Goal: Task Accomplishment & Management: Manage account settings

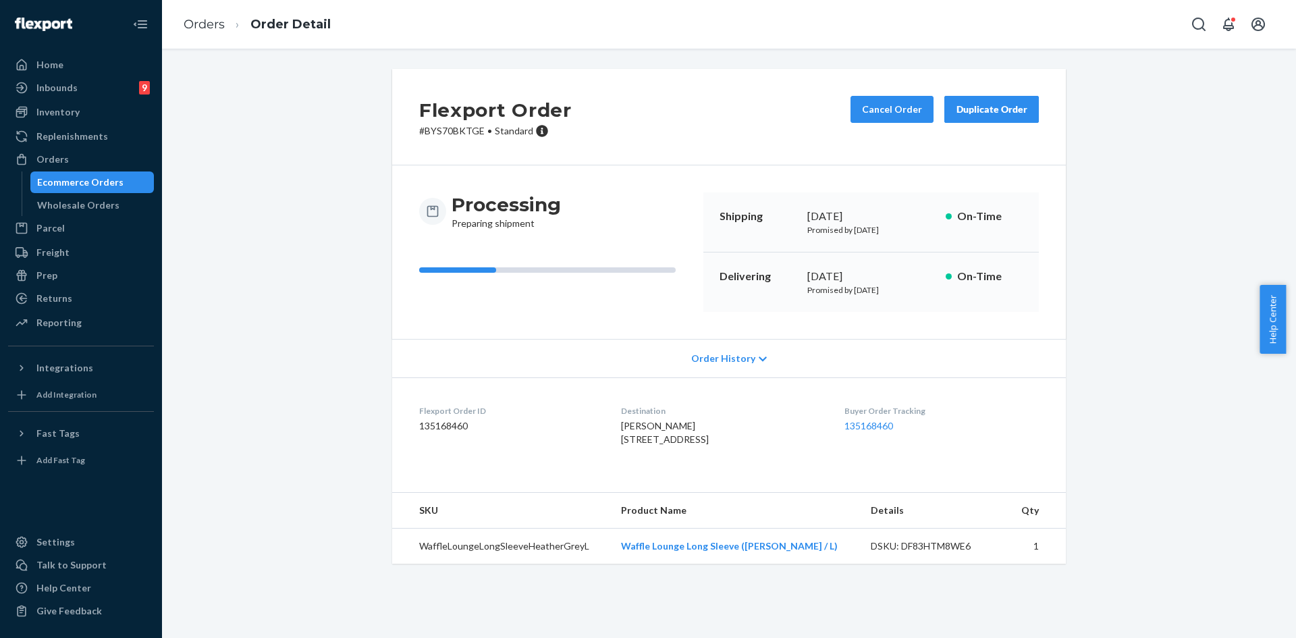
drag, startPoint x: 0, startPoint y: 0, endPoint x: 313, endPoint y: 219, distance: 382.4
click at [69, 155] on div "Orders" at bounding box center [80, 159] width 143 height 19
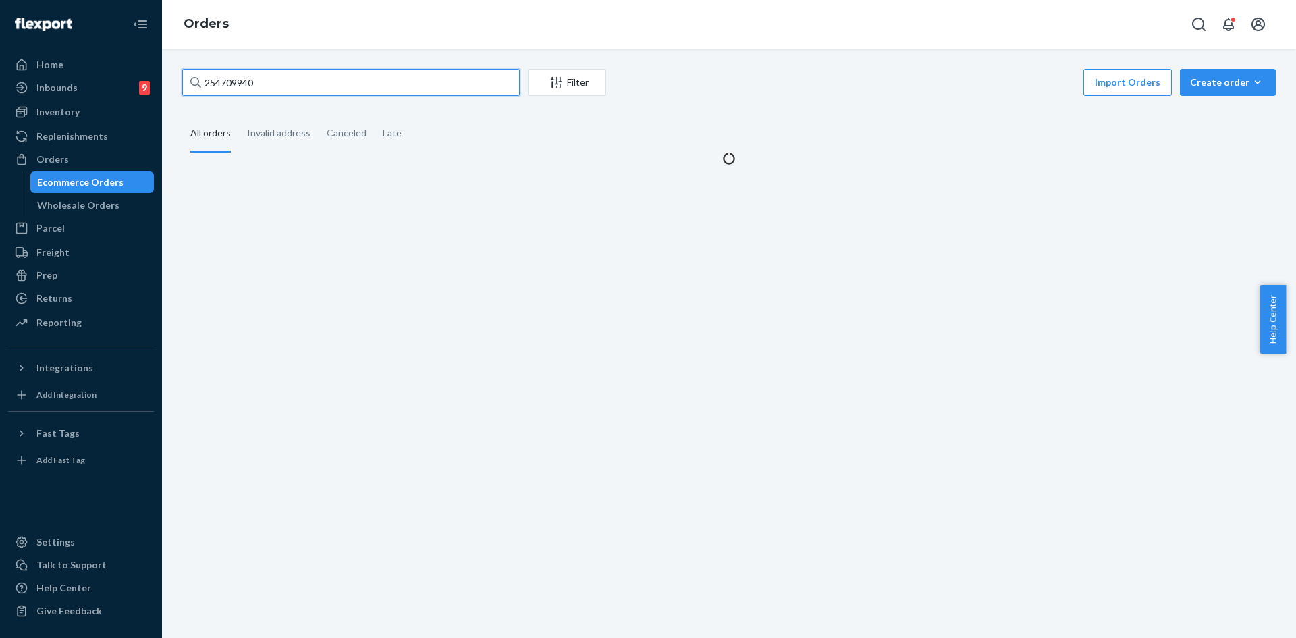
click at [279, 82] on input "254709940" at bounding box center [351, 82] width 338 height 27
paste input "#253764341"
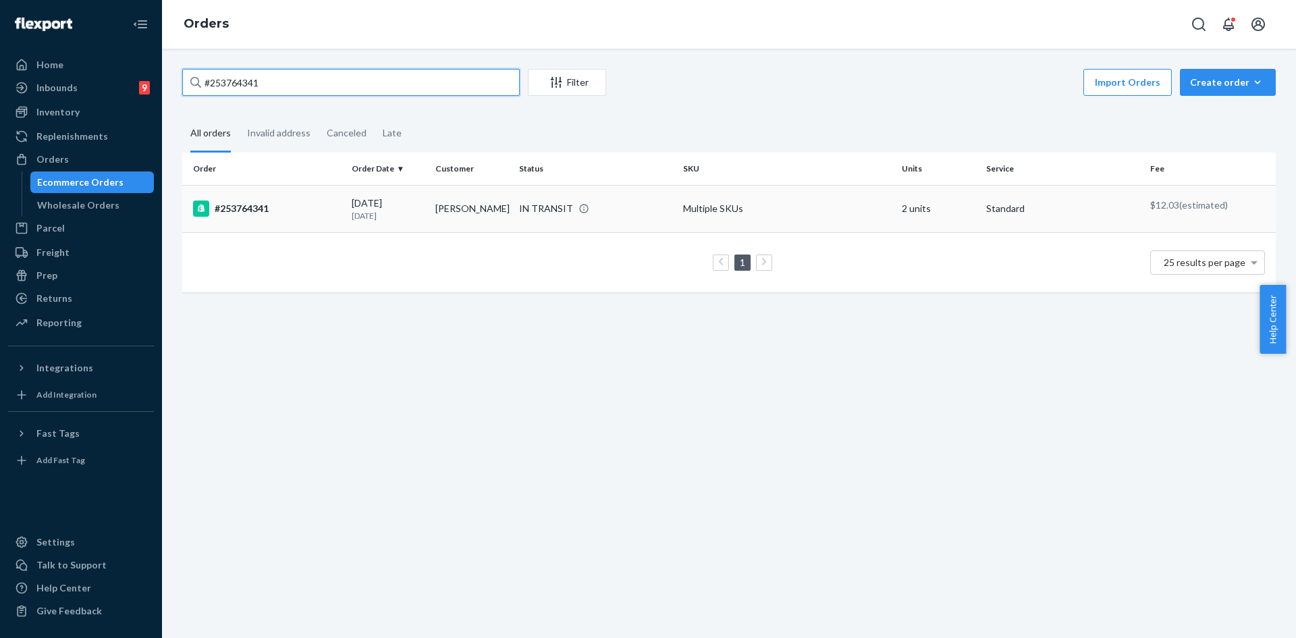
type input "#253764341"
click at [753, 203] on td "Multiple SKUs" at bounding box center [787, 208] width 219 height 47
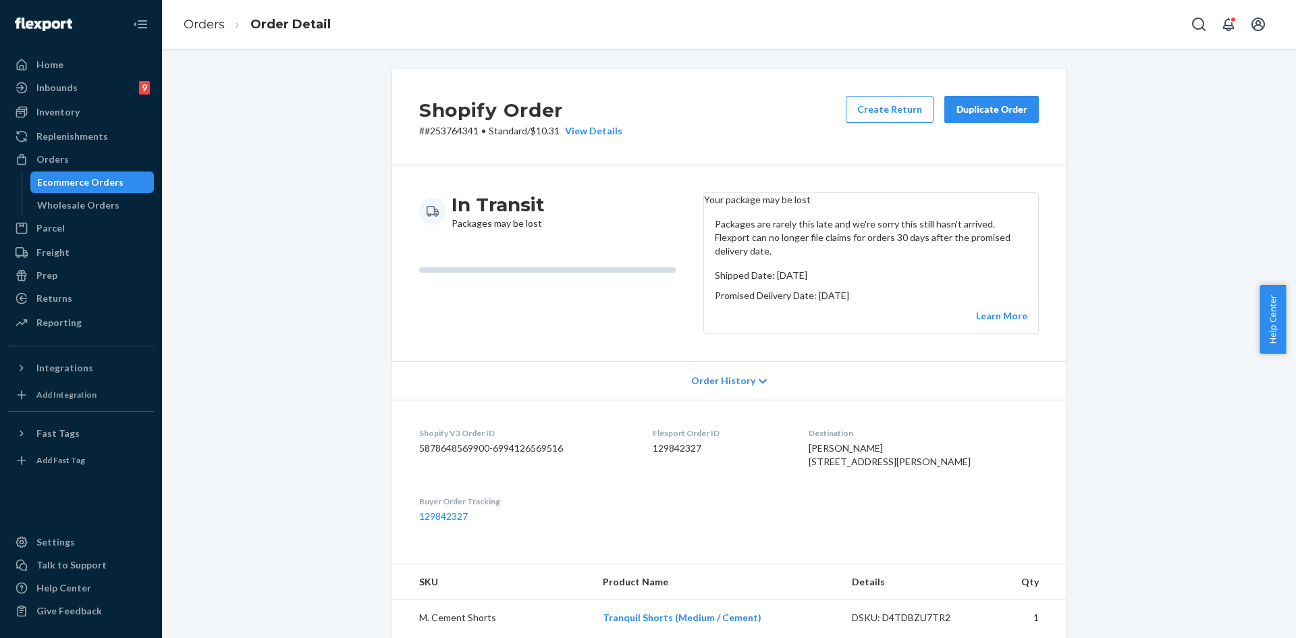
drag, startPoint x: 982, startPoint y: 121, endPoint x: 574, endPoint y: 16, distance: 421.1
click at [982, 120] on button "Duplicate Order" at bounding box center [991, 109] width 95 height 27
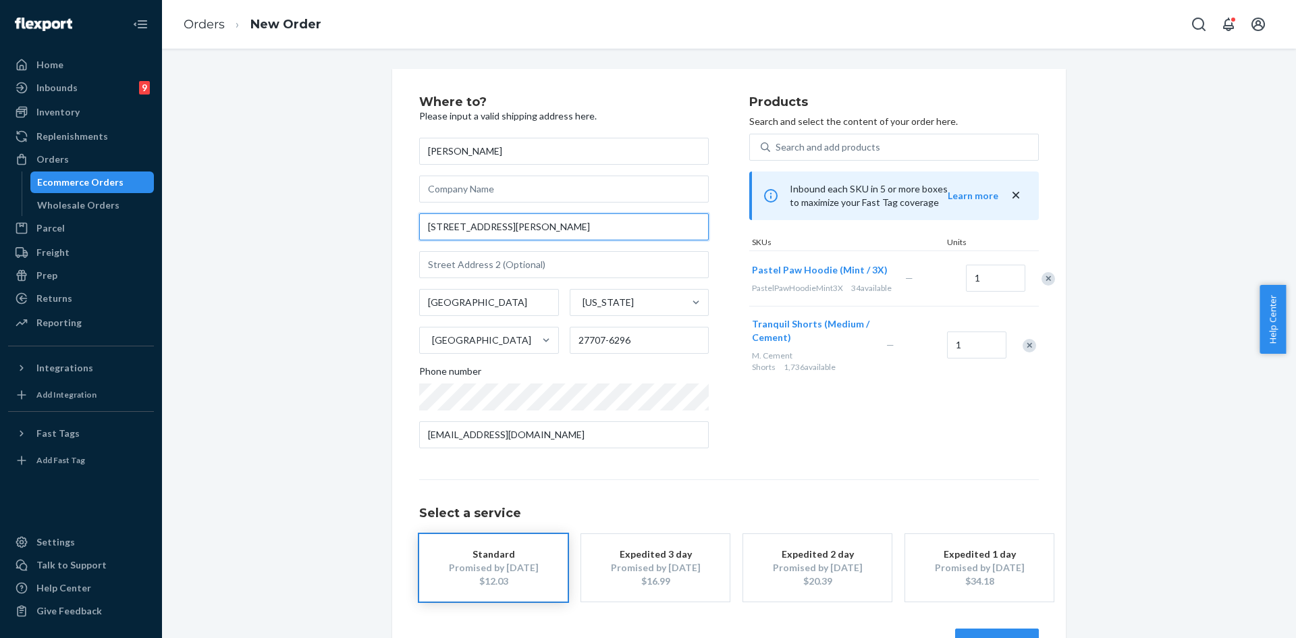
click at [466, 228] on input "1095 Stillwell Dr Unit 6305" at bounding box center [564, 226] width 290 height 27
paste input ", Unit 6305, Durham, NC 27707"
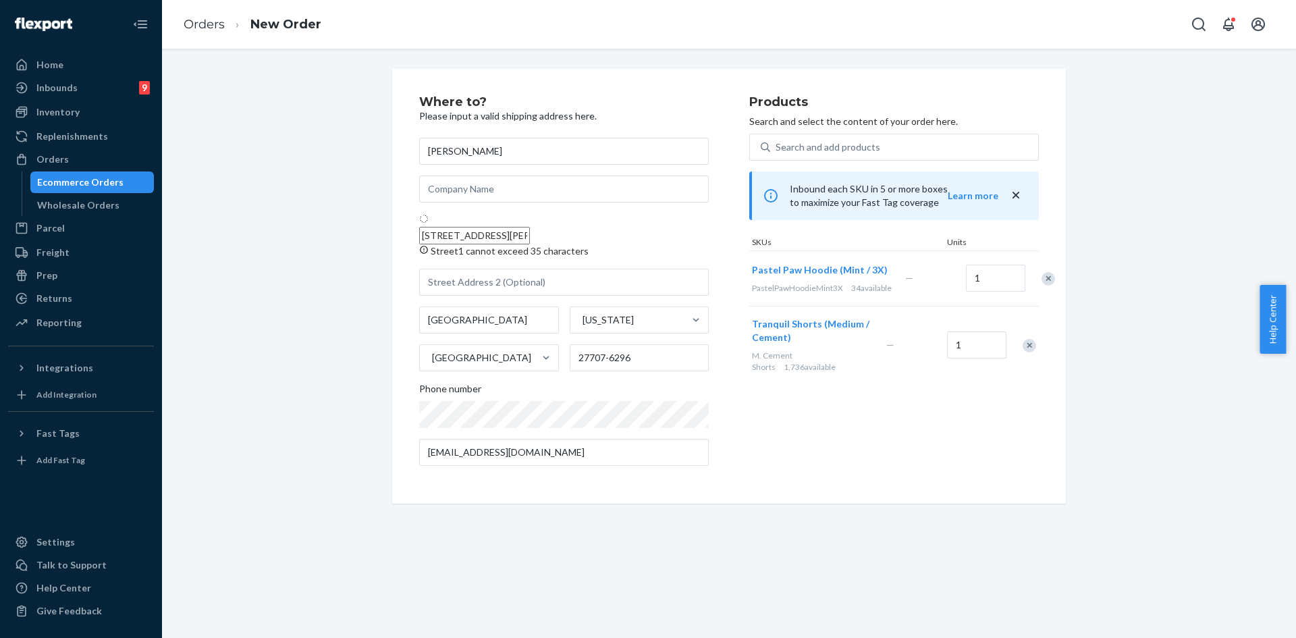
type input "1095 Stillwell Dr"
type input "6305"
type input "27707"
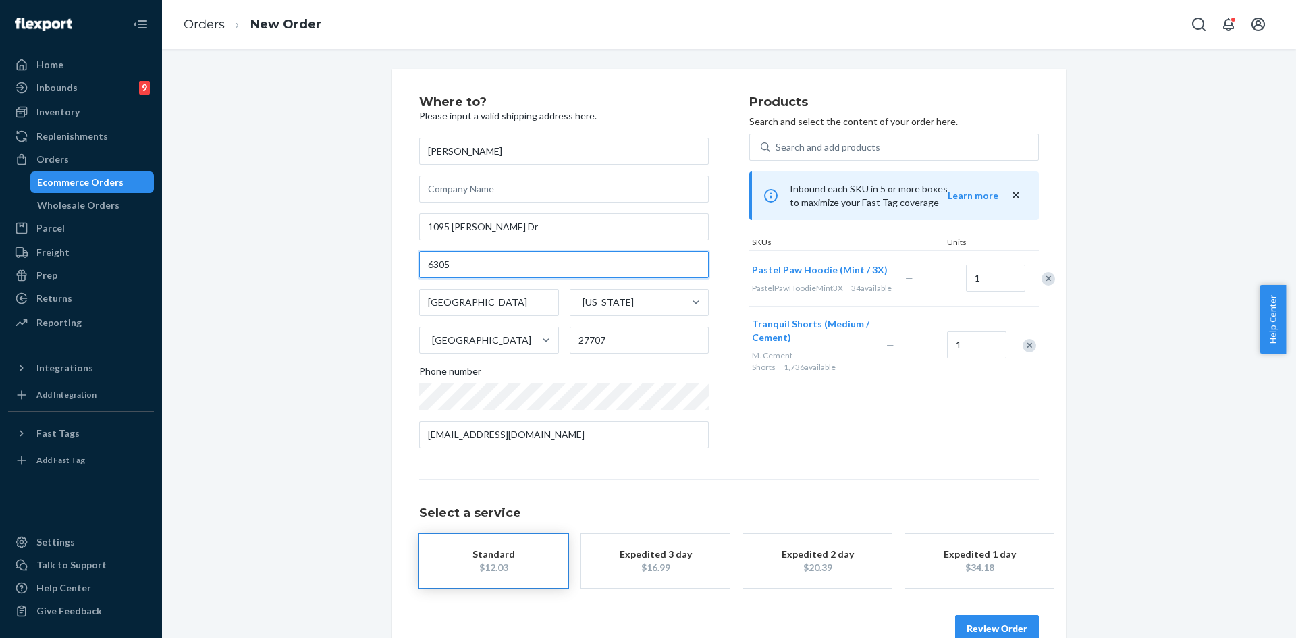
click at [422, 261] on input "6305" at bounding box center [564, 264] width 290 height 27
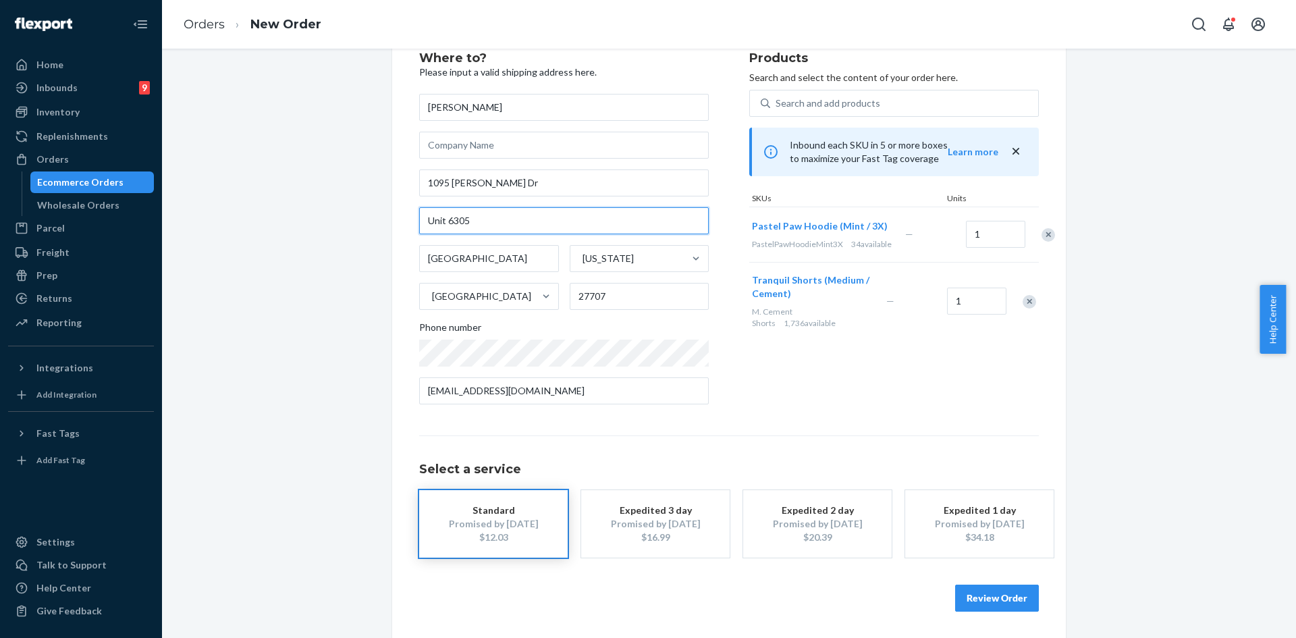
scroll to position [45, 0]
type input "Unit 6305"
click at [1007, 597] on button "Review Order" at bounding box center [997, 597] width 84 height 27
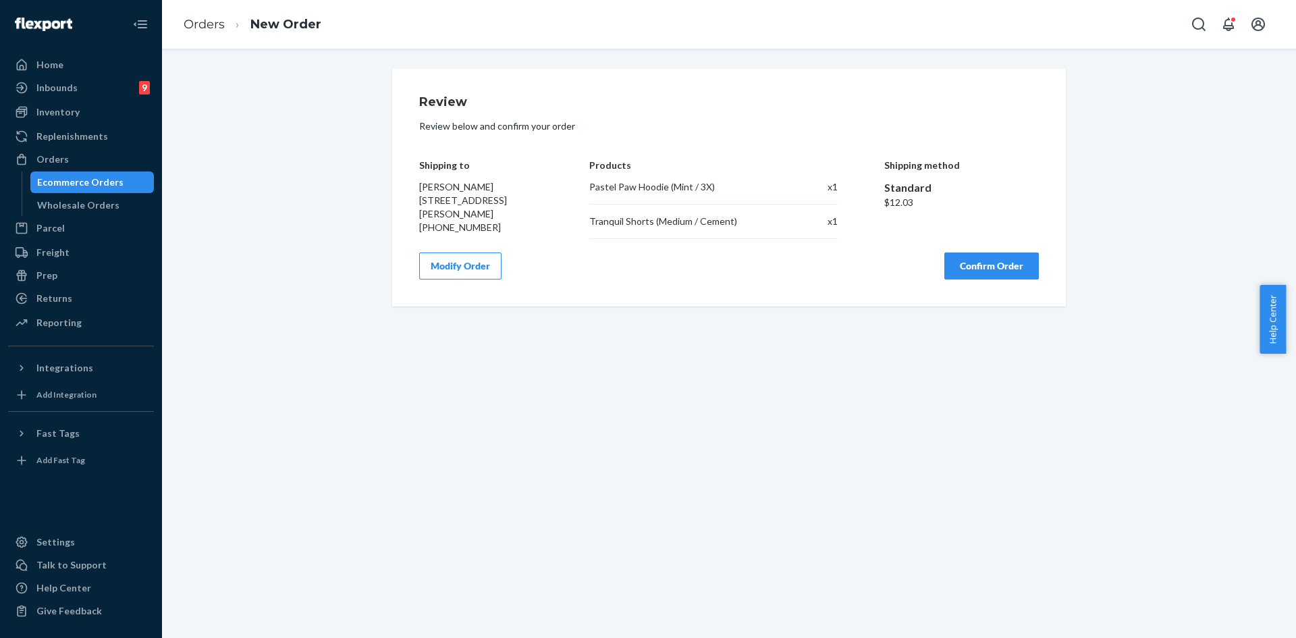
scroll to position [0, 0]
click at [988, 271] on button "Confirm Order" at bounding box center [991, 265] width 95 height 27
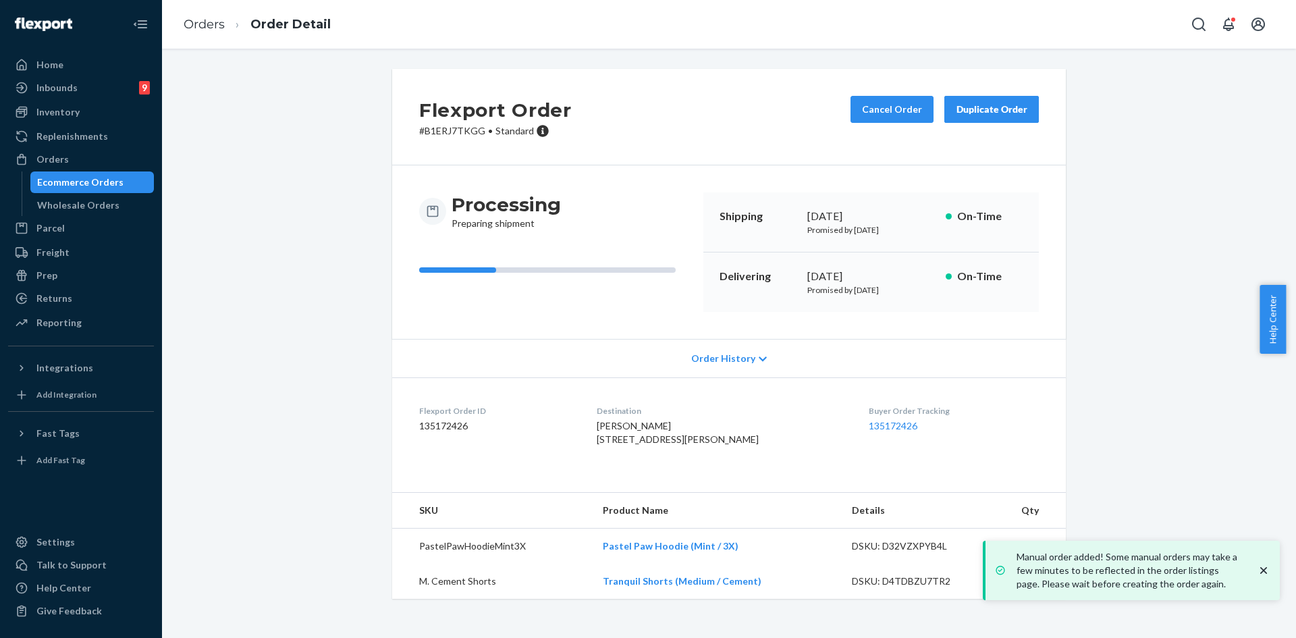
drag, startPoint x: 262, startPoint y: 239, endPoint x: 806, endPoint y: 367, distance: 558.9
click at [270, 239] on div "Flexport Order # B1ERJ7TKGG • Standard Cancel Order Duplicate Order Processing …" at bounding box center [729, 342] width 1114 height 546
click at [1264, 570] on icon "close toast" at bounding box center [1263, 570] width 7 height 7
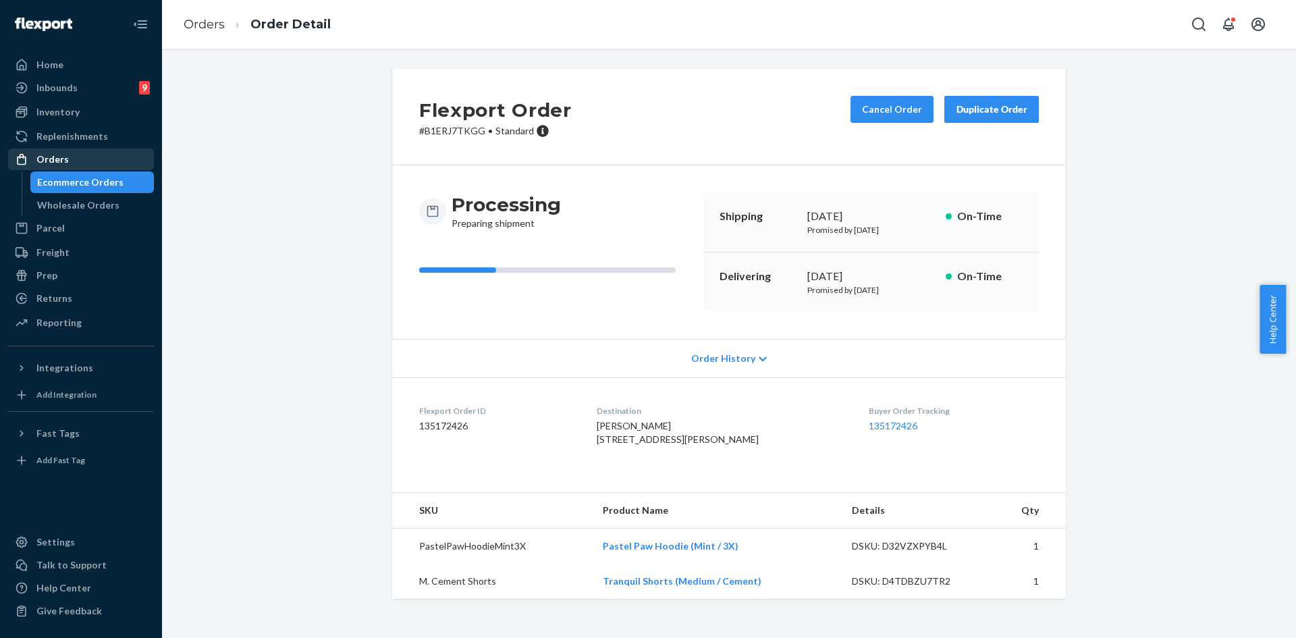
click at [63, 163] on div "Orders" at bounding box center [52, 160] width 32 height 14
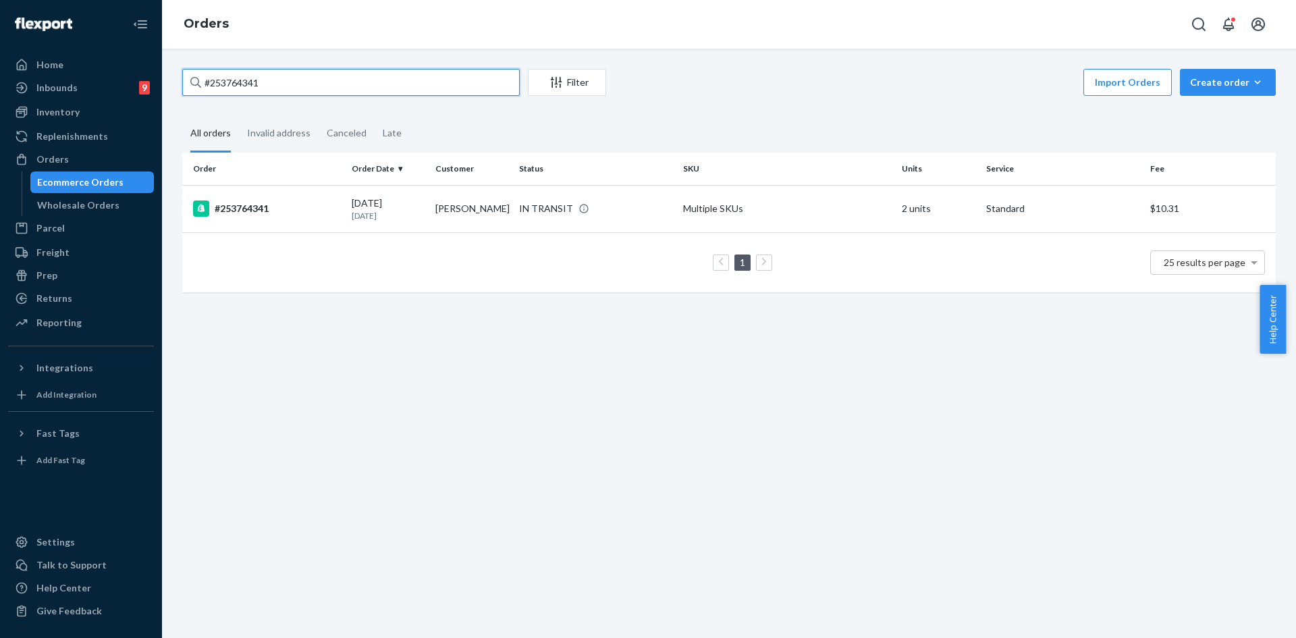
click at [260, 86] on input "#253764341" at bounding box center [351, 82] width 338 height 27
paste input "4735709"
type input "#254735709"
click at [640, 218] on td "DELIVERED" at bounding box center [596, 208] width 164 height 47
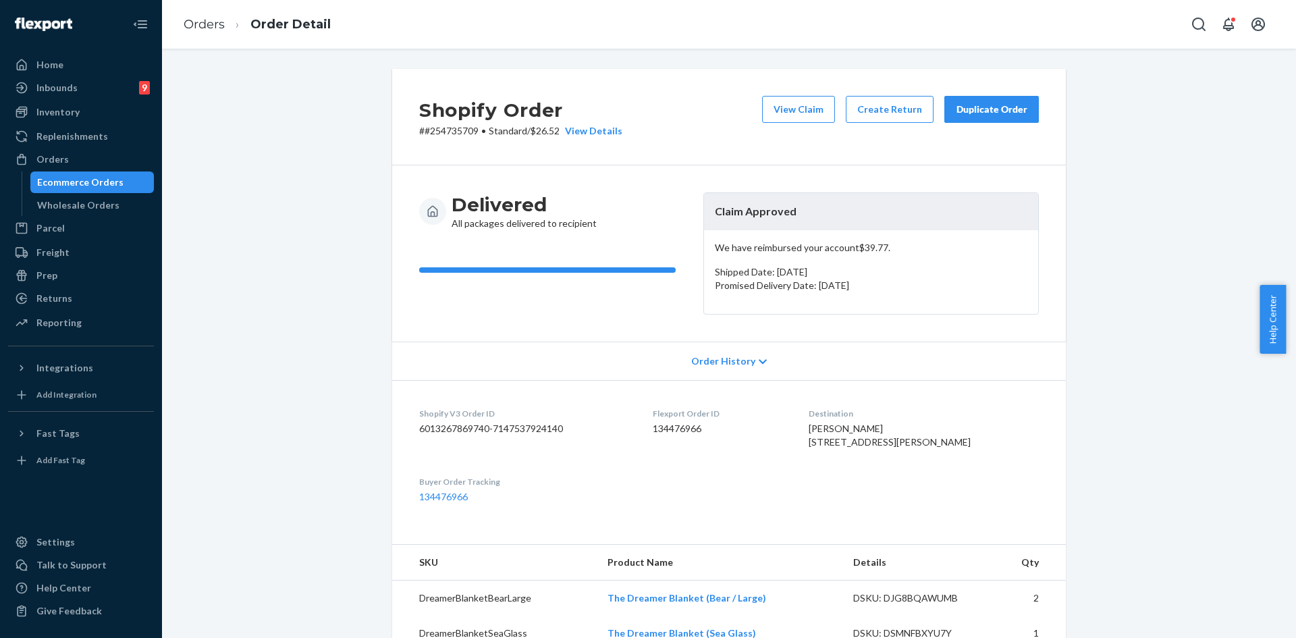
click at [959, 117] on button "Duplicate Order" at bounding box center [991, 109] width 95 height 27
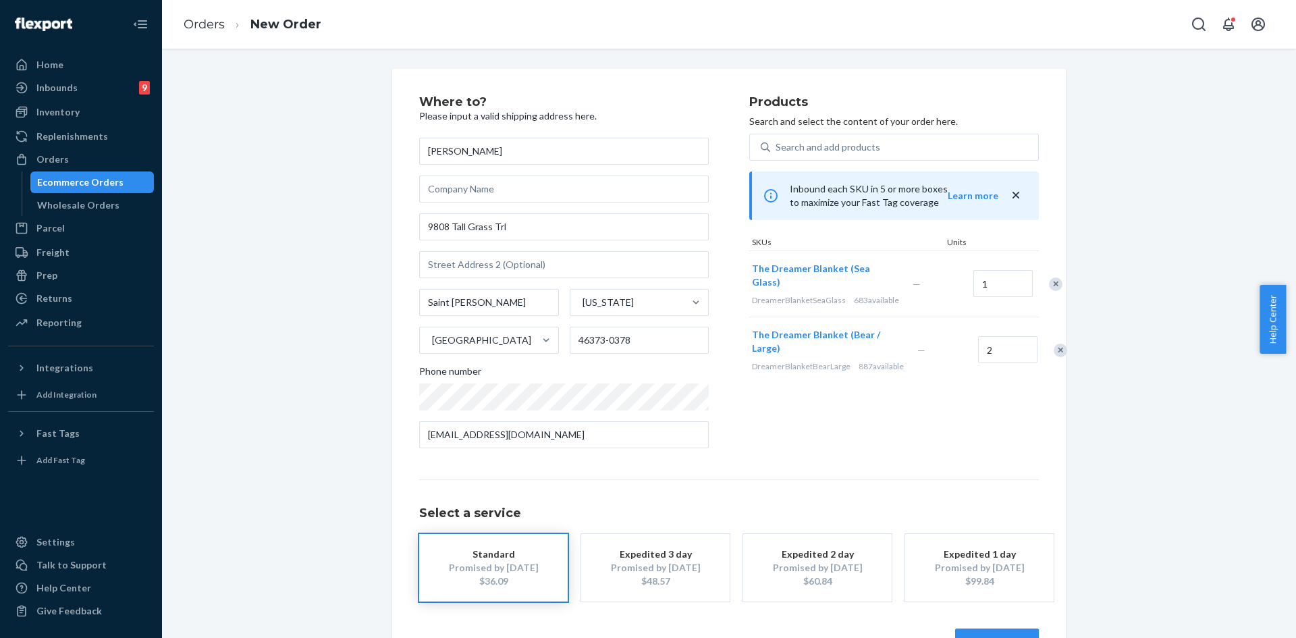
click at [1036, 292] on div "Where to? Please input a valid shipping address here. Sharon Hunter 9808 Tall G…" at bounding box center [729, 376] width 674 height 614
click at [1031, 289] on div at bounding box center [1048, 284] width 34 height 36
click at [1049, 291] on div "Remove Item" at bounding box center [1056, 284] width 14 height 14
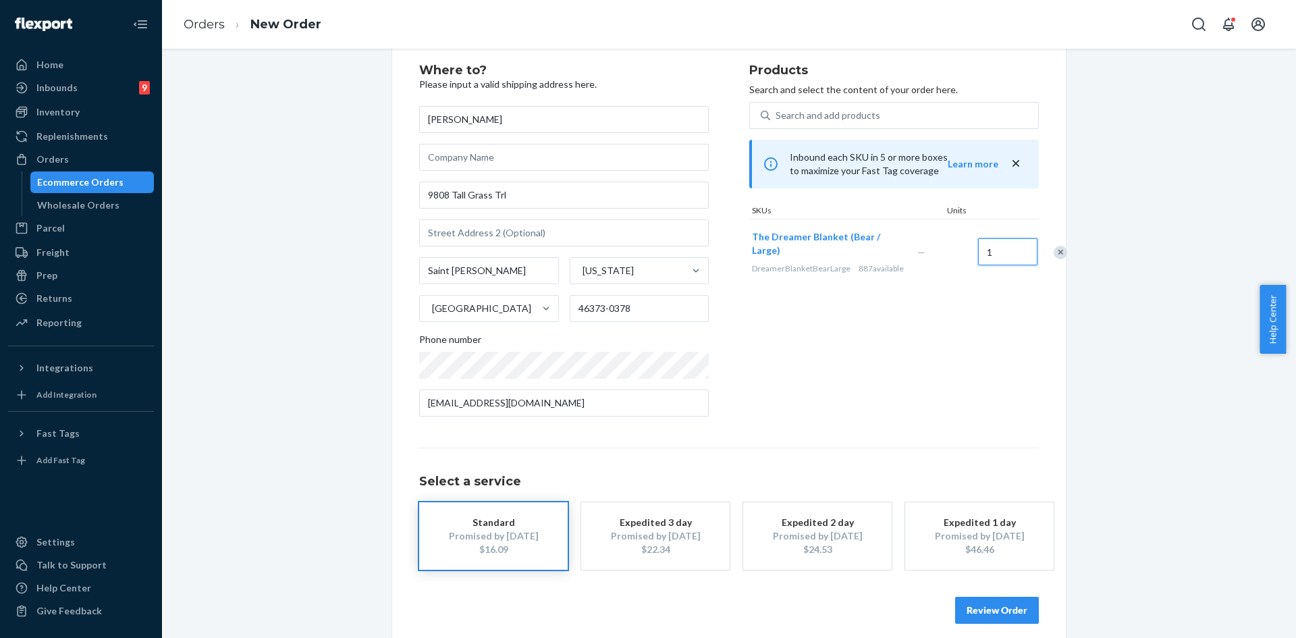
scroll to position [45, 0]
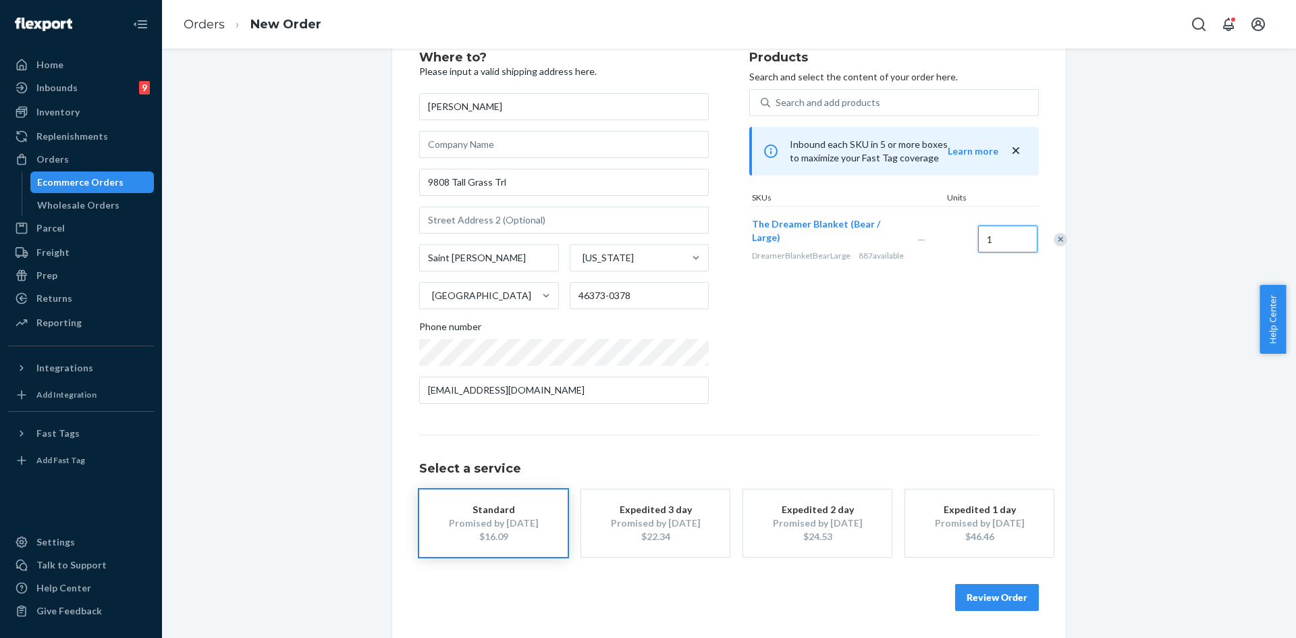
type input "1"
click at [973, 592] on button "Review Order" at bounding box center [997, 597] width 84 height 27
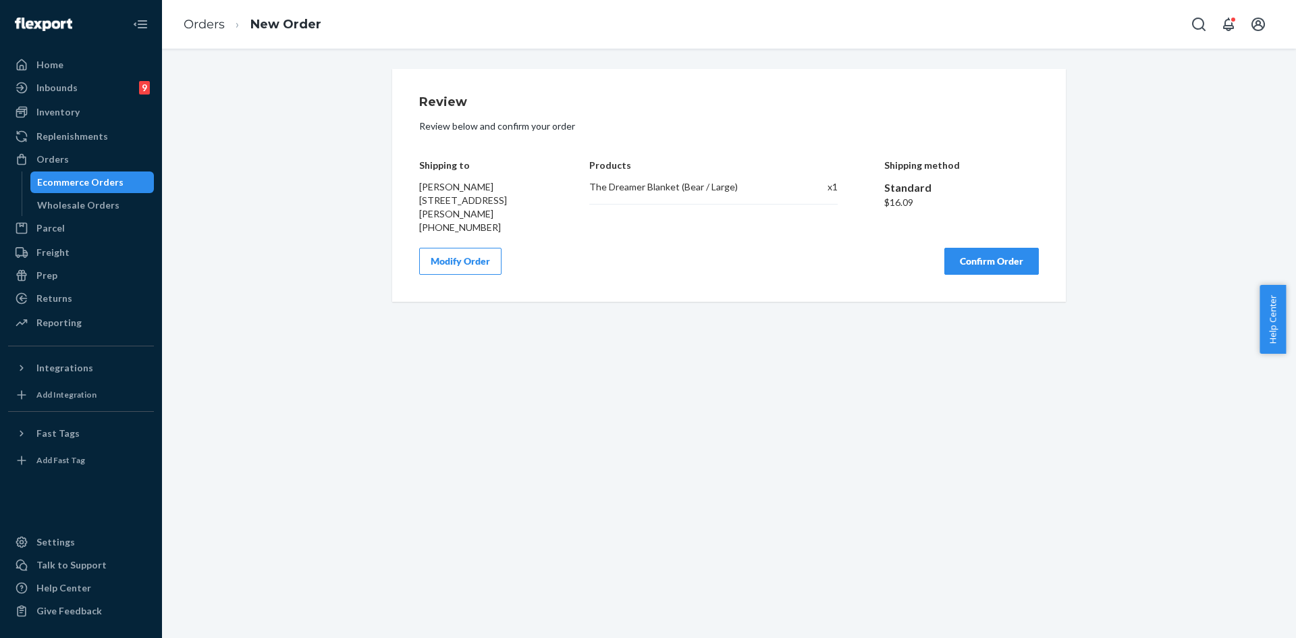
scroll to position [0, 0]
click at [981, 264] on button "Confirm Order" at bounding box center [991, 261] width 95 height 27
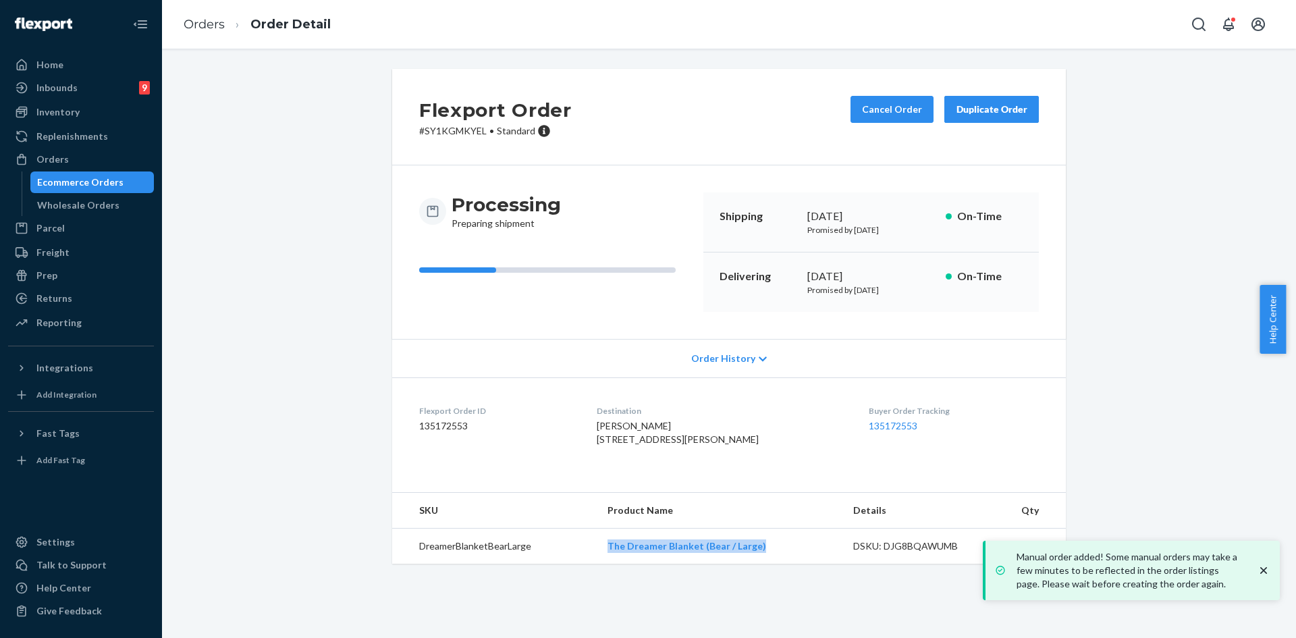
drag, startPoint x: 768, startPoint y: 573, endPoint x: 403, endPoint y: 314, distance: 447.3
click at [602, 564] on td "The Dreamer Blanket (Bear / Large)" at bounding box center [720, 547] width 246 height 36
copy link "The Dreamer Blanket (Bear / Large)"
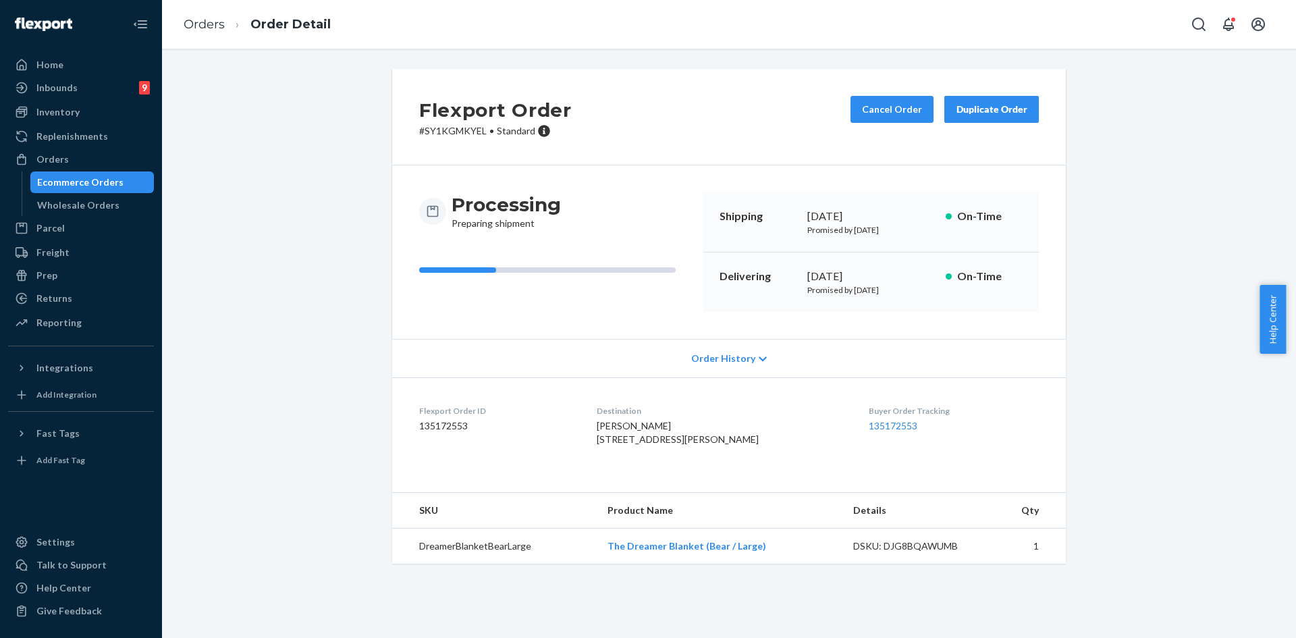
click at [268, 196] on div "Flexport Order # SY1KGMKYEL • Standard Cancel Order Duplicate Order Processing …" at bounding box center [729, 324] width 1114 height 511
click at [61, 159] on div "Orders" at bounding box center [52, 160] width 32 height 14
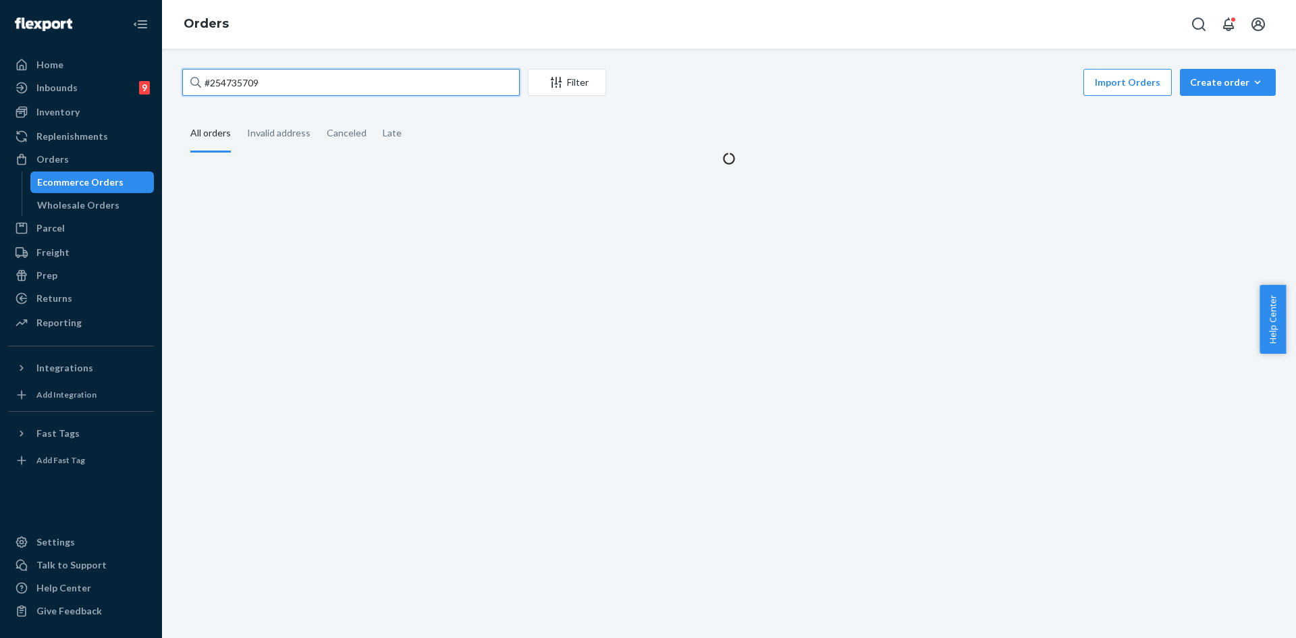
click at [259, 86] on input "#254735709" at bounding box center [351, 82] width 338 height 27
paste input "254812795"
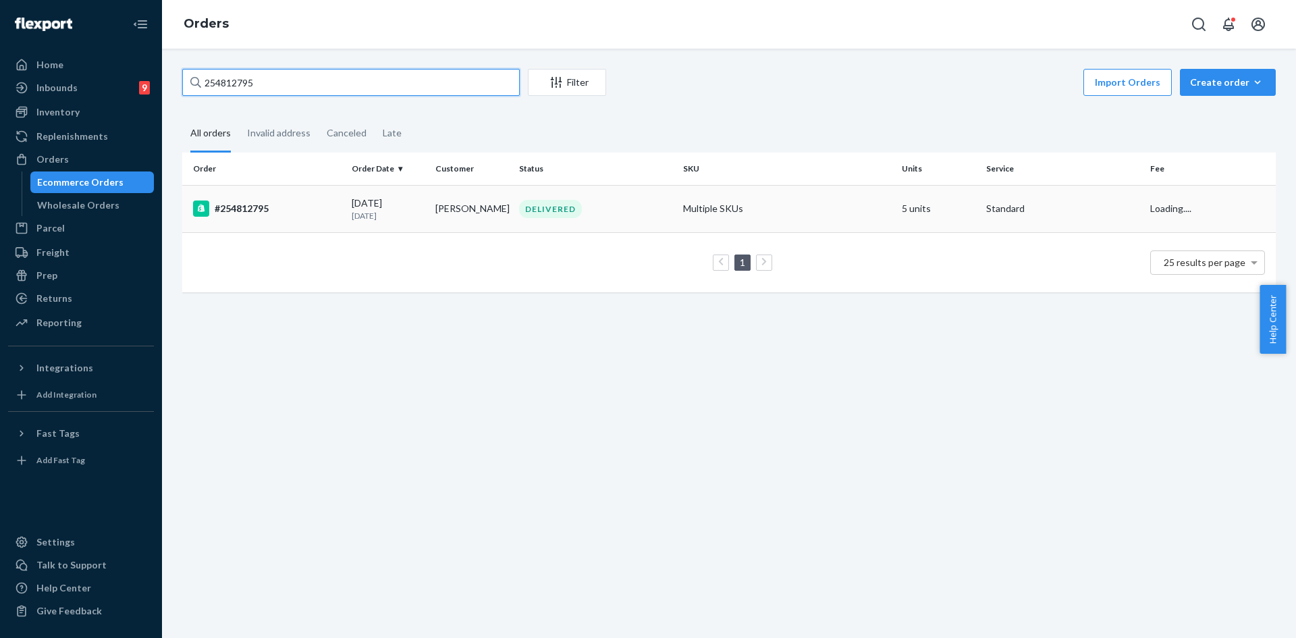
type input "254812795"
click at [628, 190] on td "DELIVERED" at bounding box center [596, 208] width 164 height 47
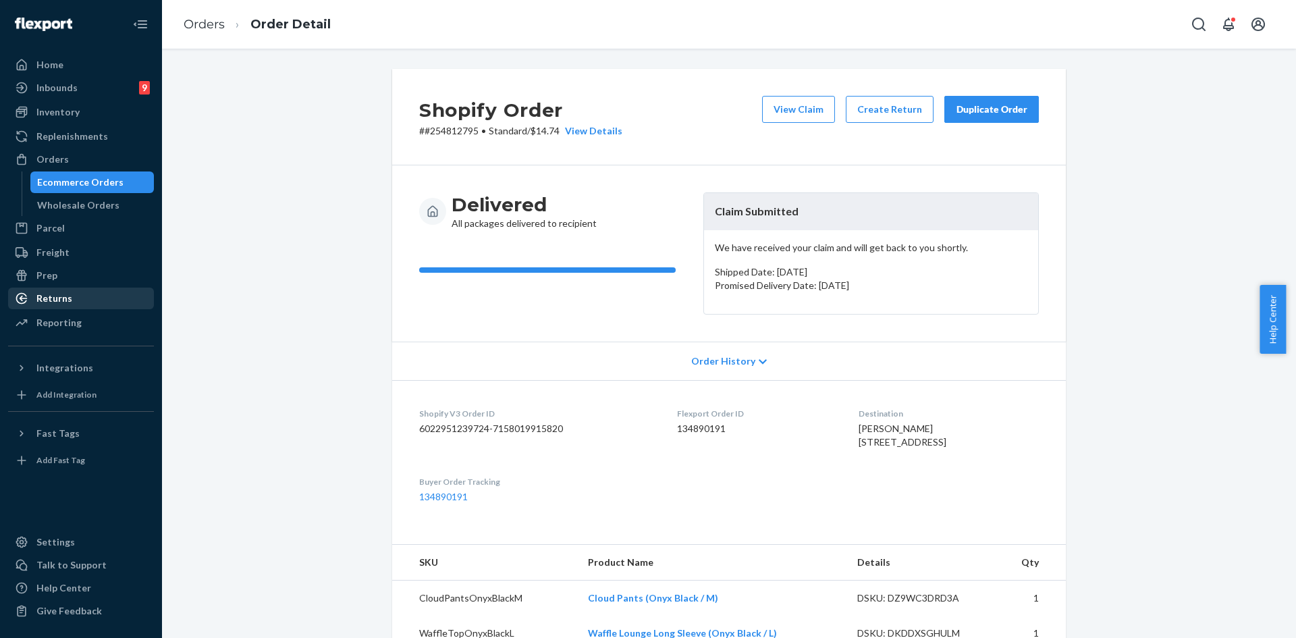
click at [54, 294] on div "Returns" at bounding box center [54, 299] width 36 height 14
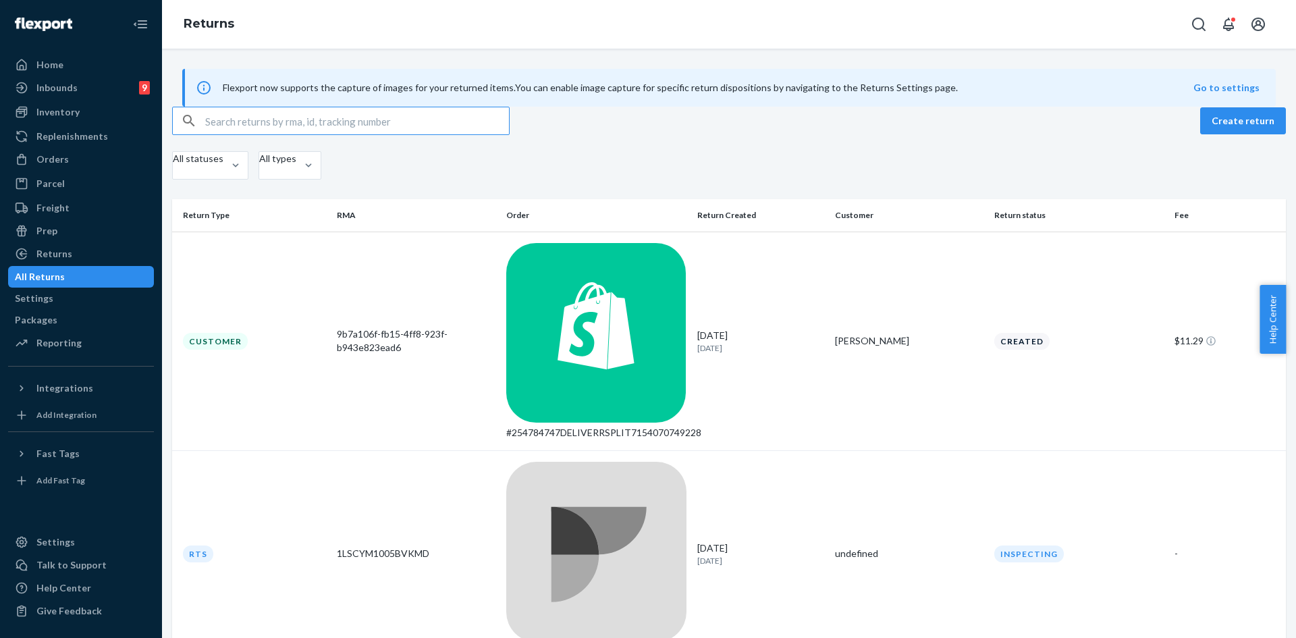
click at [282, 134] on input "text" at bounding box center [357, 120] width 304 height 27
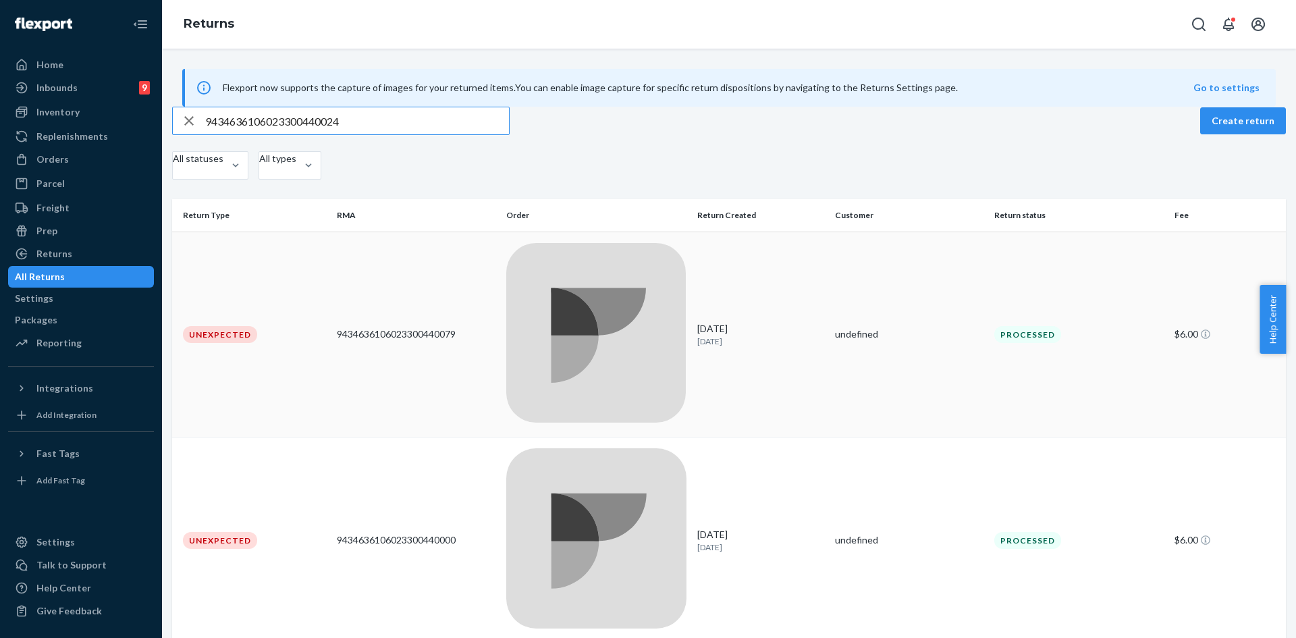
type input "9434636106023300440024"
click at [61, 161] on div "Orders" at bounding box center [52, 160] width 32 height 14
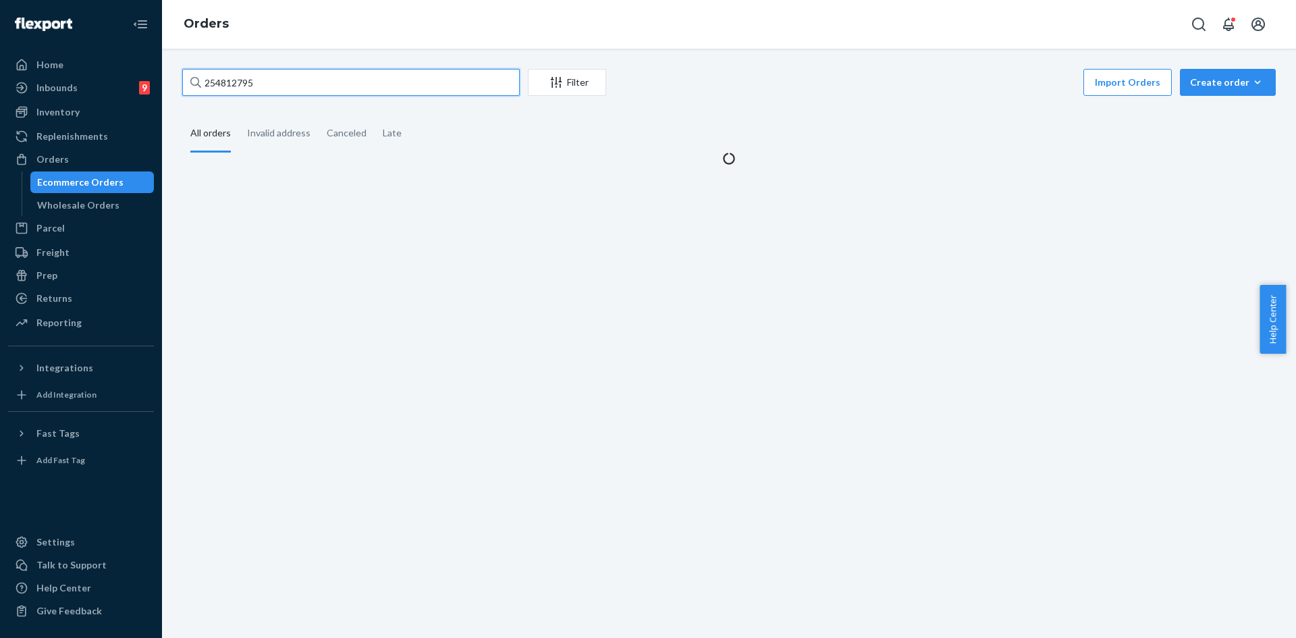
click at [256, 80] on input "254812795" at bounding box center [351, 82] width 338 height 27
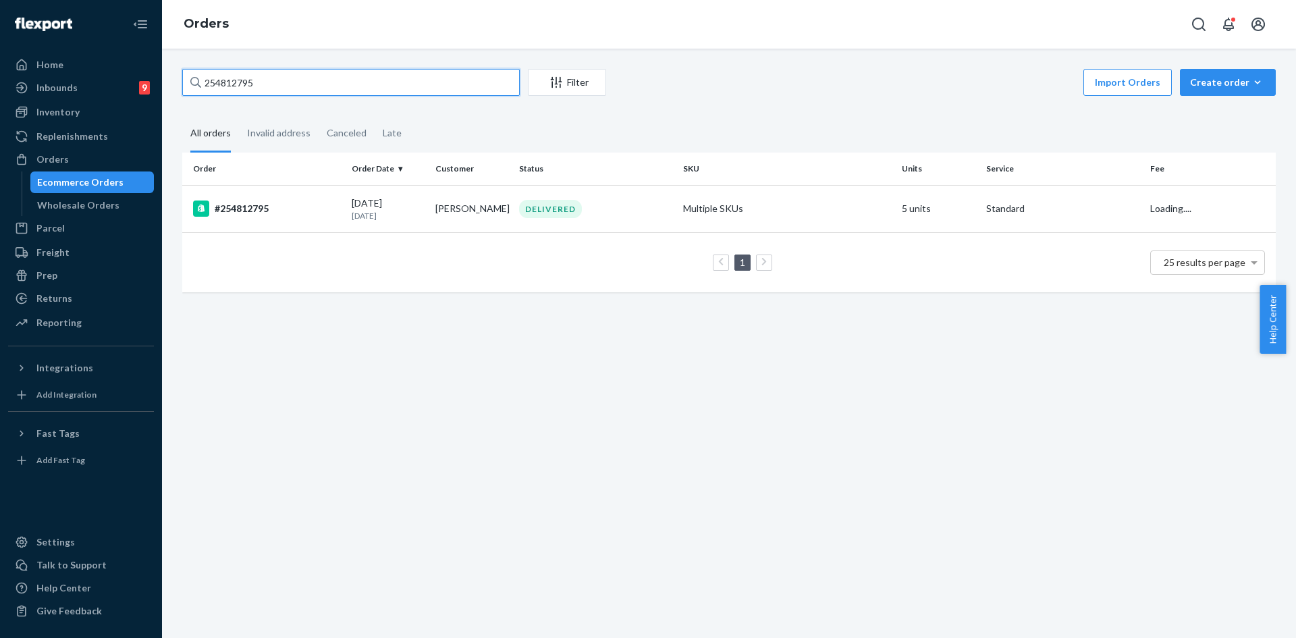
click at [256, 80] on input "254812795" at bounding box center [351, 82] width 338 height 27
paste input "#254828857"
type input "#254828857"
click at [638, 229] on td "DELIVERED" at bounding box center [596, 208] width 164 height 47
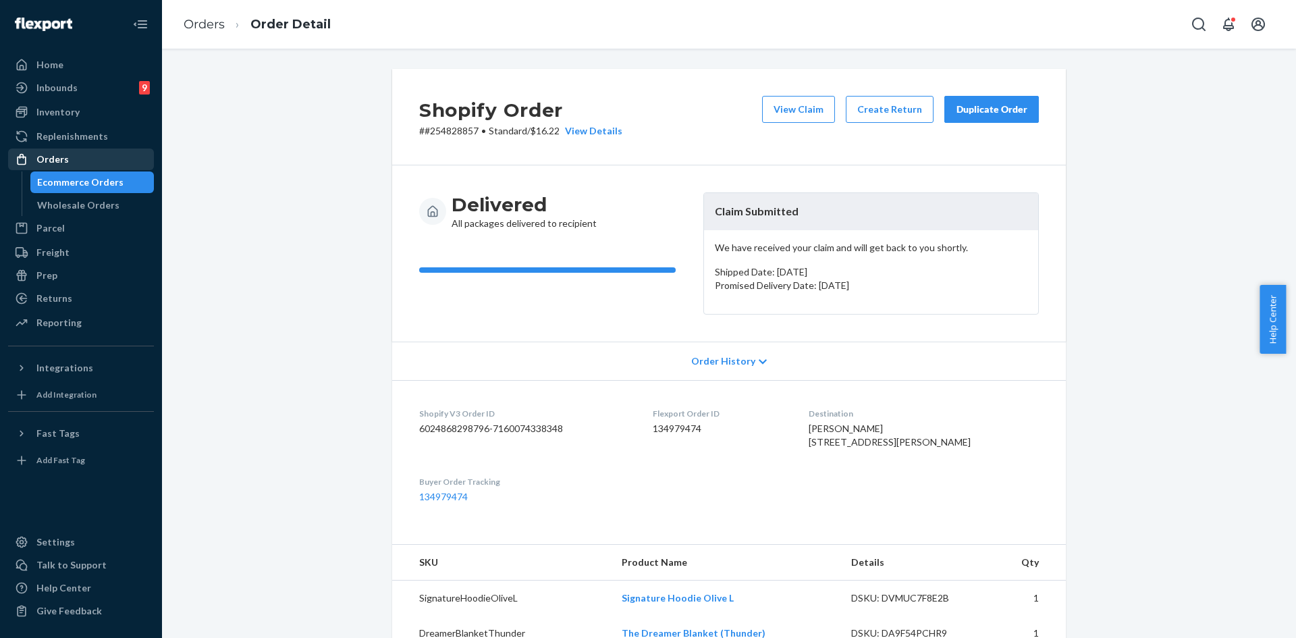
click at [66, 159] on div "Orders" at bounding box center [52, 160] width 32 height 14
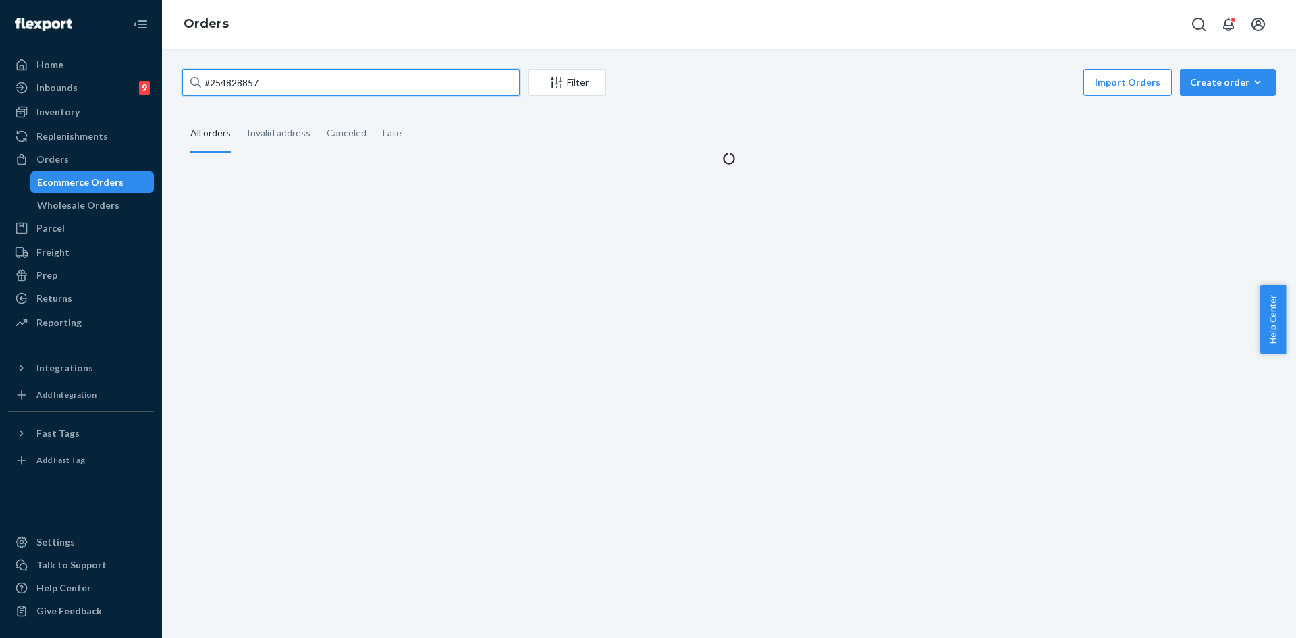
click at [261, 78] on input "#254828857" at bounding box center [351, 82] width 338 height 27
paste input "638435"
type input "#254638435"
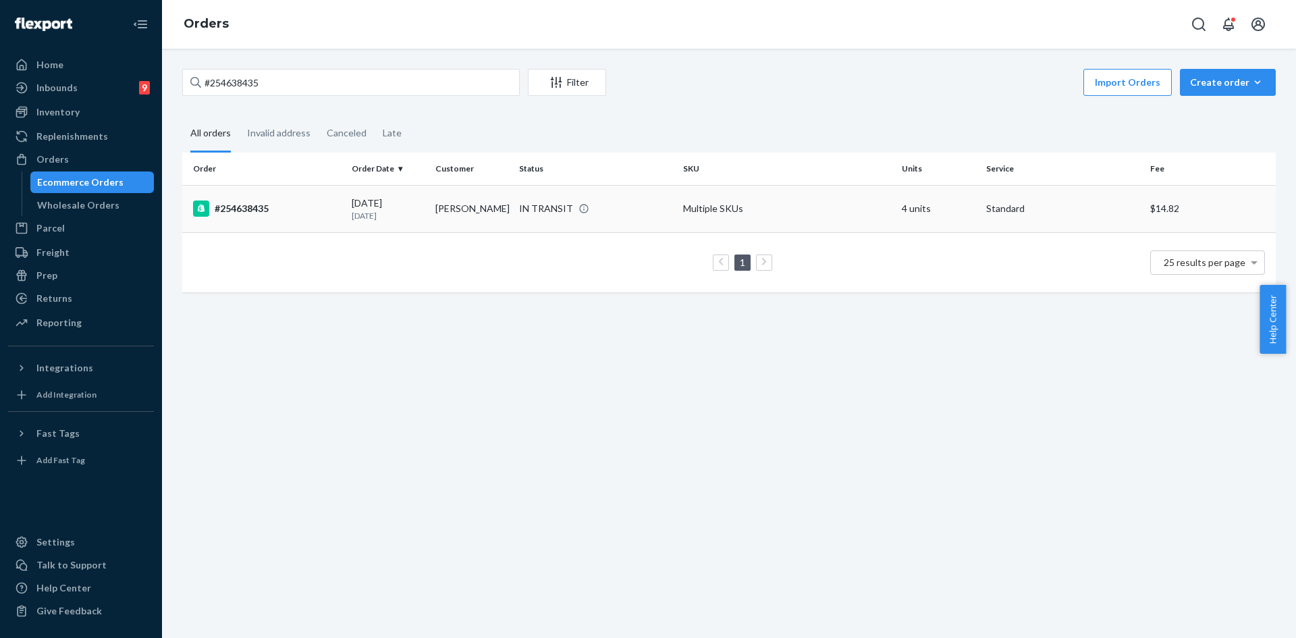
click at [649, 202] on div "IN TRANSIT" at bounding box center [595, 209] width 159 height 14
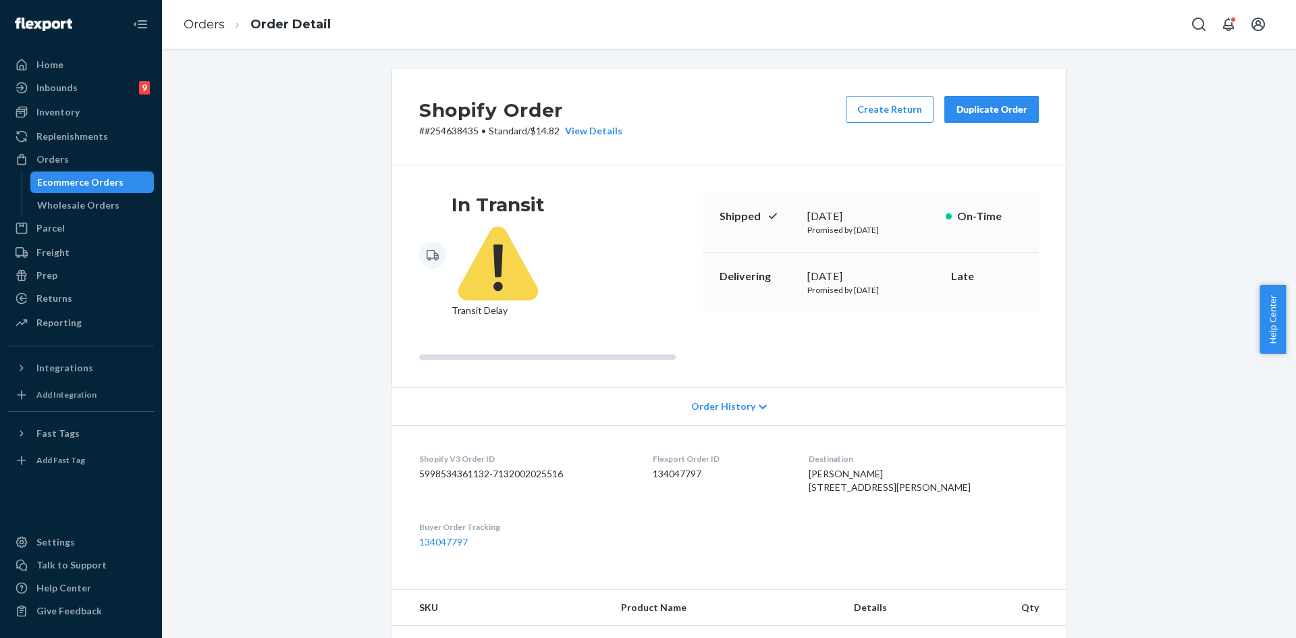
click at [956, 109] on div "Duplicate Order" at bounding box center [992, 110] width 72 height 14
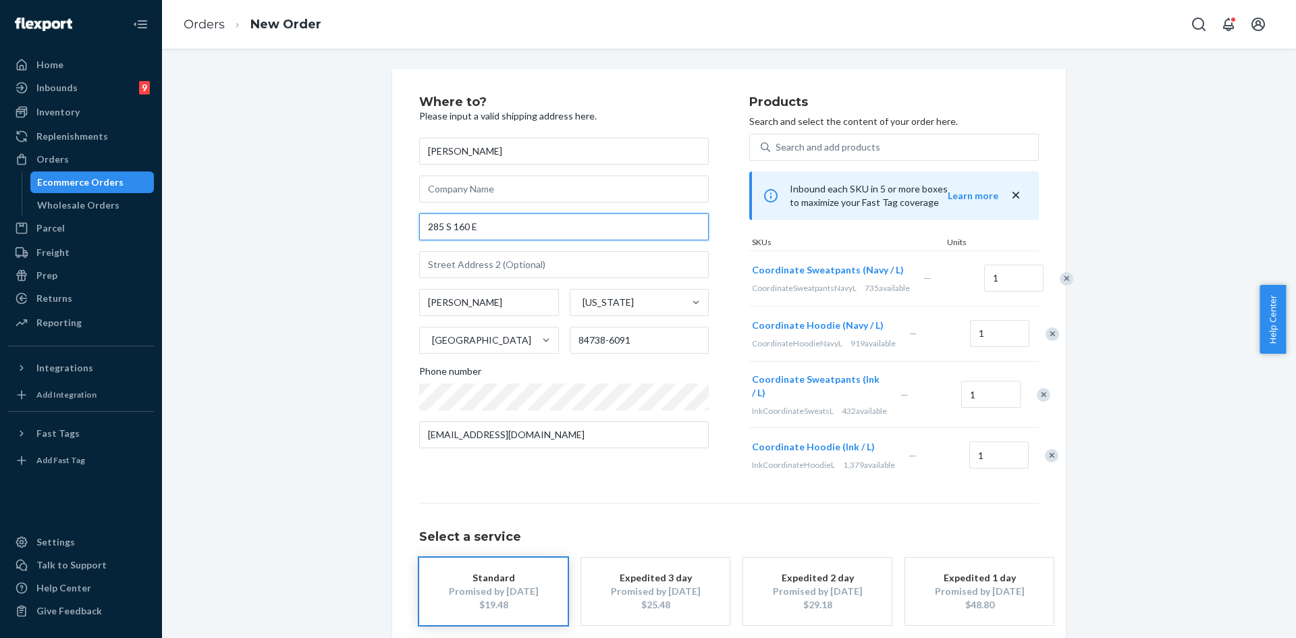
click at [450, 222] on input "285 S 160 E" at bounding box center [564, 226] width 290 height 27
paste input "Ivins, Utah 84738"
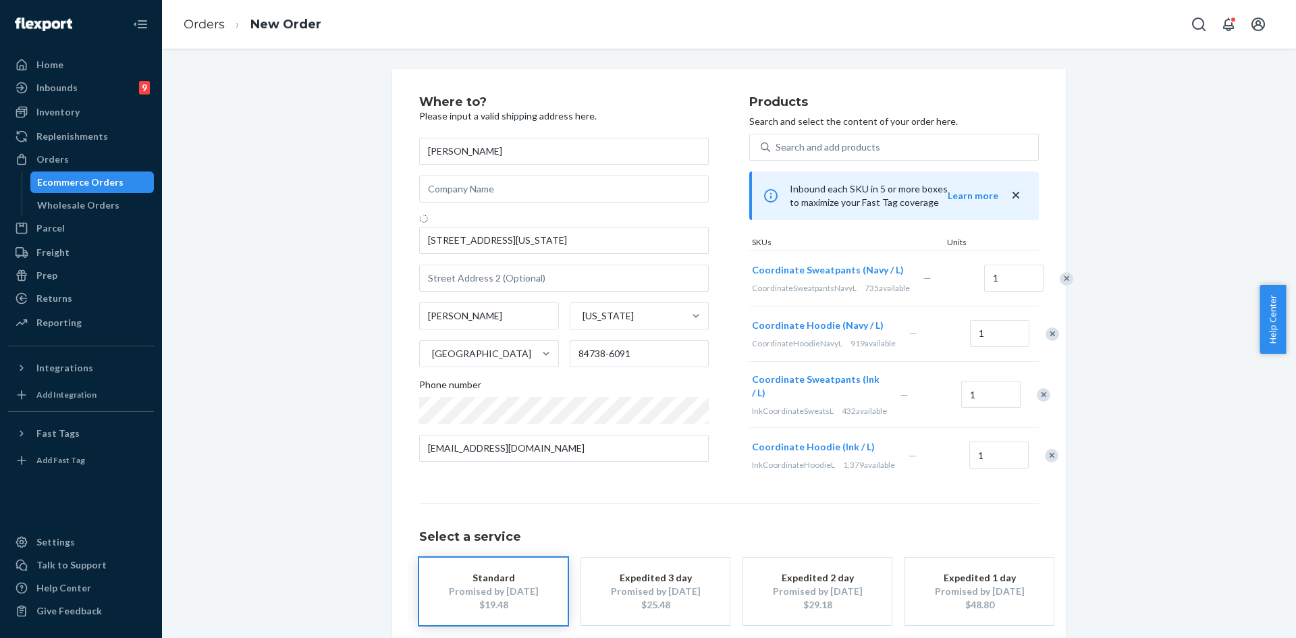
type input "285 S 160 E"
type input "84738"
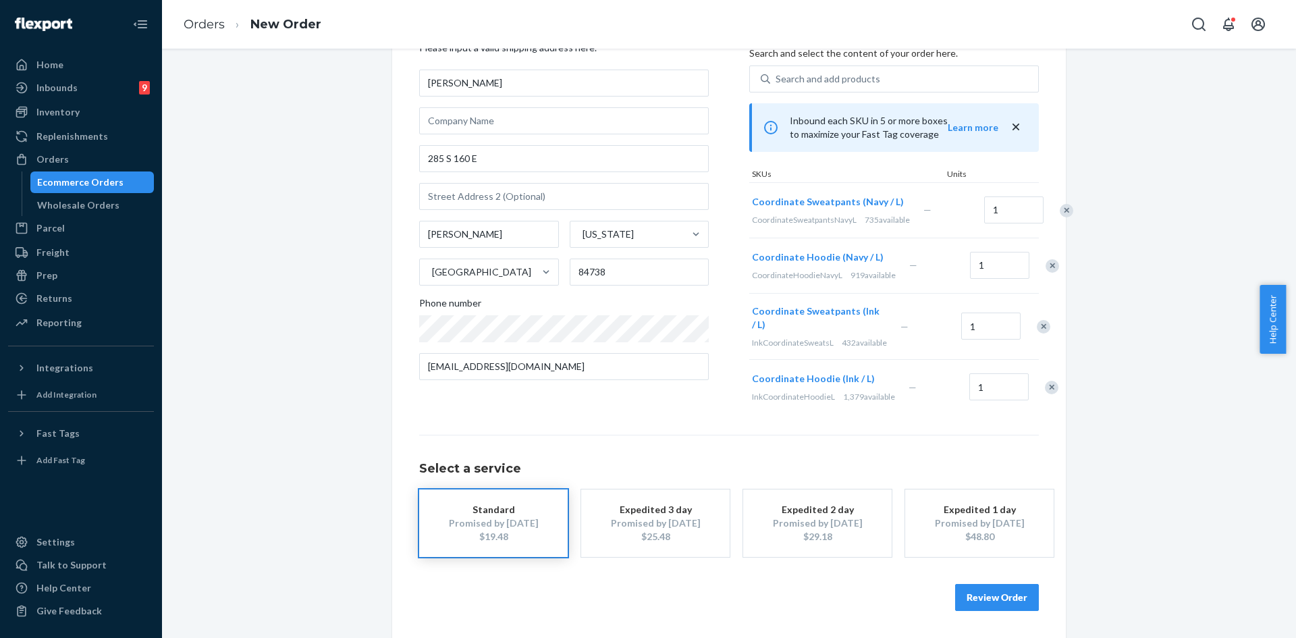
scroll to position [134, 0]
click at [984, 586] on button "Review Order" at bounding box center [997, 597] width 84 height 27
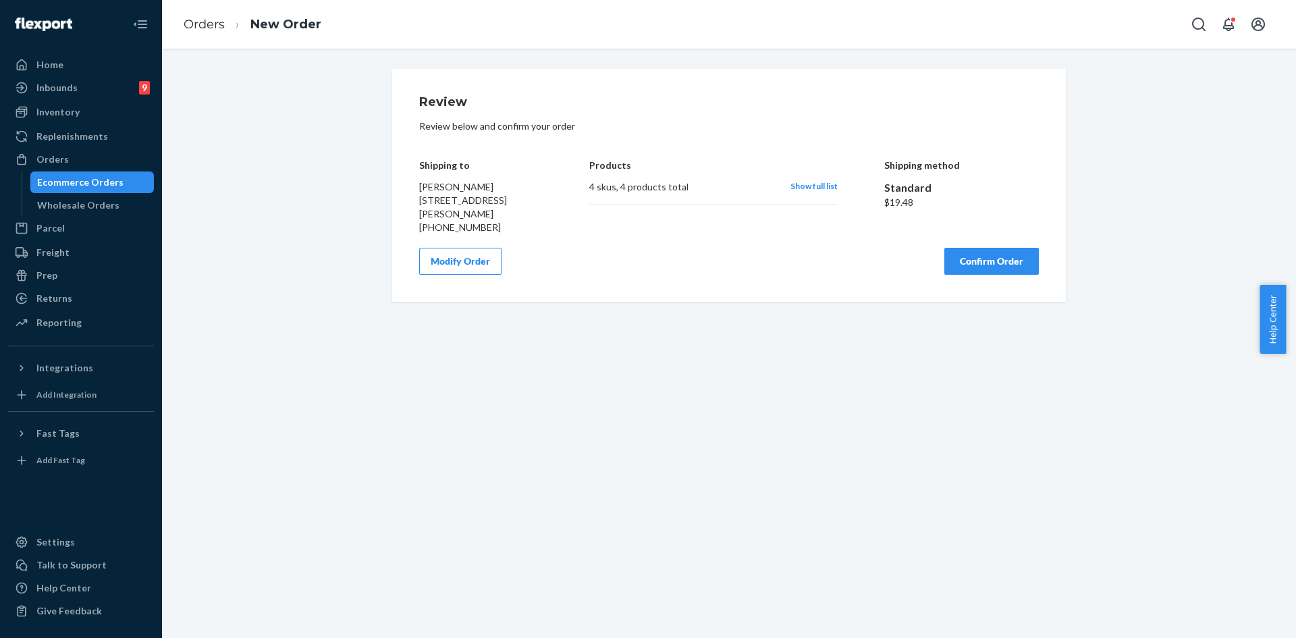
click at [994, 275] on div "Review Review below and confirm your order Shipping to Sue Haynie 285 S 160 E I…" at bounding box center [729, 185] width 674 height 233
click at [992, 269] on button "Confirm Order" at bounding box center [991, 261] width 95 height 27
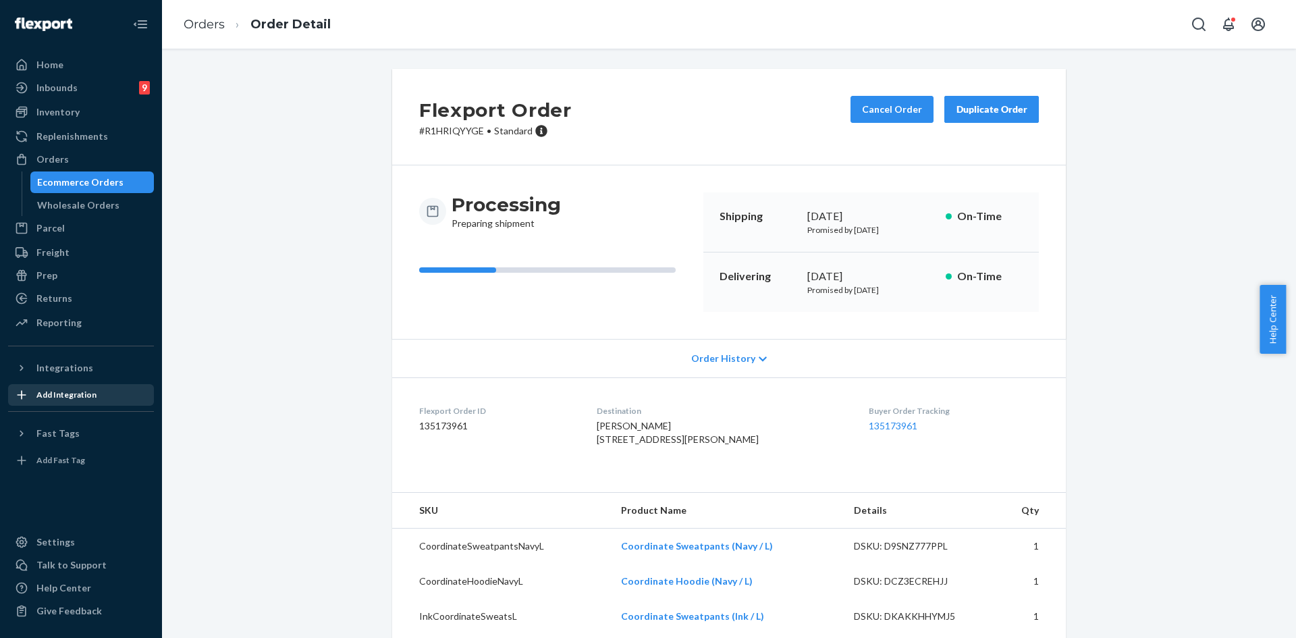
click at [153, 396] on link "Add Integration" at bounding box center [81, 395] width 146 height 22
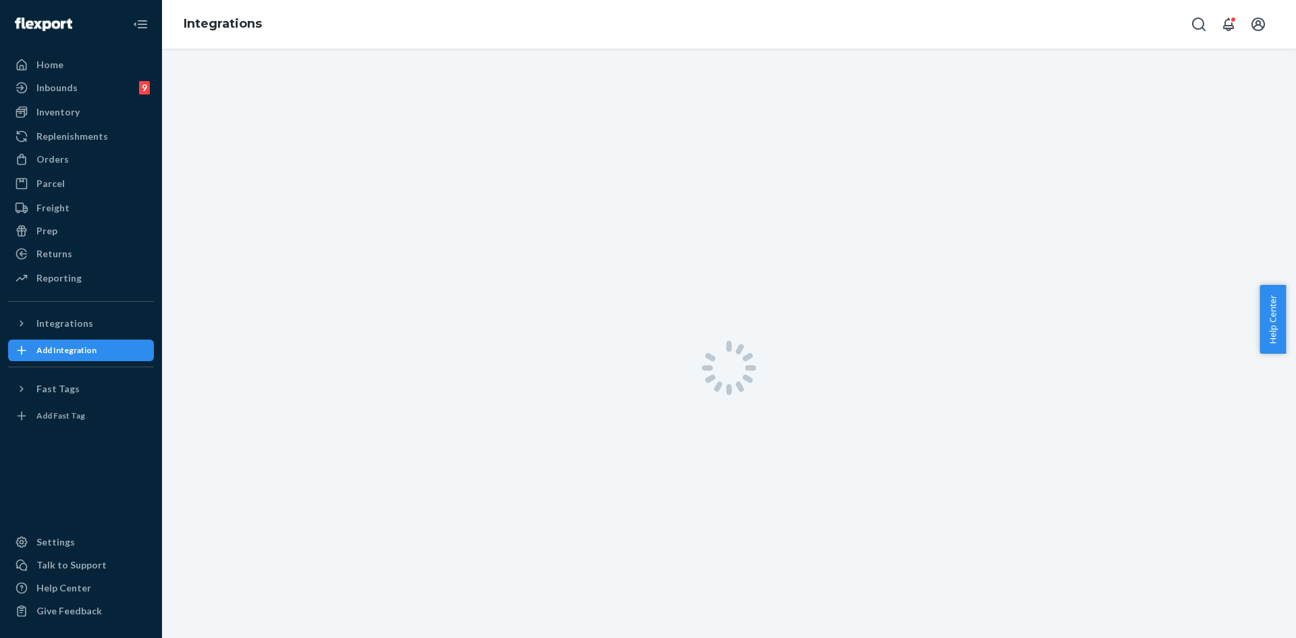
scroll to position [49, 0]
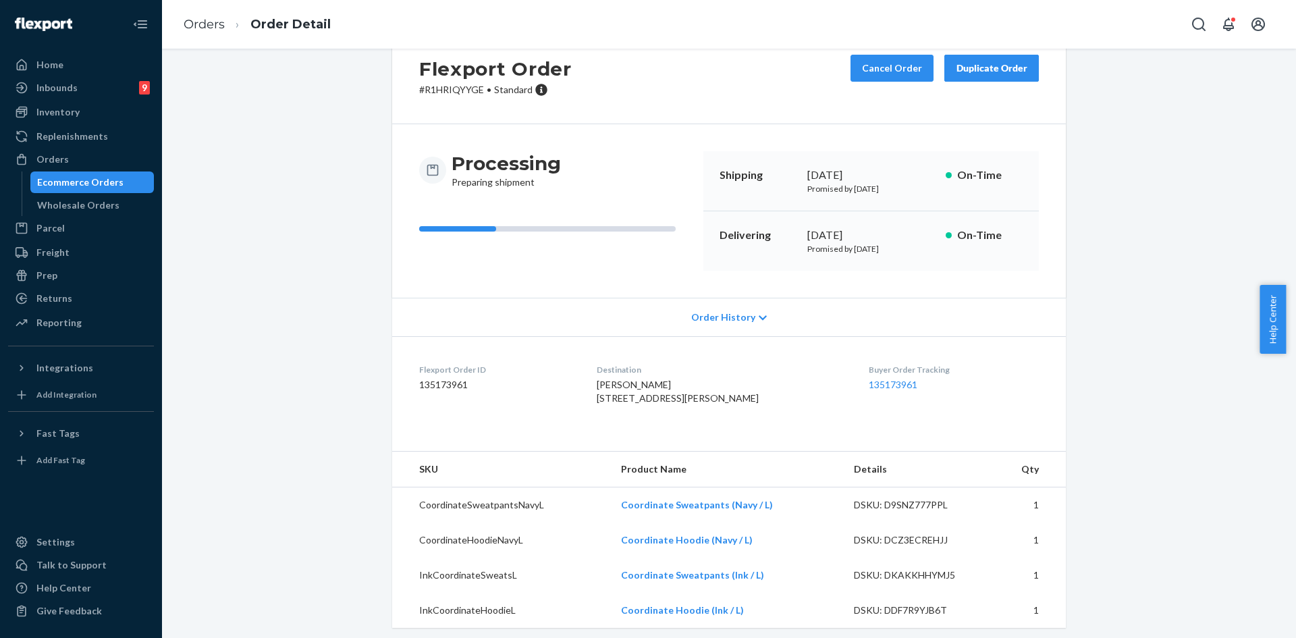
scroll to position [74, 0]
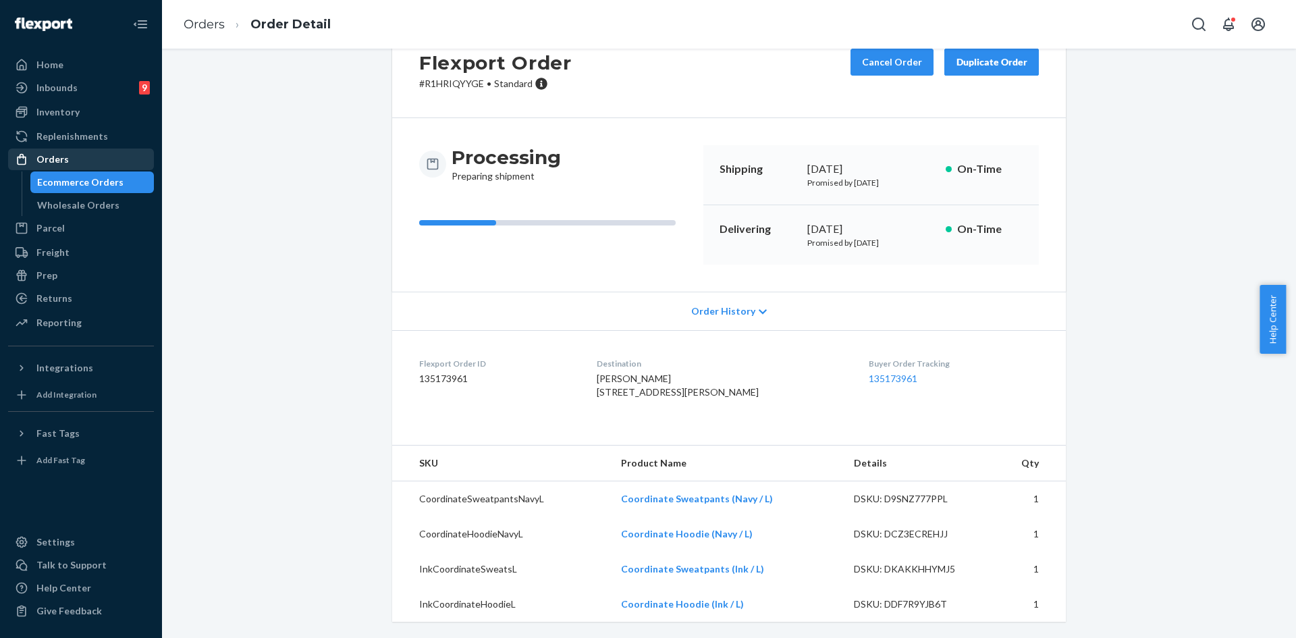
click at [65, 155] on div "Orders" at bounding box center [52, 160] width 32 height 14
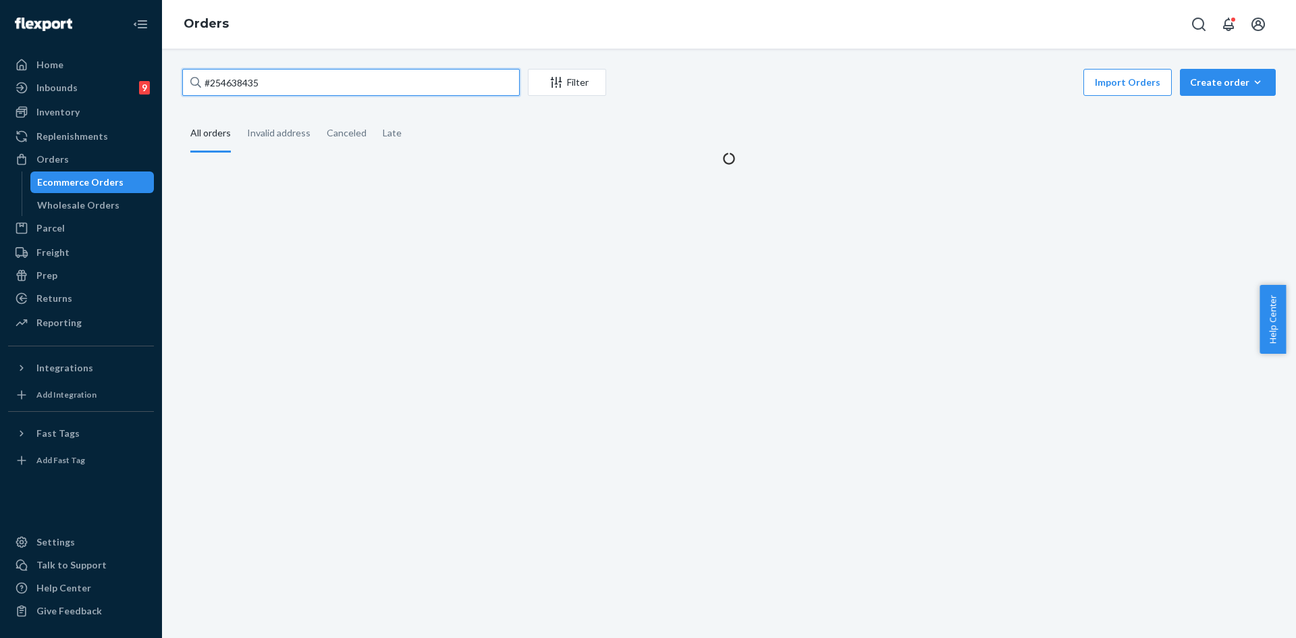
click at [247, 85] on input "#254638435" at bounding box center [351, 82] width 338 height 27
paste input "Refund available View order #254254377"
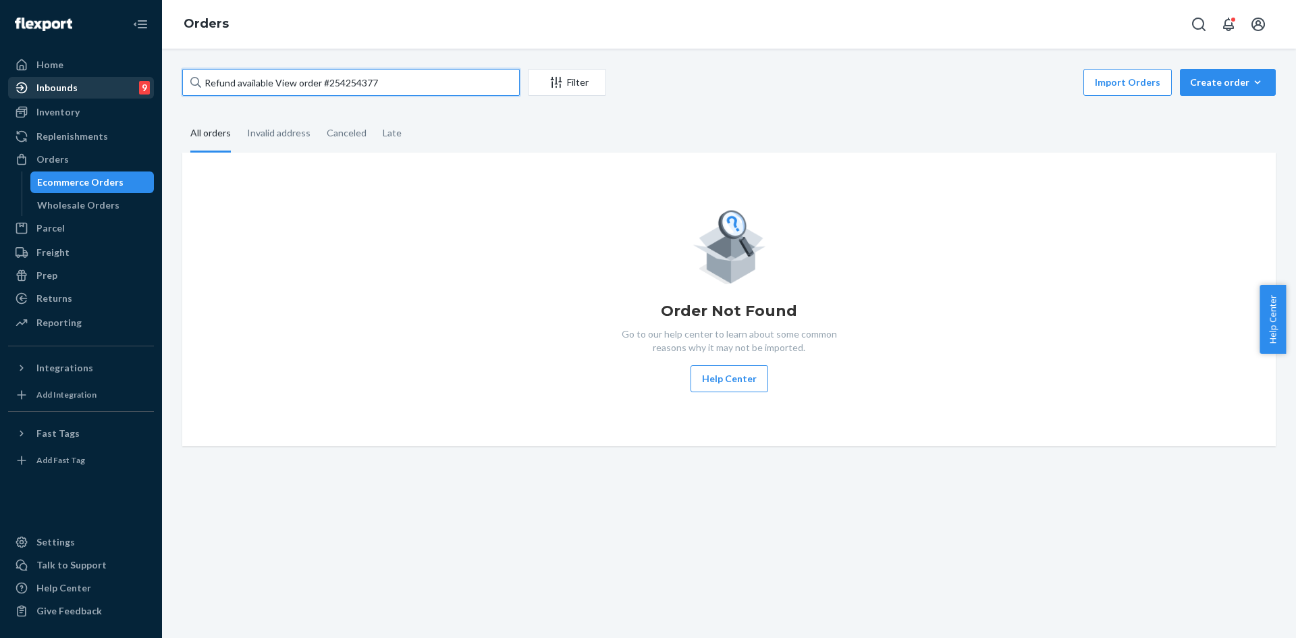
drag, startPoint x: 322, startPoint y: 81, endPoint x: 62, endPoint y: 92, distance: 260.2
click at [62, 92] on div "Home Inbounds 9 Shipping Plans Problems 9 Inventory Products Replenishments Ord…" at bounding box center [648, 319] width 1296 height 638
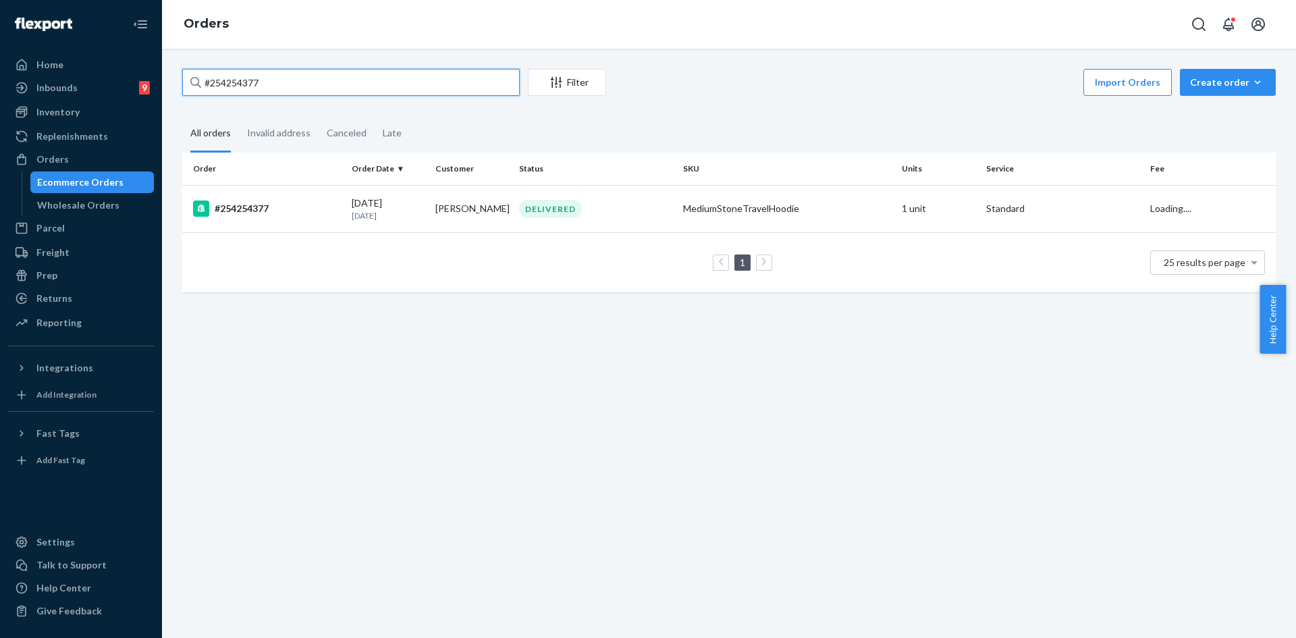
type input "#254254377"
click at [591, 228] on td "DELIVERED" at bounding box center [596, 208] width 164 height 47
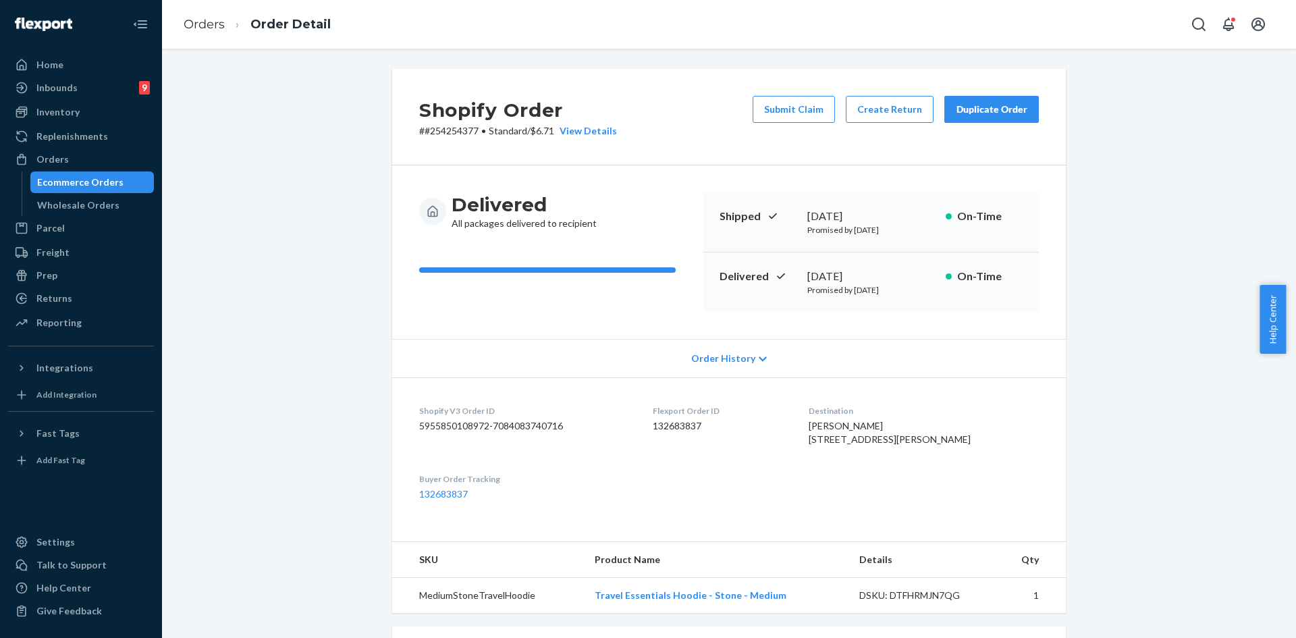
drag, startPoint x: 811, startPoint y: 103, endPoint x: 857, endPoint y: 93, distance: 46.9
click at [853, 86] on div "Shopify Order # #254254377 • Standard / $6.71 View Details Submit Claim Create …" at bounding box center [729, 117] width 674 height 97
click at [859, 98] on button "Create Return" at bounding box center [890, 109] width 88 height 27
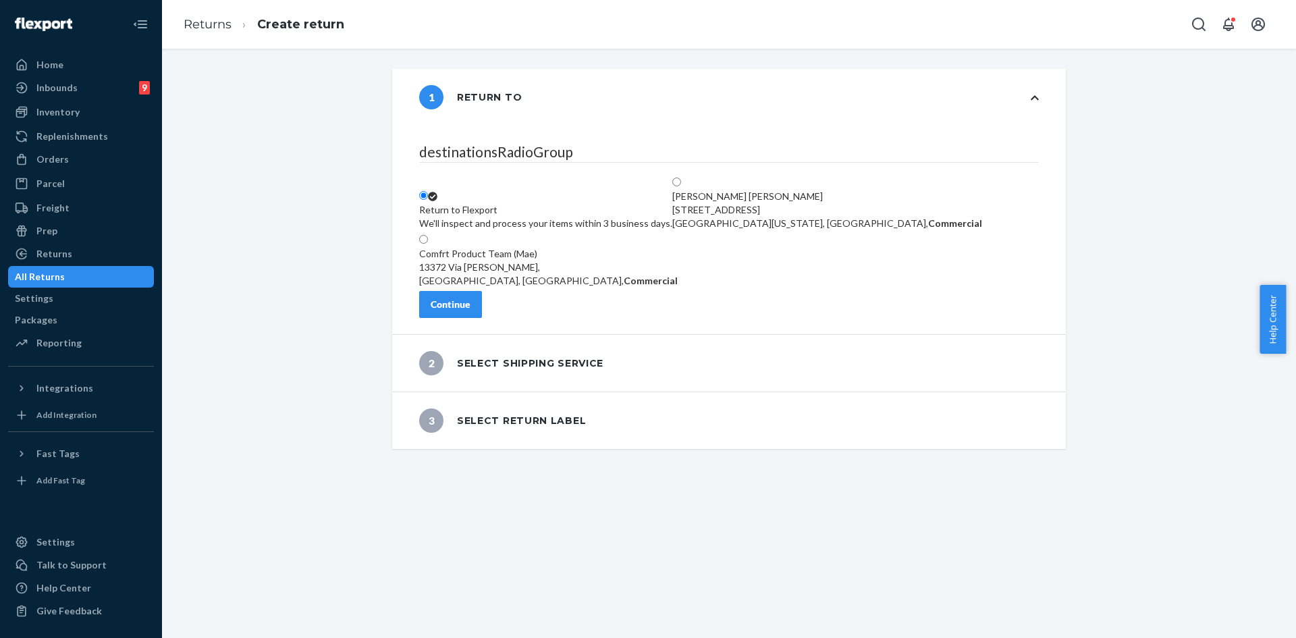
click at [494, 325] on div "destinationsRadioGroup Return to Flexport We'll inspect and process your items …" at bounding box center [729, 230] width 674 height 209
click at [471, 311] on div "Continue" at bounding box center [451, 305] width 40 height 14
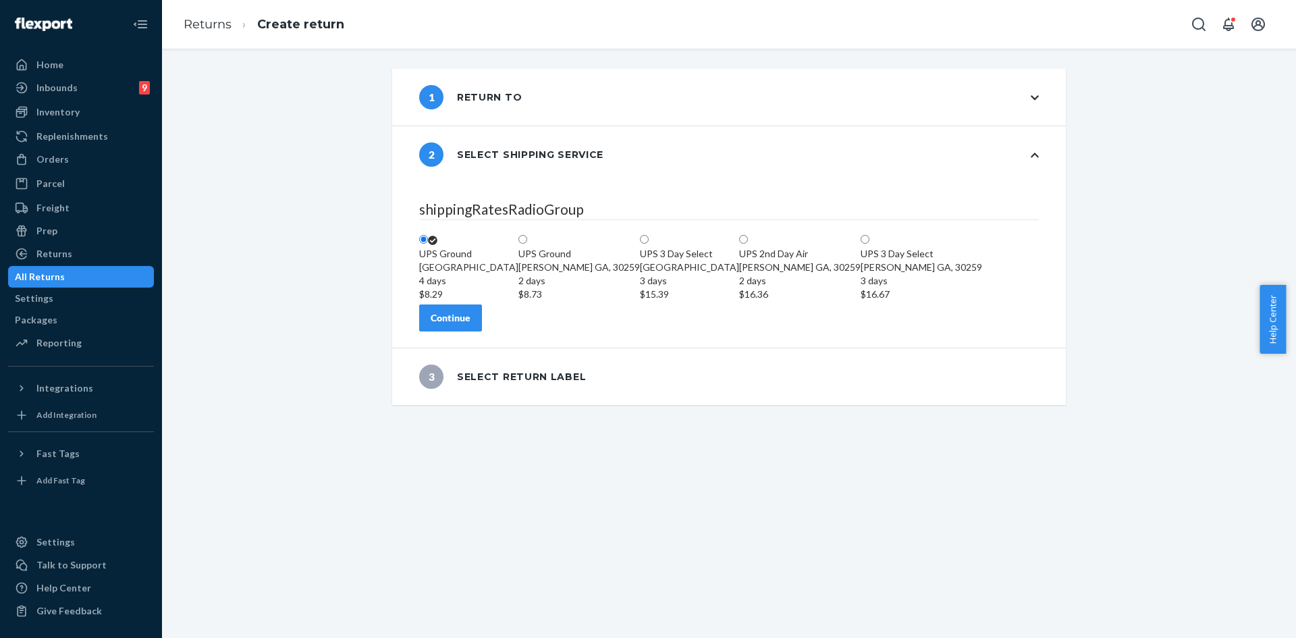
click at [473, 331] on button "Continue" at bounding box center [450, 317] width 63 height 27
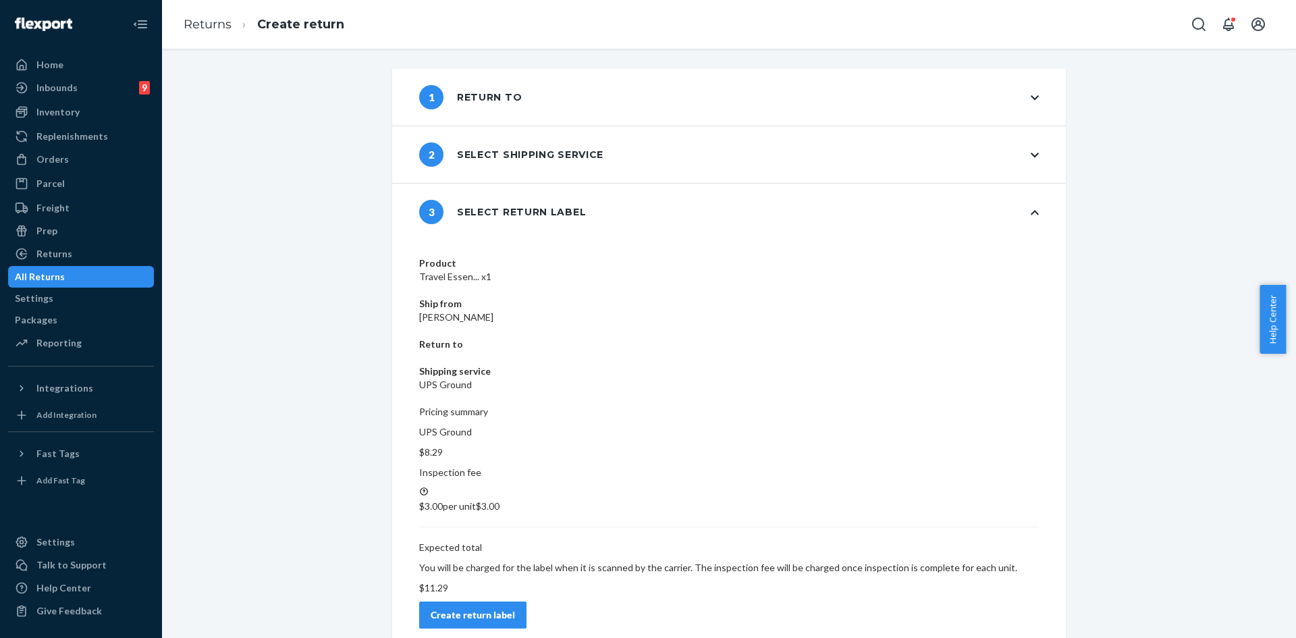
click at [515, 608] on div "Create return label" at bounding box center [473, 615] width 84 height 14
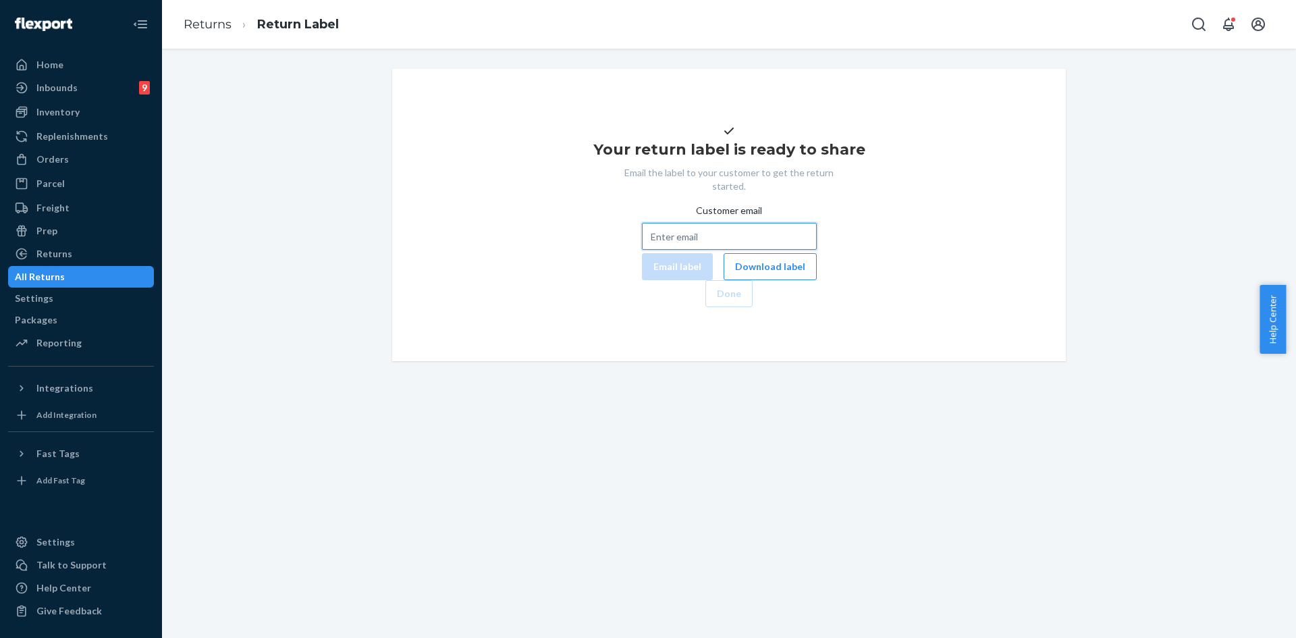
click at [642, 250] on input "Customer email" at bounding box center [729, 236] width 175 height 27
paste input "nlinares73@gmail.com"
type input "nlinares73@gmail.com"
click at [642, 280] on button "Email label" at bounding box center [677, 266] width 71 height 27
click at [711, 307] on div "Your return label is ready to share Email the label to your customer to get the…" at bounding box center [729, 215] width 652 height 184
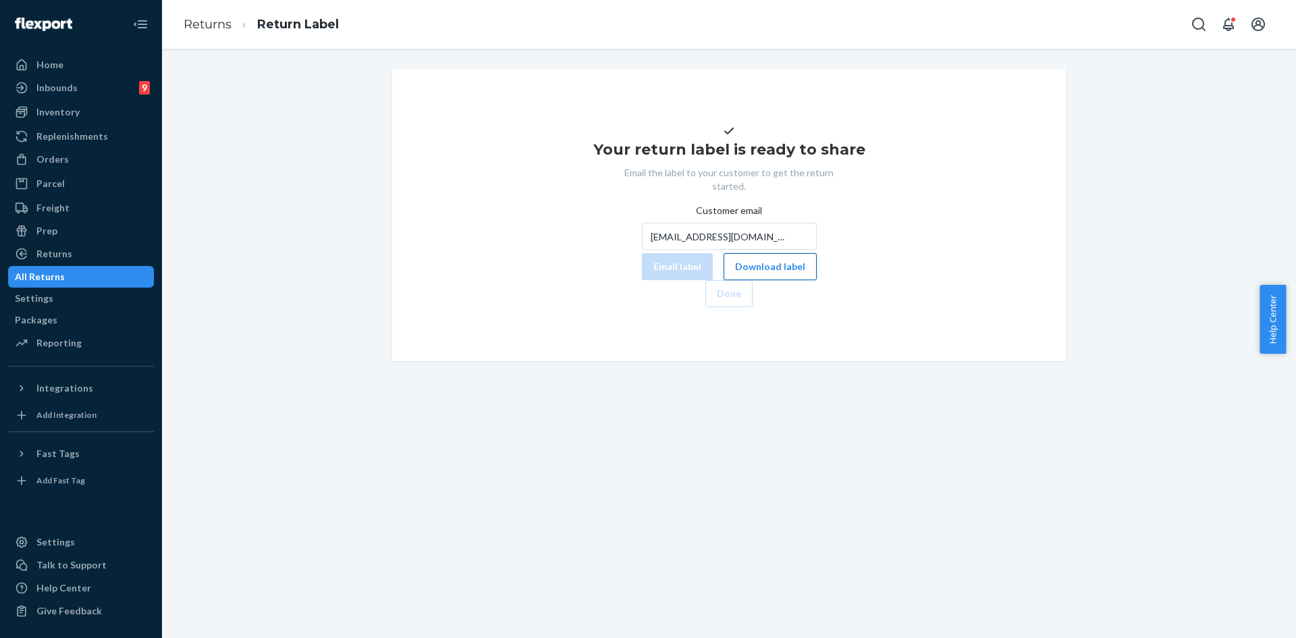
click at [724, 280] on button "Download label" at bounding box center [770, 266] width 93 height 27
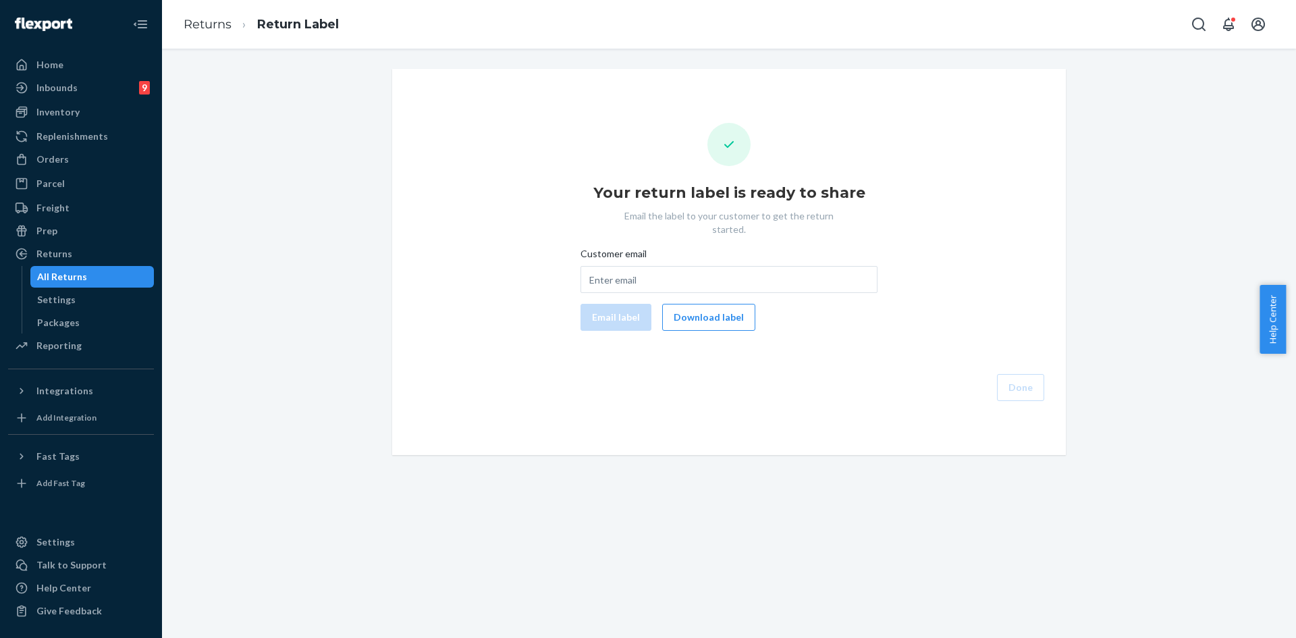
click at [65, 170] on div "Orders Ecommerce Orders Wholesale Orders" at bounding box center [81, 160] width 146 height 23
click at [61, 161] on div "Orders" at bounding box center [52, 160] width 32 height 14
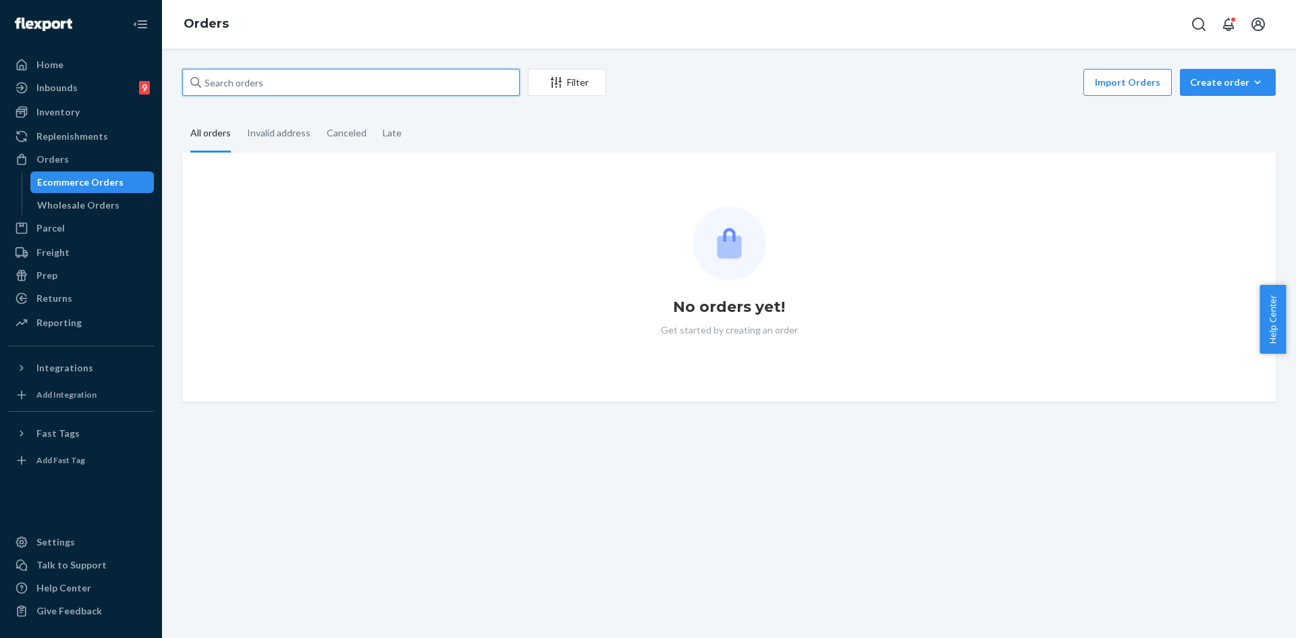
click at [348, 88] on input "text" at bounding box center [351, 82] width 338 height 27
paste input "#253814770"
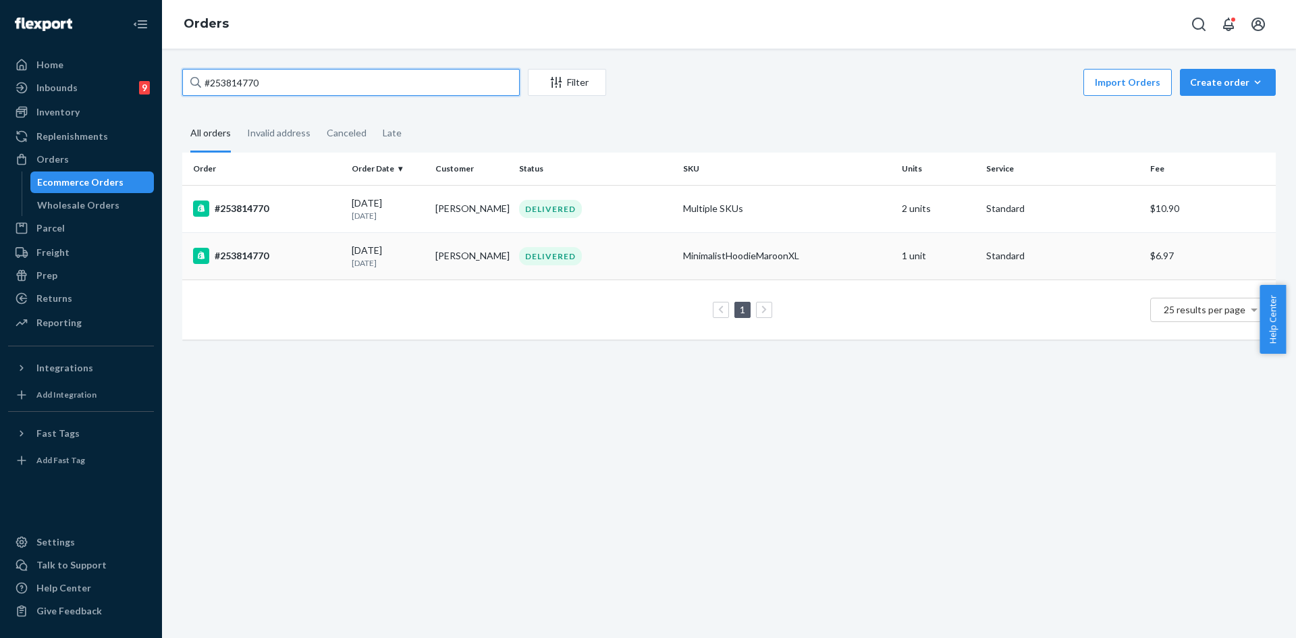
type input "#253814770"
click at [589, 261] on div "DELIVERED" at bounding box center [595, 256] width 159 height 18
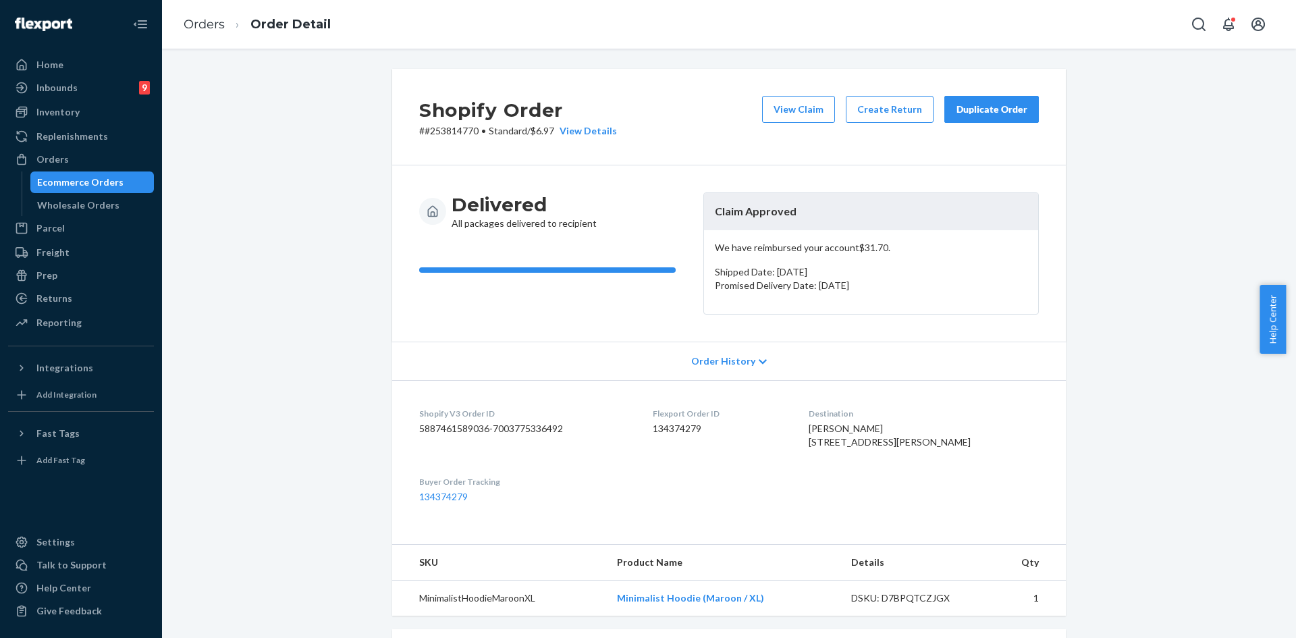
click at [967, 115] on div "Duplicate Order" at bounding box center [992, 110] width 72 height 14
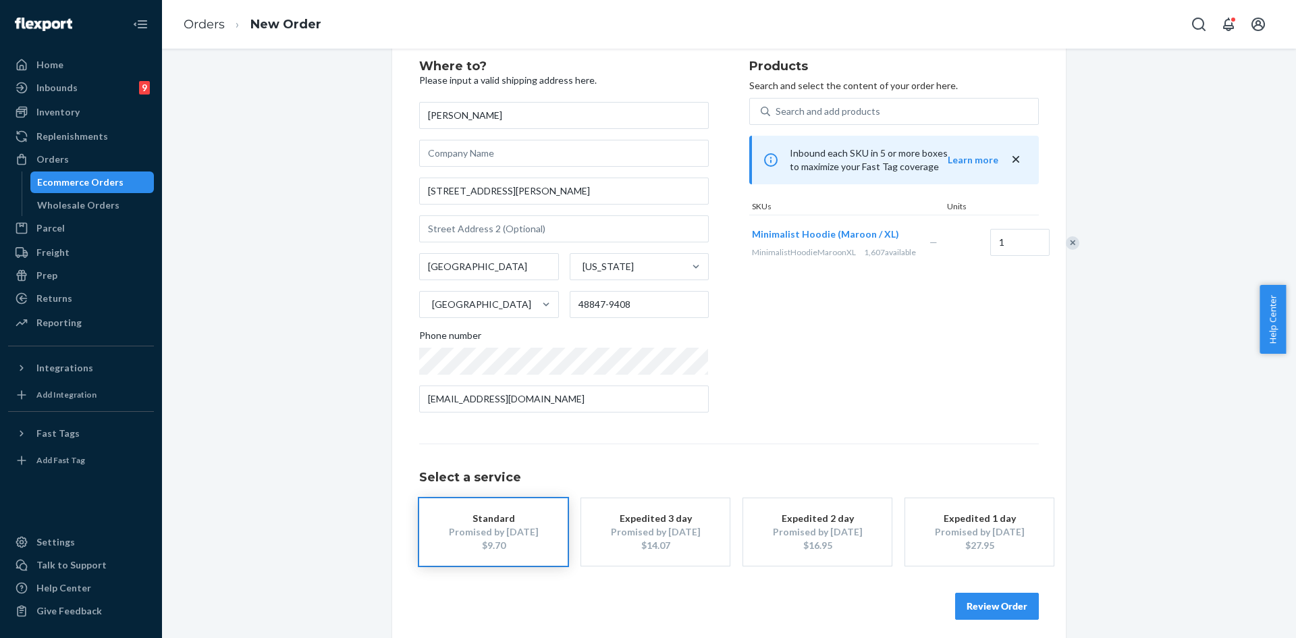
scroll to position [45, 0]
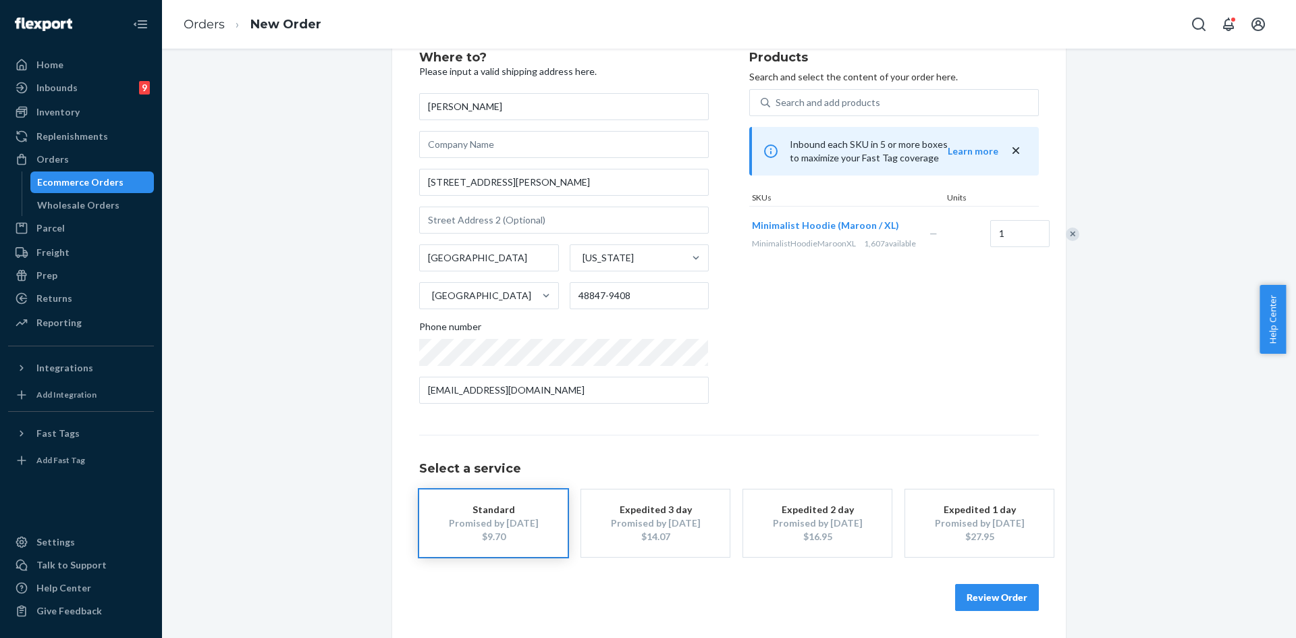
click at [998, 592] on button "Review Order" at bounding box center [997, 597] width 84 height 27
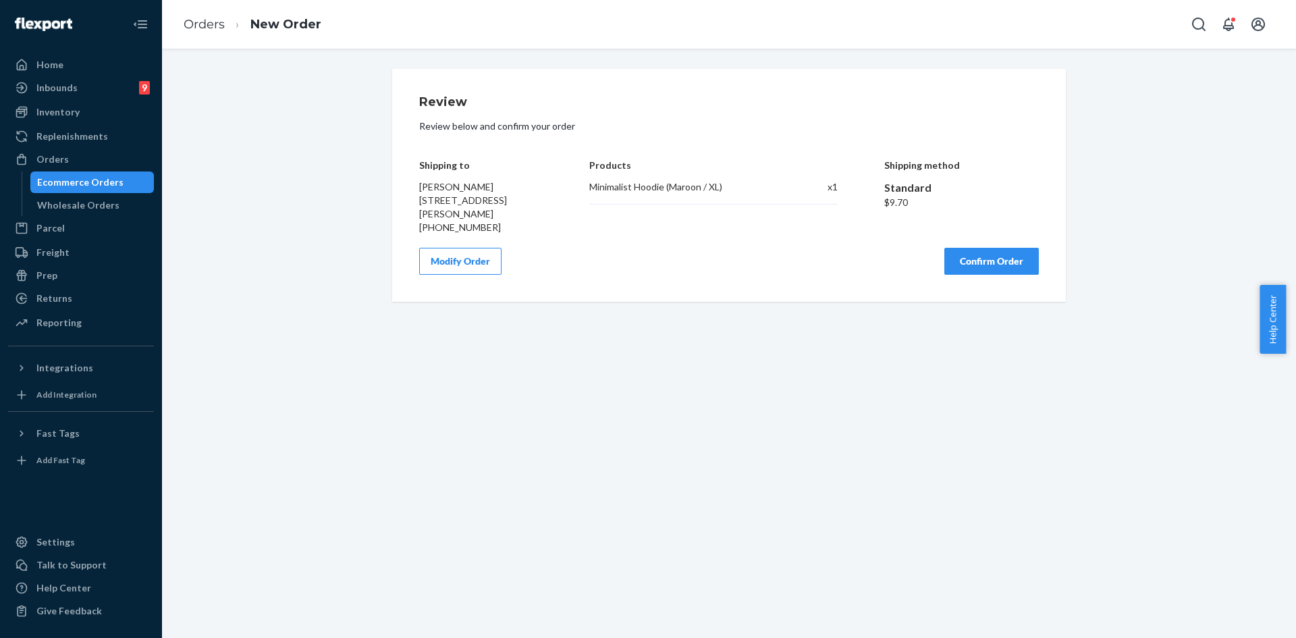
click at [965, 271] on button "Confirm Order" at bounding box center [991, 261] width 95 height 27
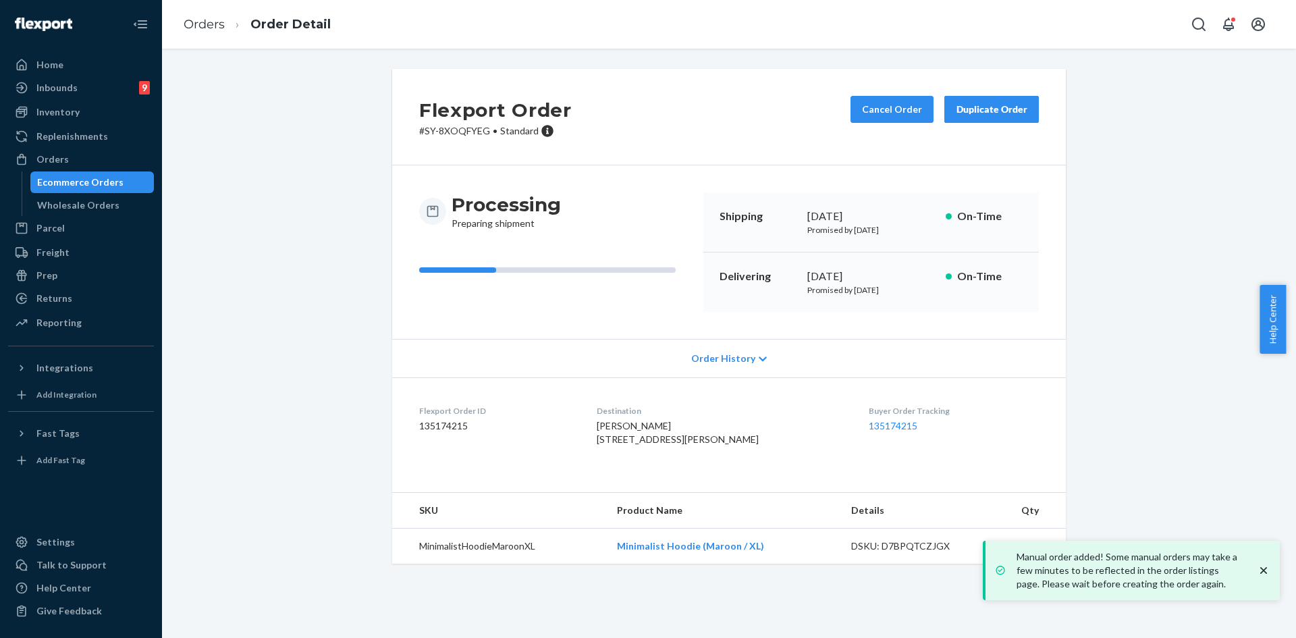
click at [1262, 570] on icon "close toast" at bounding box center [1264, 571] width 14 height 14
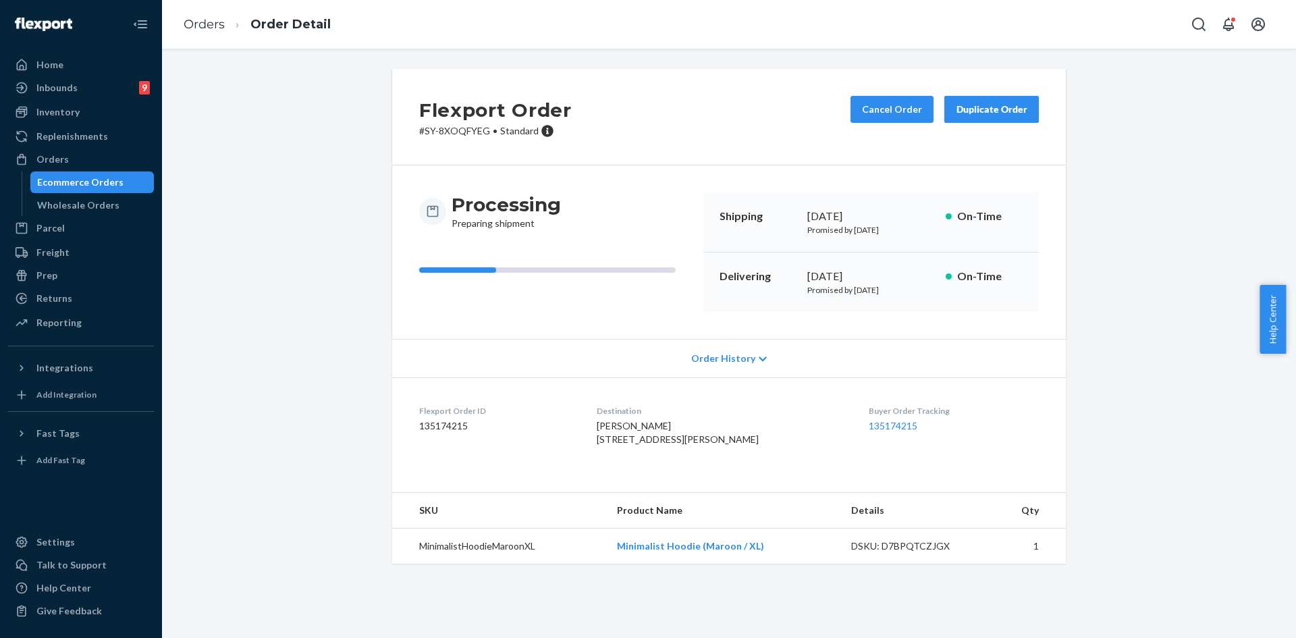
click at [1138, 401] on div "Flexport Order # SY-8XOQFYEG • Standard Cancel Order Duplicate Order Processing…" at bounding box center [729, 324] width 1114 height 511
drag, startPoint x: 83, startPoint y: 151, endPoint x: 61, endPoint y: 153, distance: 22.3
click at [82, 152] on div "Orders" at bounding box center [80, 159] width 143 height 19
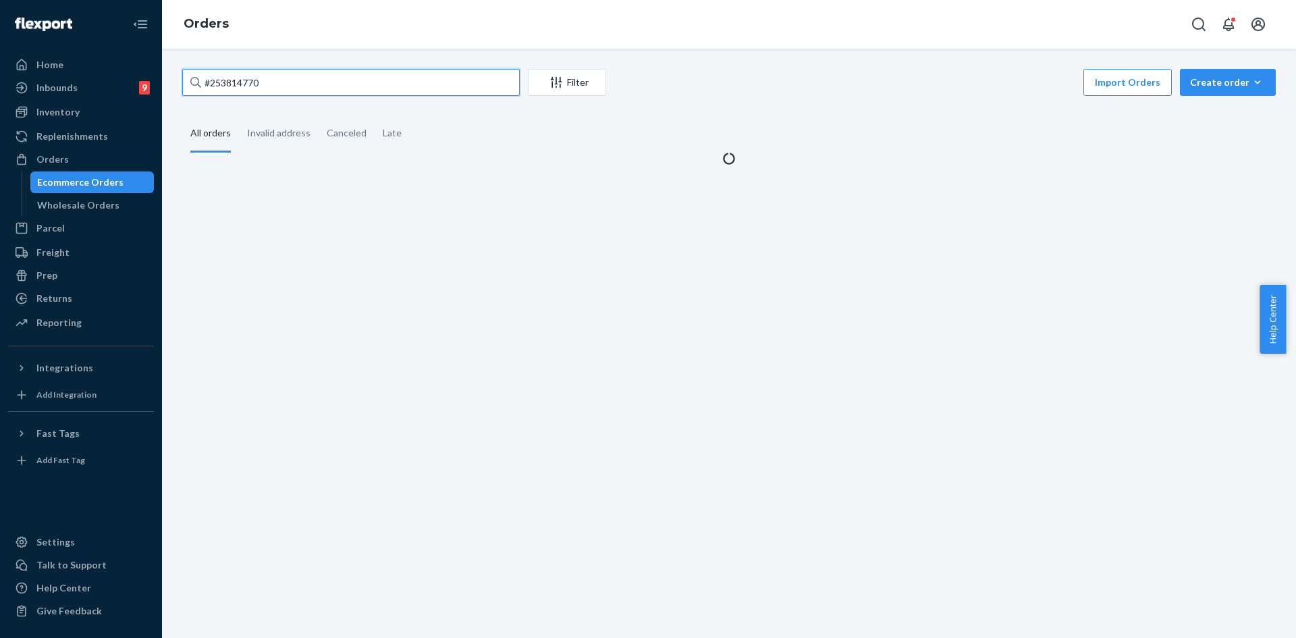
click at [237, 92] on input "#253814770" at bounding box center [351, 82] width 338 height 27
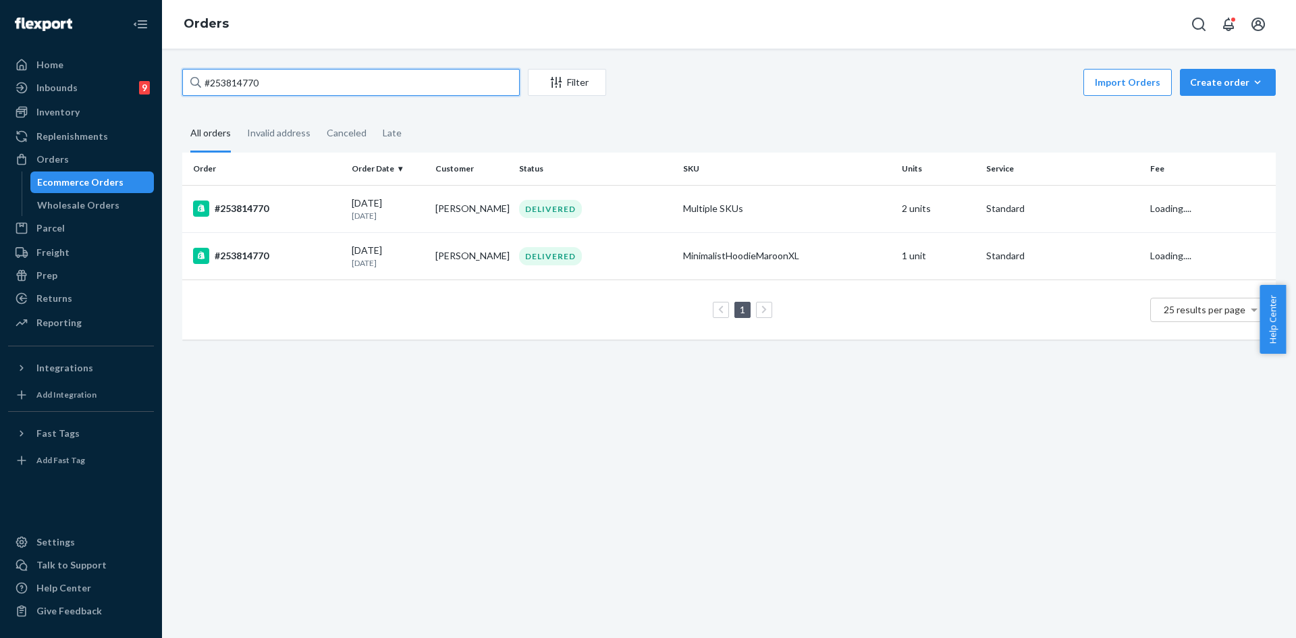
click at [237, 92] on input "#253814770" at bounding box center [351, 82] width 338 height 27
paste input "254763168"
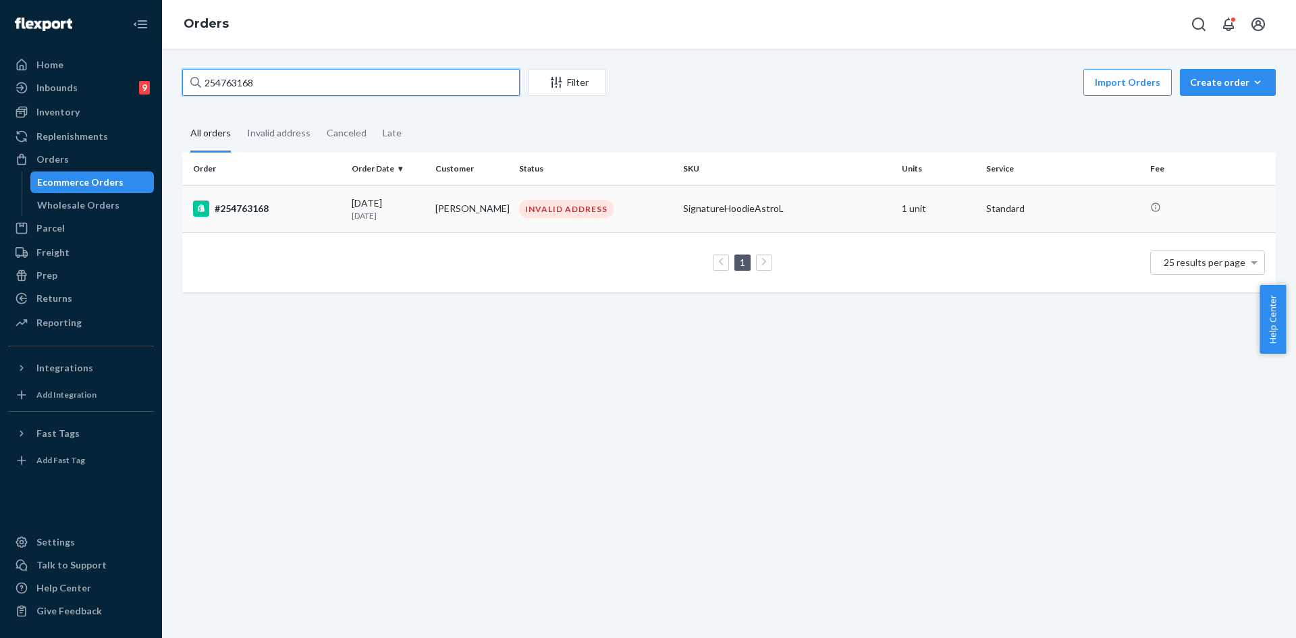
type input "254763168"
click at [643, 208] on div "INVALID ADDRESS" at bounding box center [595, 209] width 159 height 18
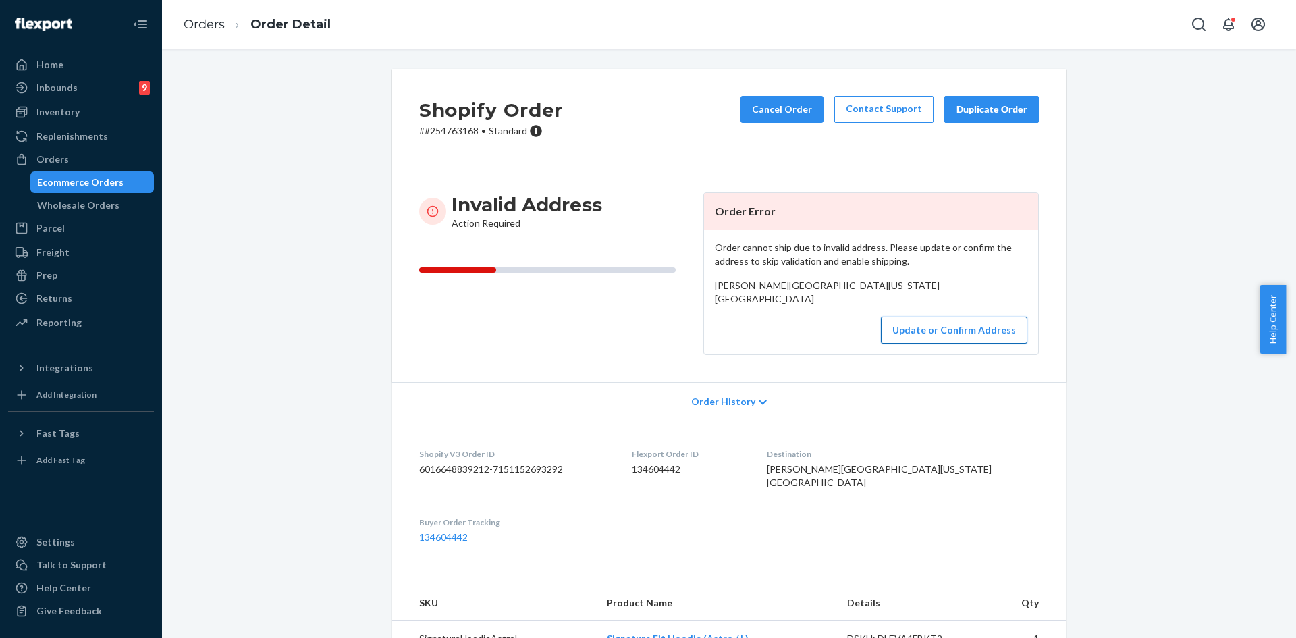
click at [910, 344] on button "Update or Confirm Address" at bounding box center [954, 330] width 146 height 27
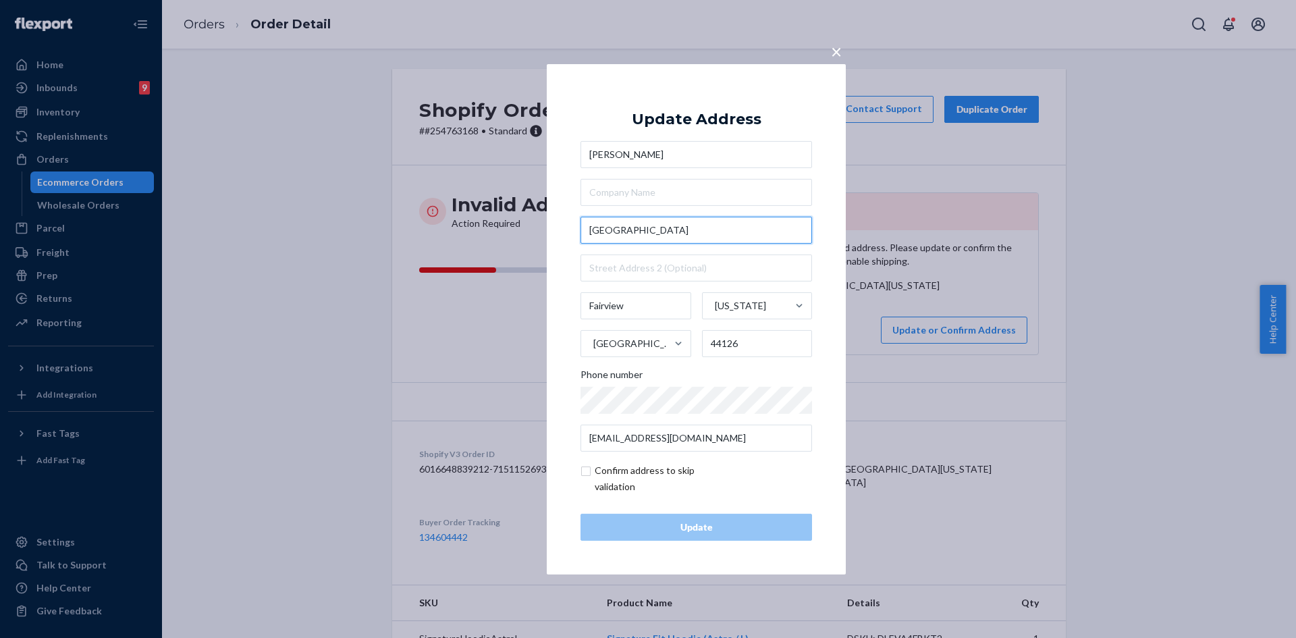
click at [662, 227] on input "[GEOGRAPHIC_DATA]" at bounding box center [697, 230] width 232 height 27
paste input "[STREET_ADDRESS]"
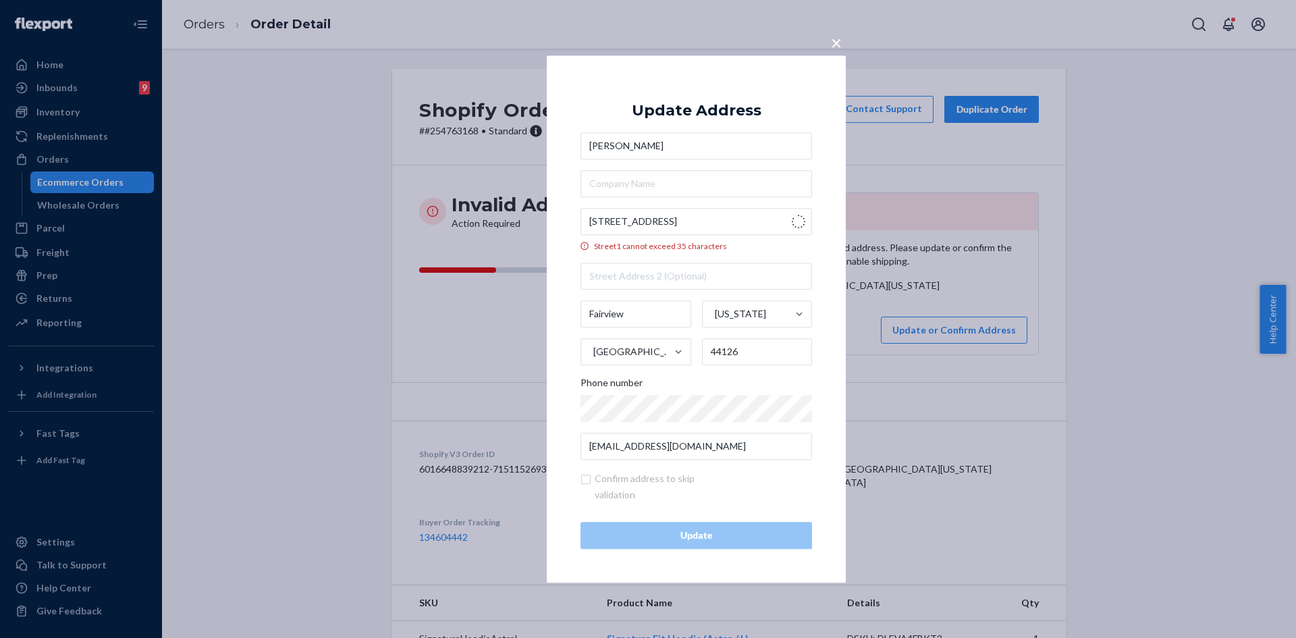
type input "[STREET_ADDRESS]"
type input "[GEOGRAPHIC_DATA]"
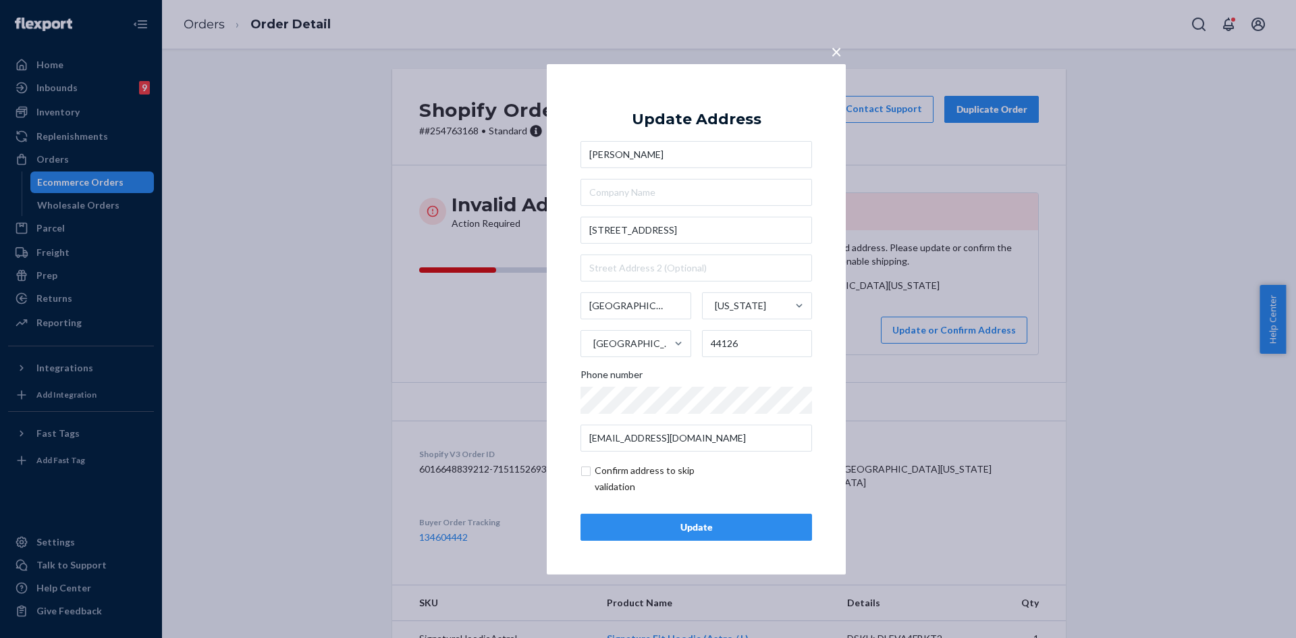
click at [693, 525] on div "Update" at bounding box center [696, 527] width 209 height 14
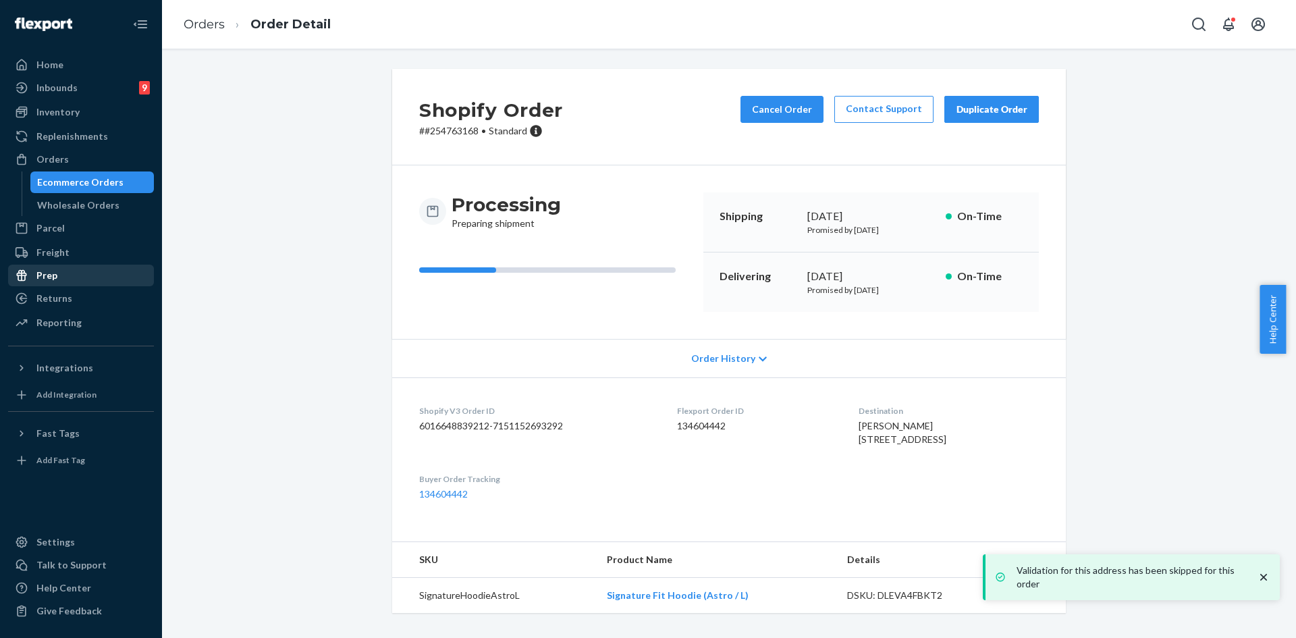
drag, startPoint x: 61, startPoint y: 294, endPoint x: 61, endPoint y: 272, distance: 22.3
click at [61, 294] on div "Returns" at bounding box center [54, 299] width 36 height 14
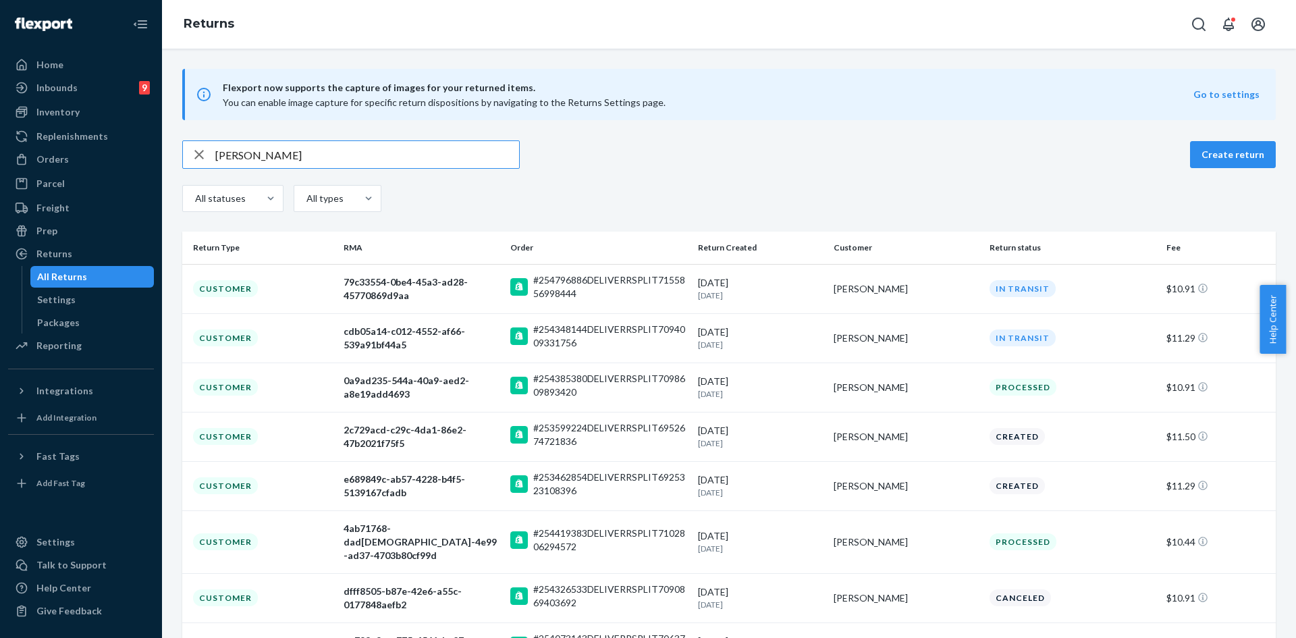
type input "[PERSON_NAME]"
click at [69, 159] on div "Orders" at bounding box center [80, 159] width 143 height 19
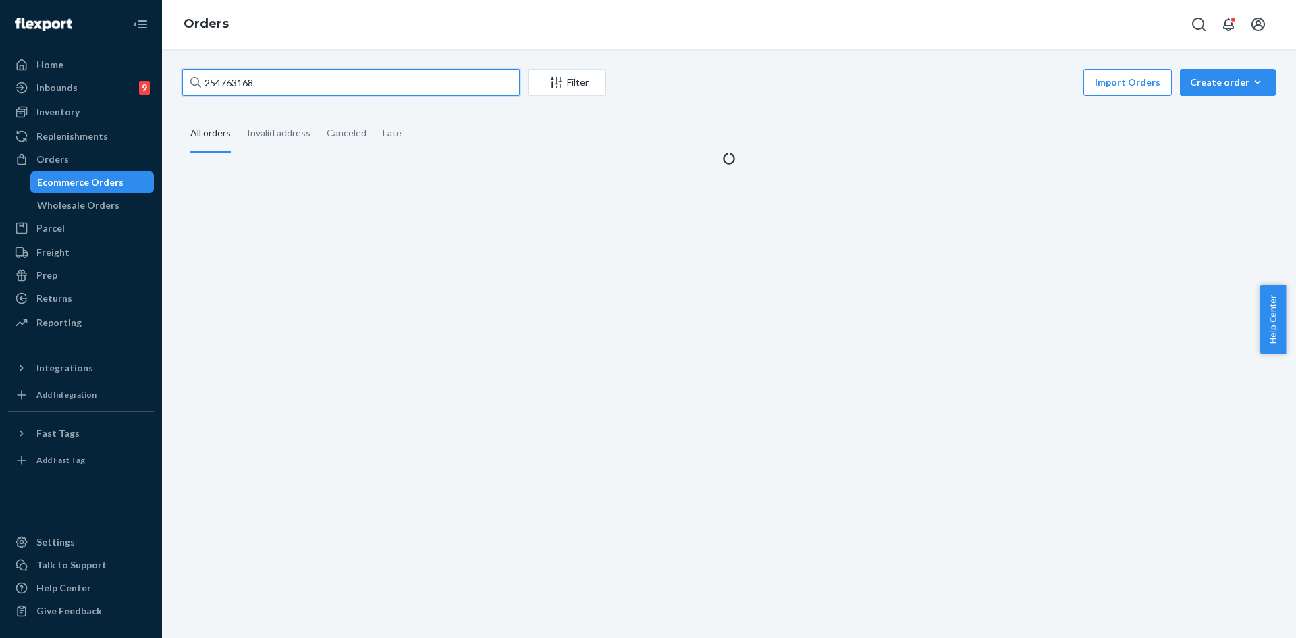
click at [273, 90] on input "254763168" at bounding box center [351, 82] width 338 height 27
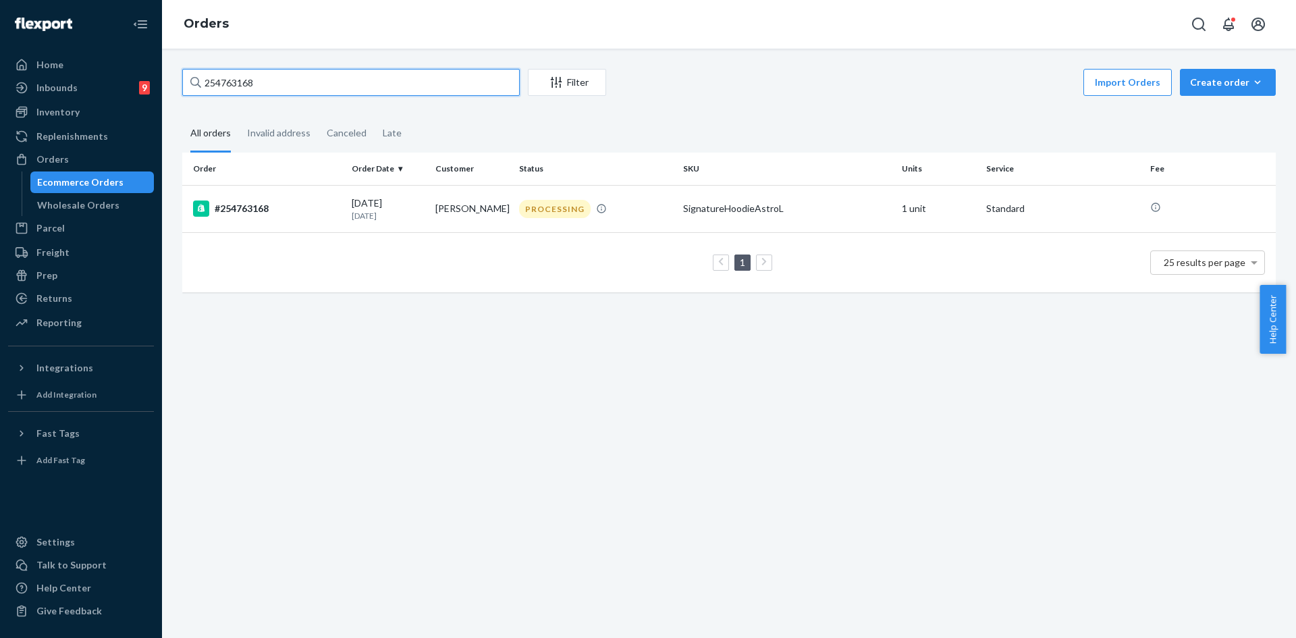
click at [273, 90] on input "254763168" at bounding box center [351, 82] width 338 height 27
paste input "96886"
type input "254796886"
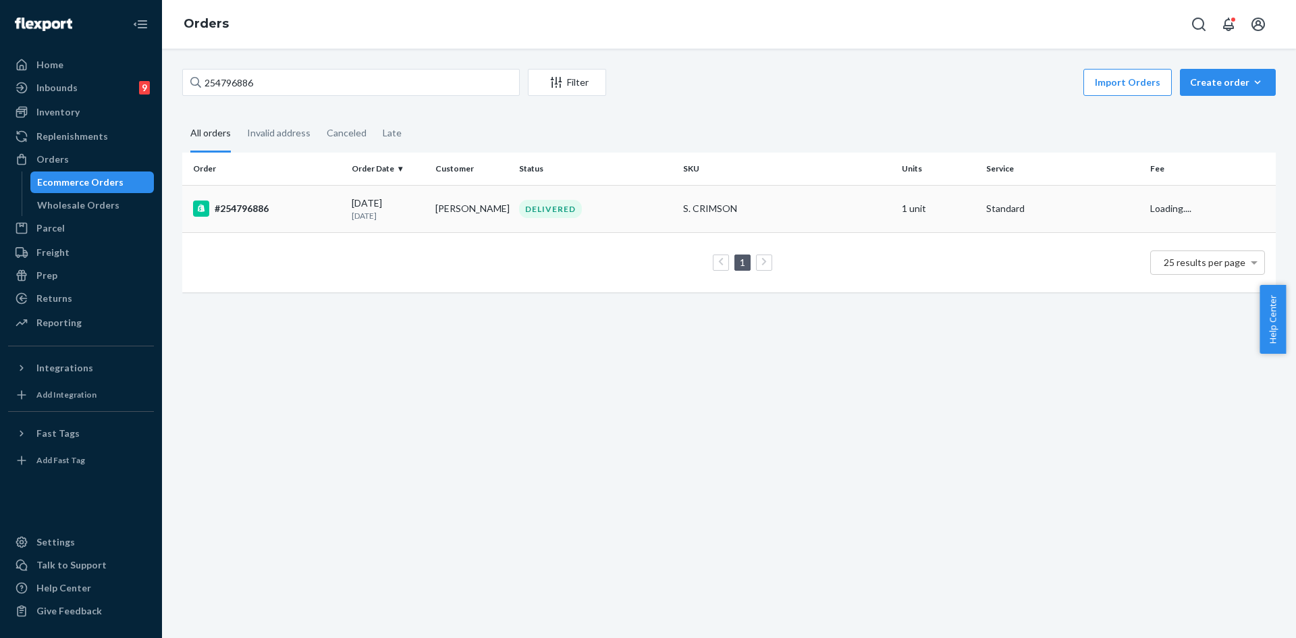
click at [655, 212] on div "DELIVERED" at bounding box center [595, 209] width 159 height 18
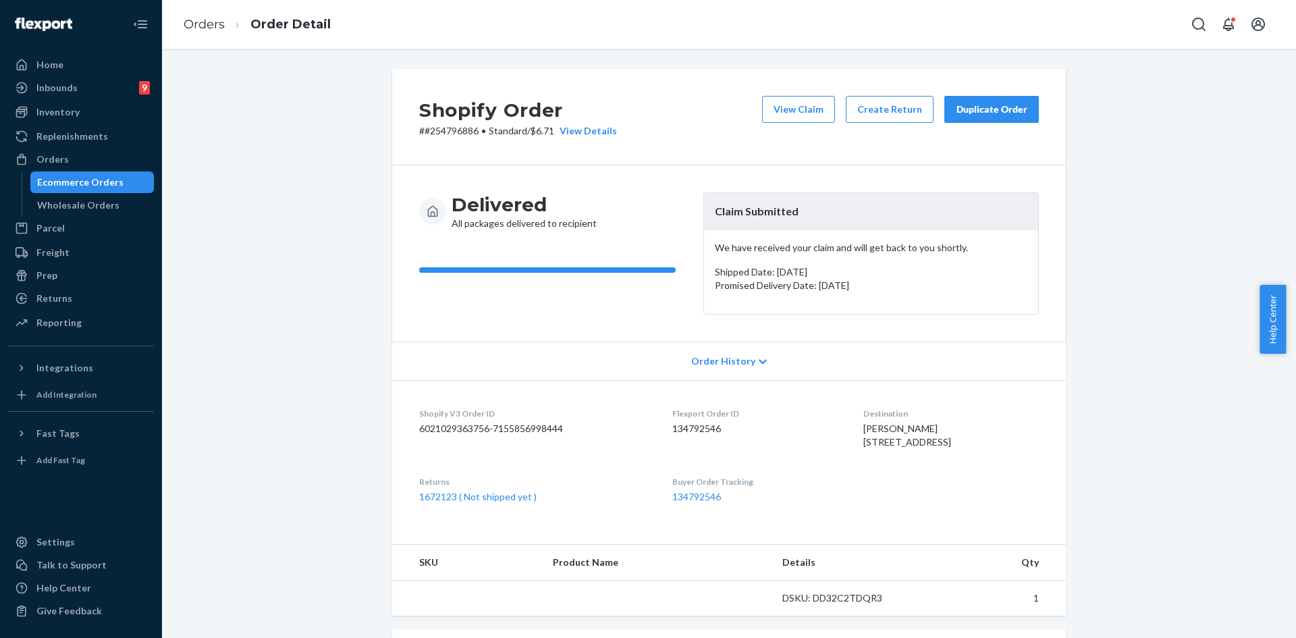
click at [985, 91] on div "Shopify Order # #254796886 • Standard / $6.71 View Details View Claim Create Re…" at bounding box center [729, 117] width 674 height 97
click at [985, 104] on div "Duplicate Order" at bounding box center [992, 110] width 72 height 14
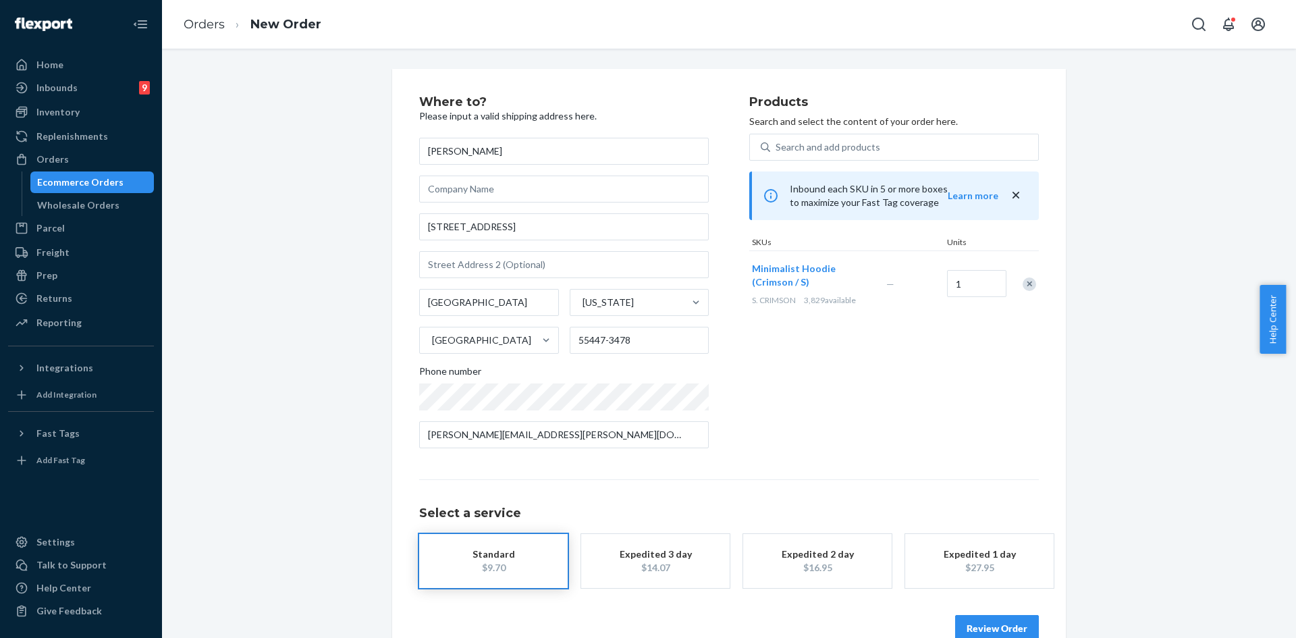
click at [975, 617] on button "Review Order" at bounding box center [997, 628] width 84 height 27
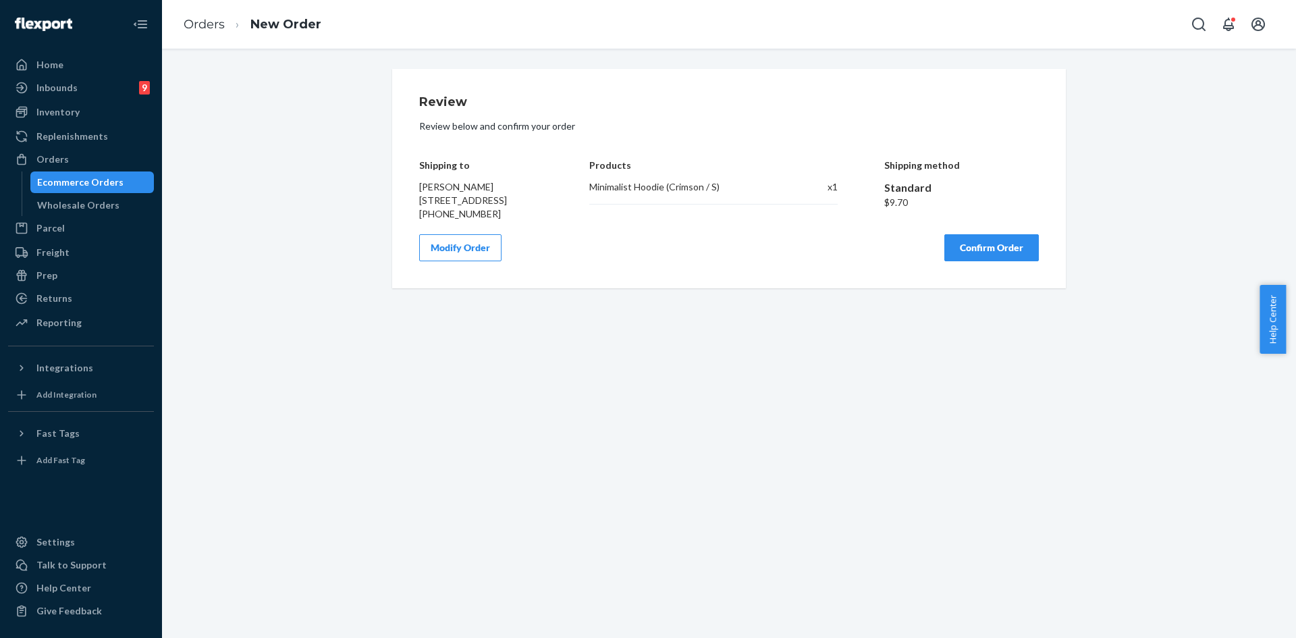
click at [982, 261] on button "Confirm Order" at bounding box center [991, 247] width 95 height 27
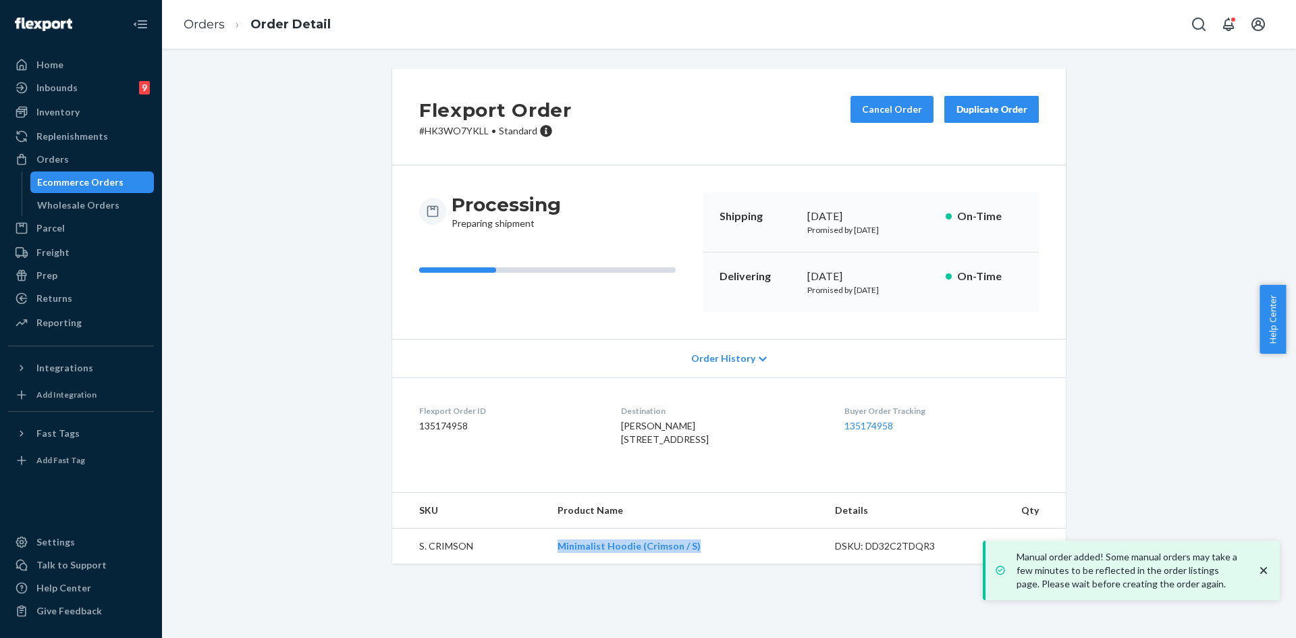
drag, startPoint x: 703, startPoint y: 579, endPoint x: 559, endPoint y: 583, distance: 144.5
click at [559, 564] on td "Minimalist Hoodie (Crimson / S)" at bounding box center [685, 547] width 277 height 36
copy link "Minimalist Hoodie (Crimson / S)"
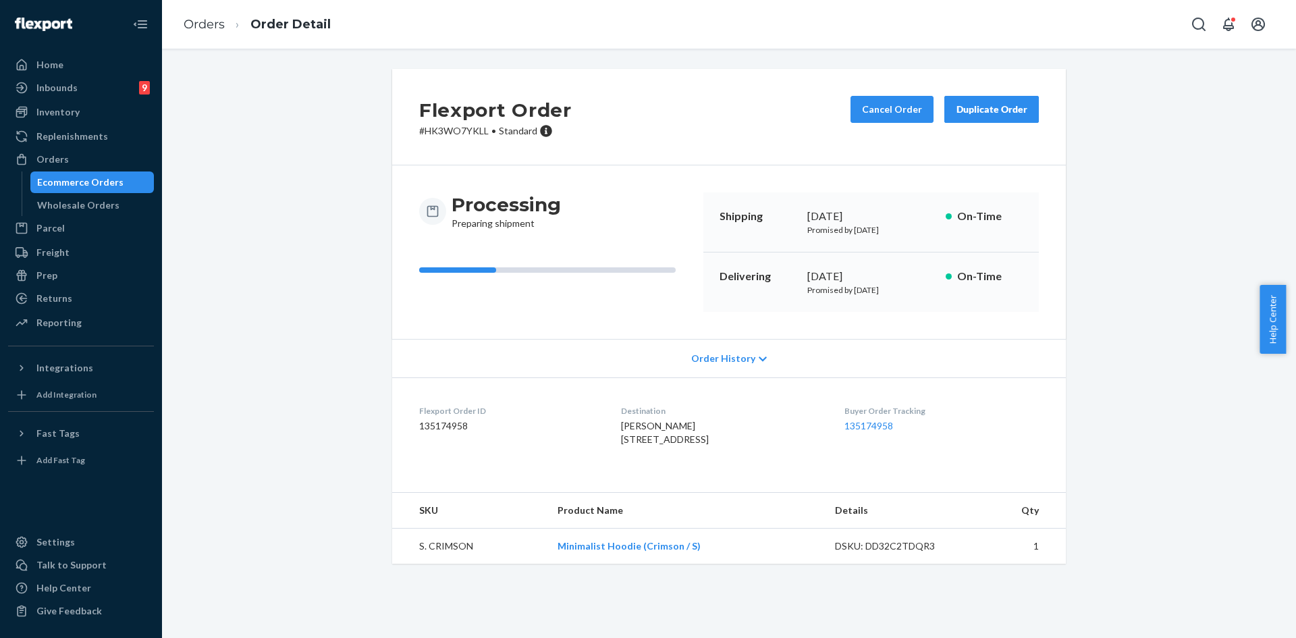
click at [1130, 447] on div "Flexport Order # HK3WO7YKLL • Standard Cancel Order Duplicate Order Processing …" at bounding box center [729, 324] width 1114 height 511
click at [201, 11] on ol "Orders Order Detail" at bounding box center [257, 25] width 169 height 40
click at [203, 14] on ol "Orders Order Detail" at bounding box center [257, 25] width 169 height 40
drag, startPoint x: 204, startPoint y: 20, endPoint x: 156, endPoint y: 6, distance: 50.0
click at [204, 20] on link "Orders" at bounding box center [204, 24] width 41 height 15
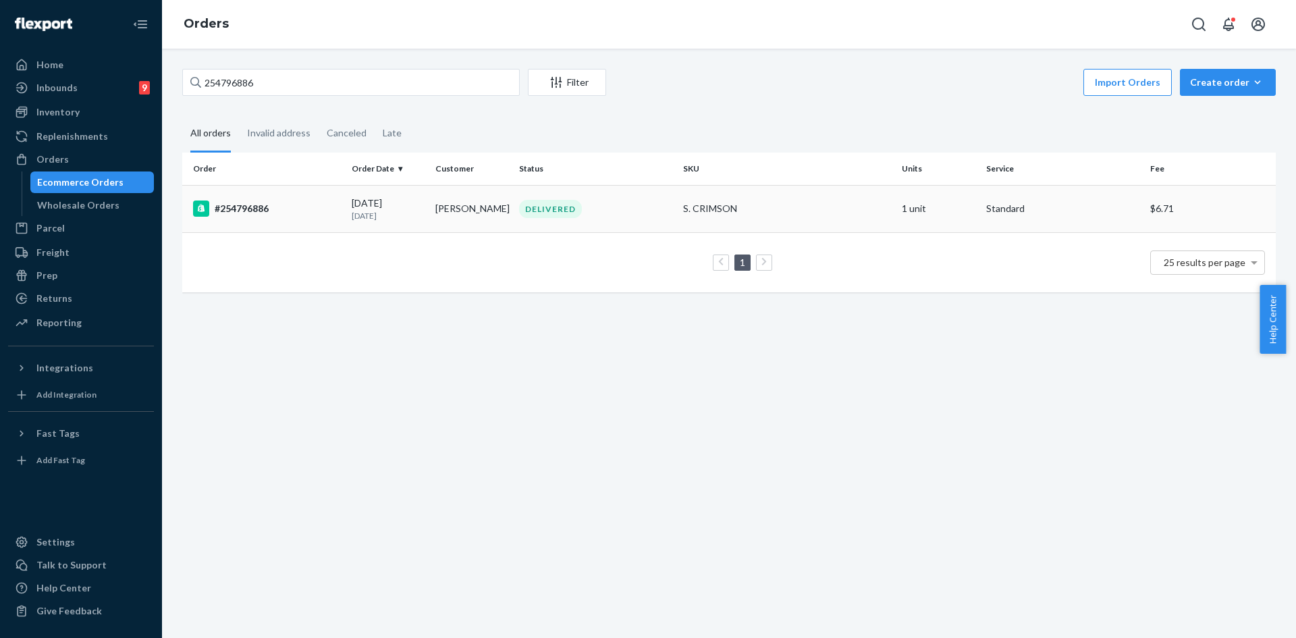
click at [648, 205] on div "DELIVERED" at bounding box center [595, 209] width 159 height 18
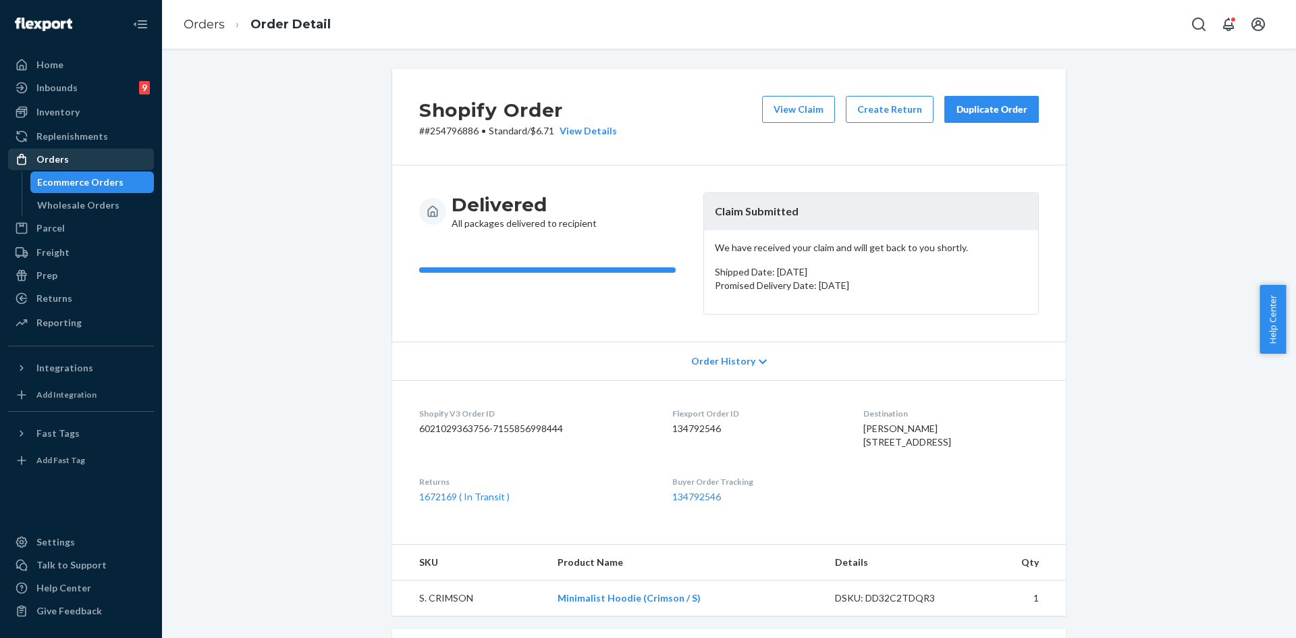
click at [49, 163] on div "Orders" at bounding box center [52, 160] width 32 height 14
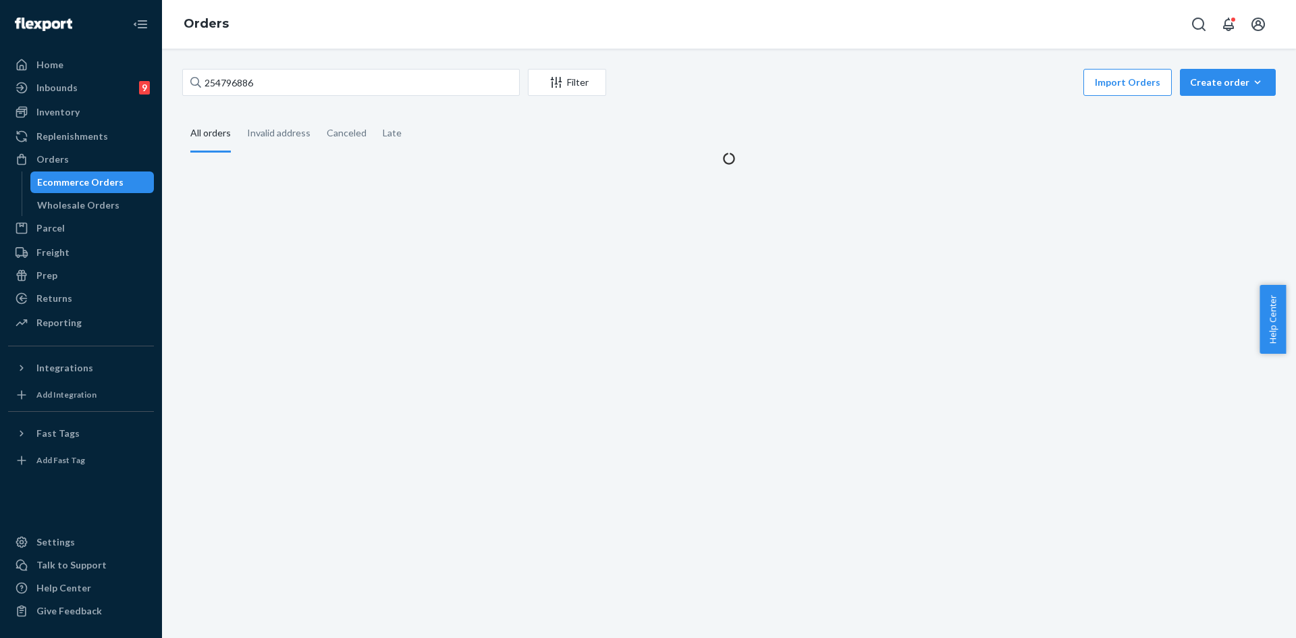
click at [346, 98] on div "254796886 Filter Import Orders Create order Ecommerce order Removal order" at bounding box center [729, 84] width 1094 height 30
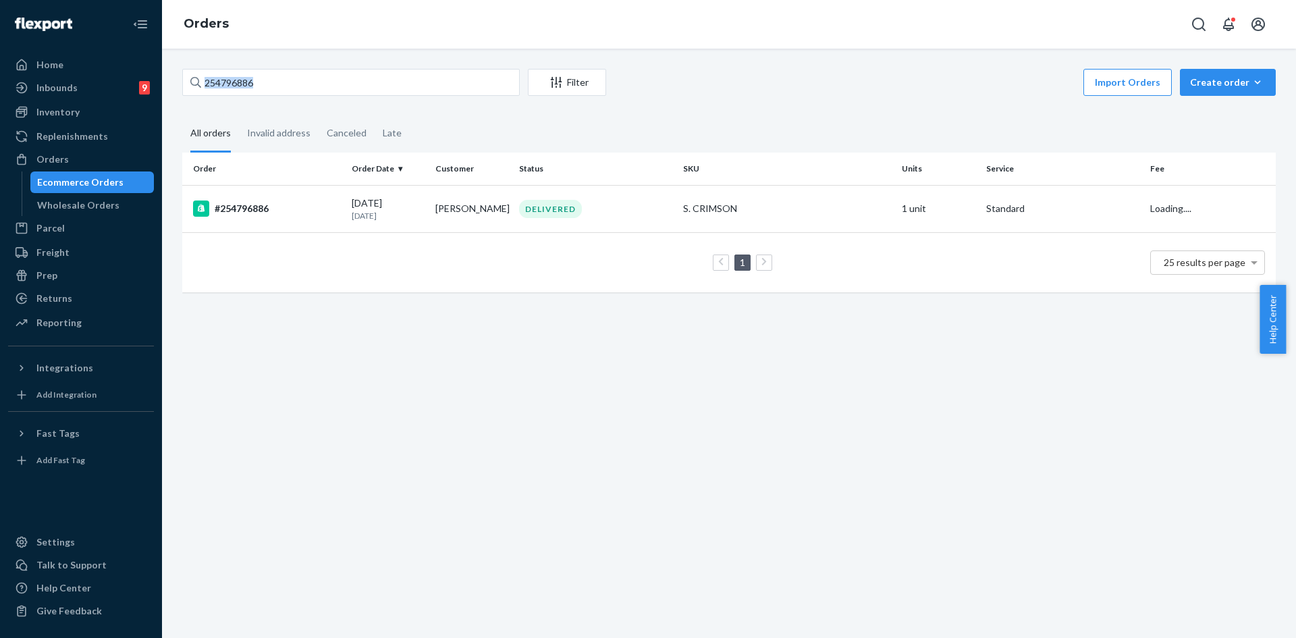
drag, startPoint x: 346, startPoint y: 98, endPoint x: 338, endPoint y: 90, distance: 11.0
click at [344, 98] on div "254796886 Filter Import Orders Create order Ecommerce order Removal order" at bounding box center [729, 84] width 1094 height 30
click at [336, 88] on input "254796886" at bounding box center [351, 82] width 338 height 27
paste input "254807898"
click at [336, 88] on input "254796886254807898" at bounding box center [351, 82] width 338 height 27
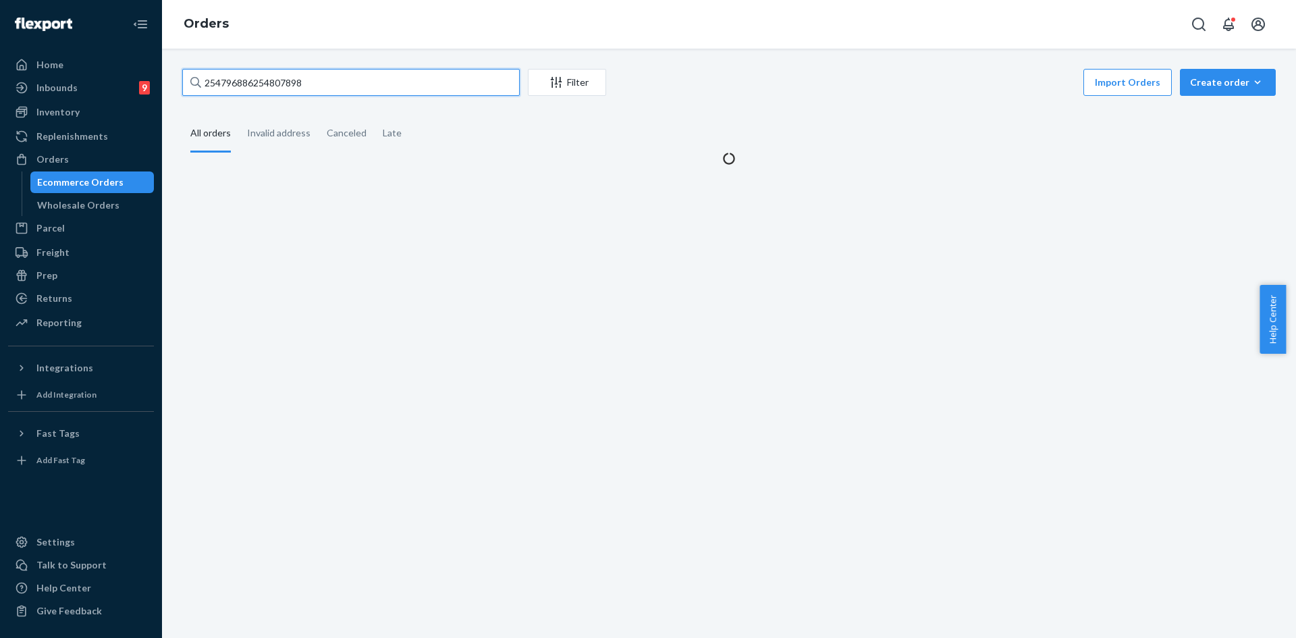
click at [336, 88] on input "254796886254807898" at bounding box center [351, 82] width 338 height 27
paste input "text"
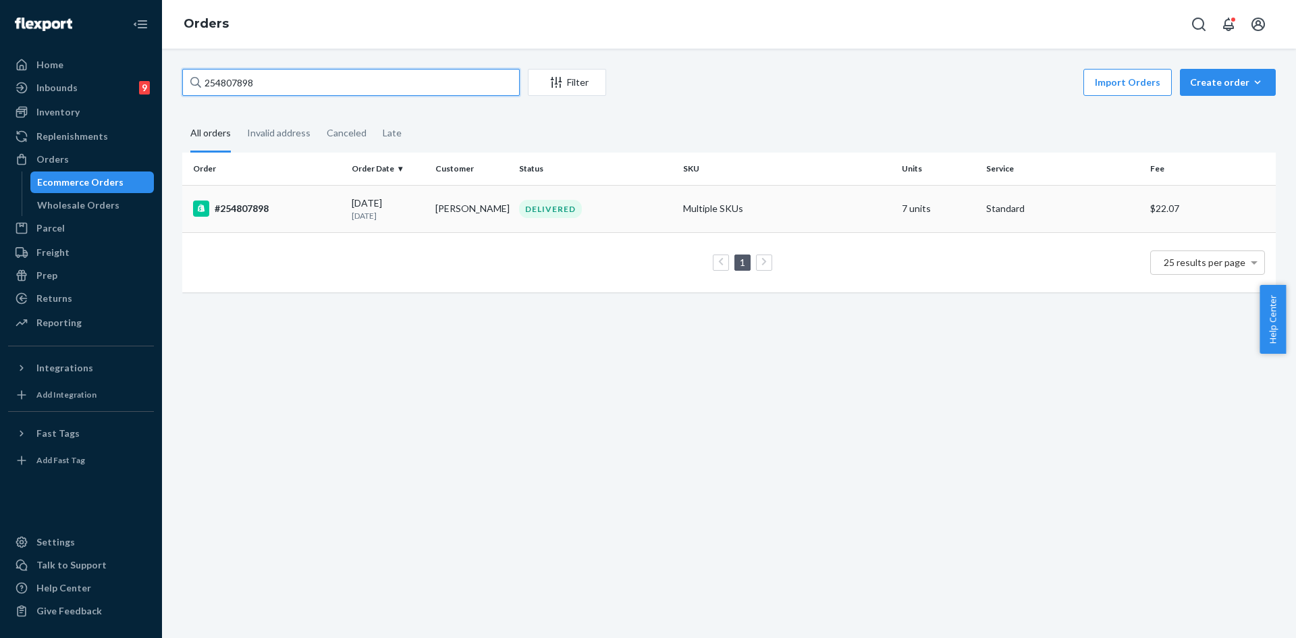
type input "254807898"
click at [587, 214] on div "DELIVERED" at bounding box center [595, 209] width 159 height 18
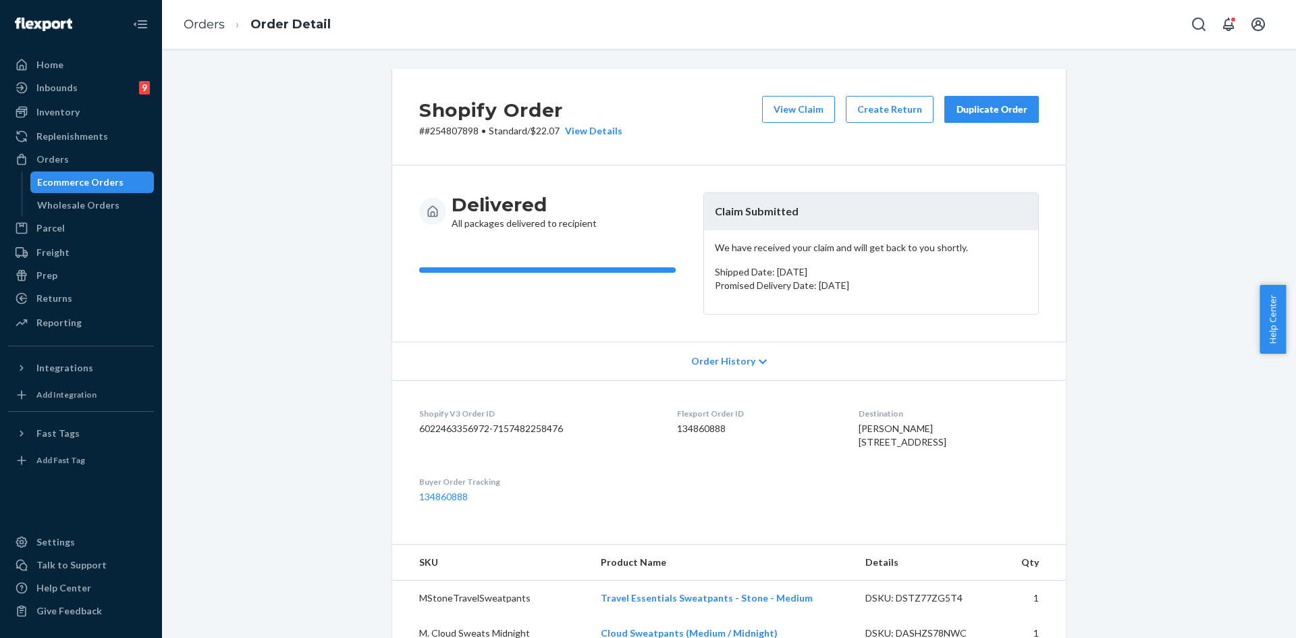
click at [45, 153] on div "Orders" at bounding box center [52, 160] width 32 height 14
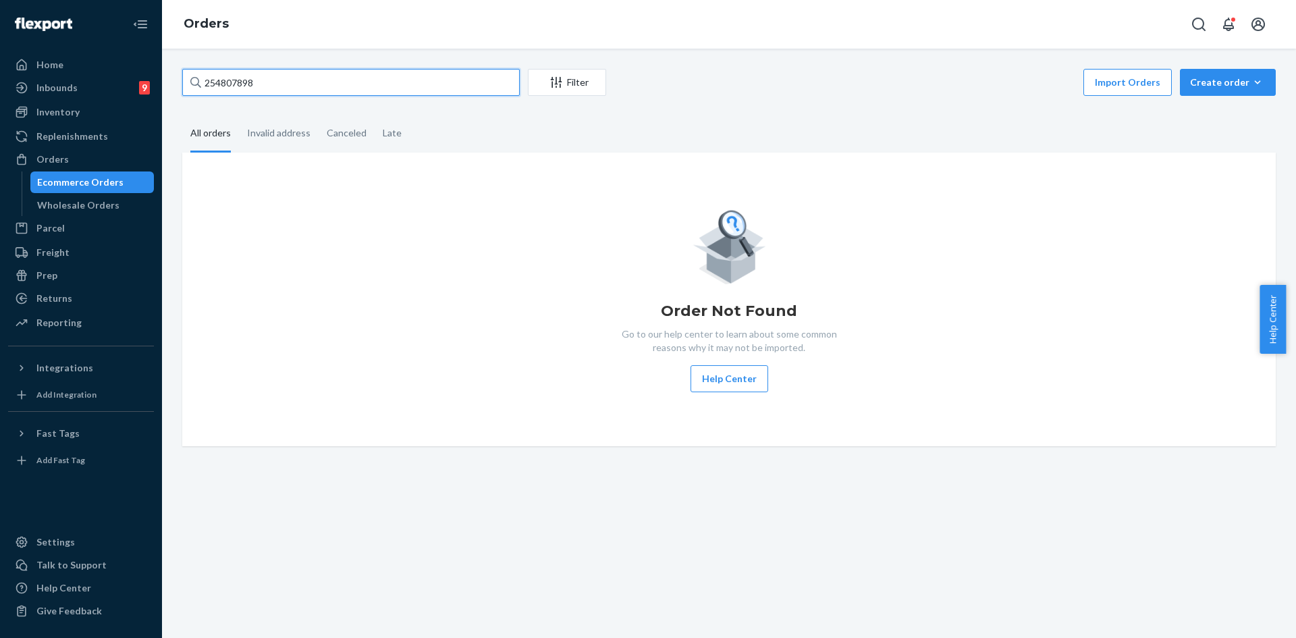
click at [253, 70] on input "254807898" at bounding box center [351, 82] width 338 height 27
paste input "46037"
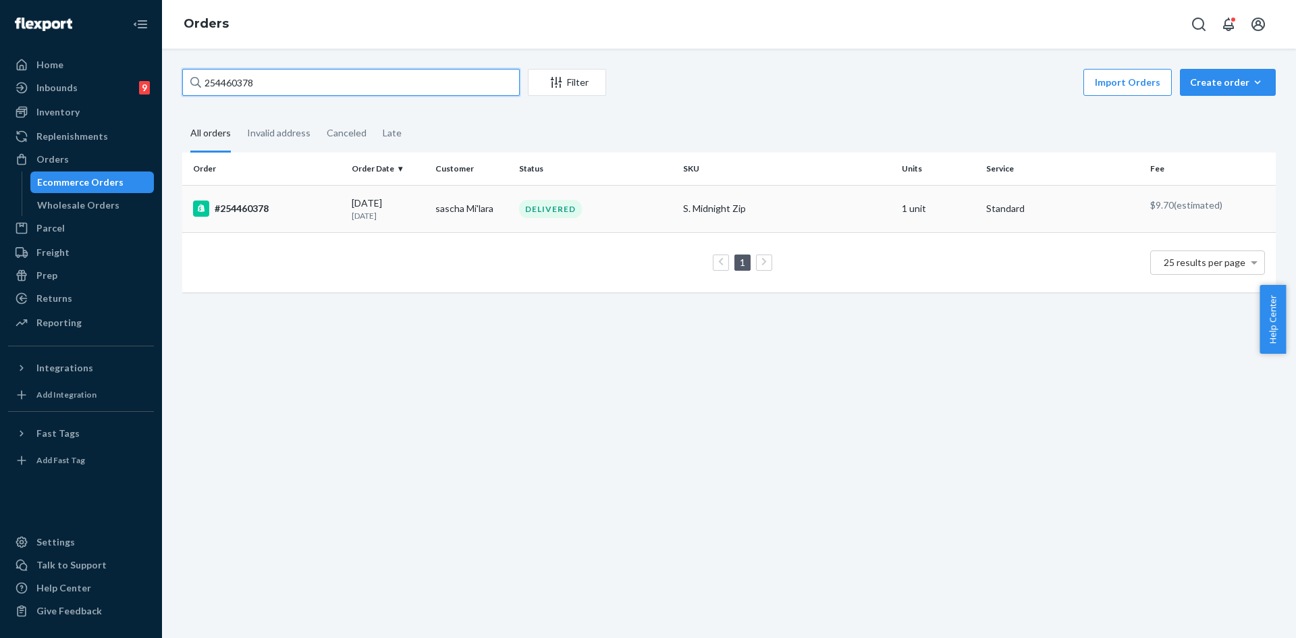
type input "254460378"
click at [606, 211] on div "DELIVERED" at bounding box center [595, 209] width 159 height 18
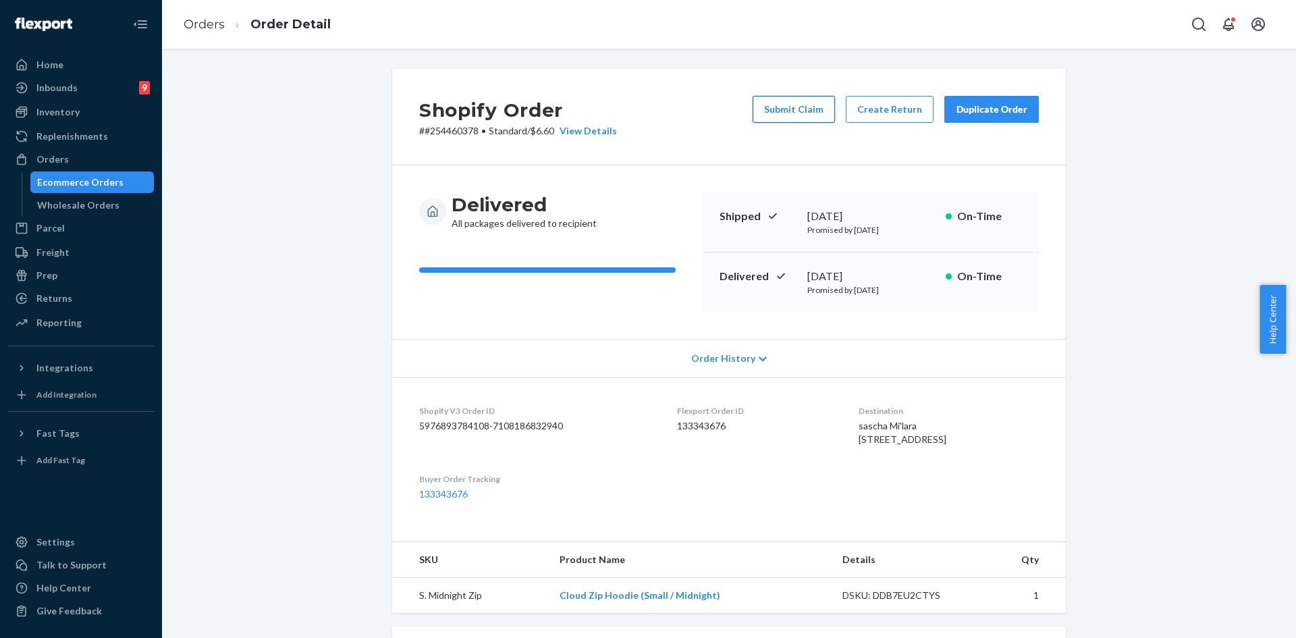
click at [798, 111] on button "Submit Claim" at bounding box center [794, 109] width 82 height 27
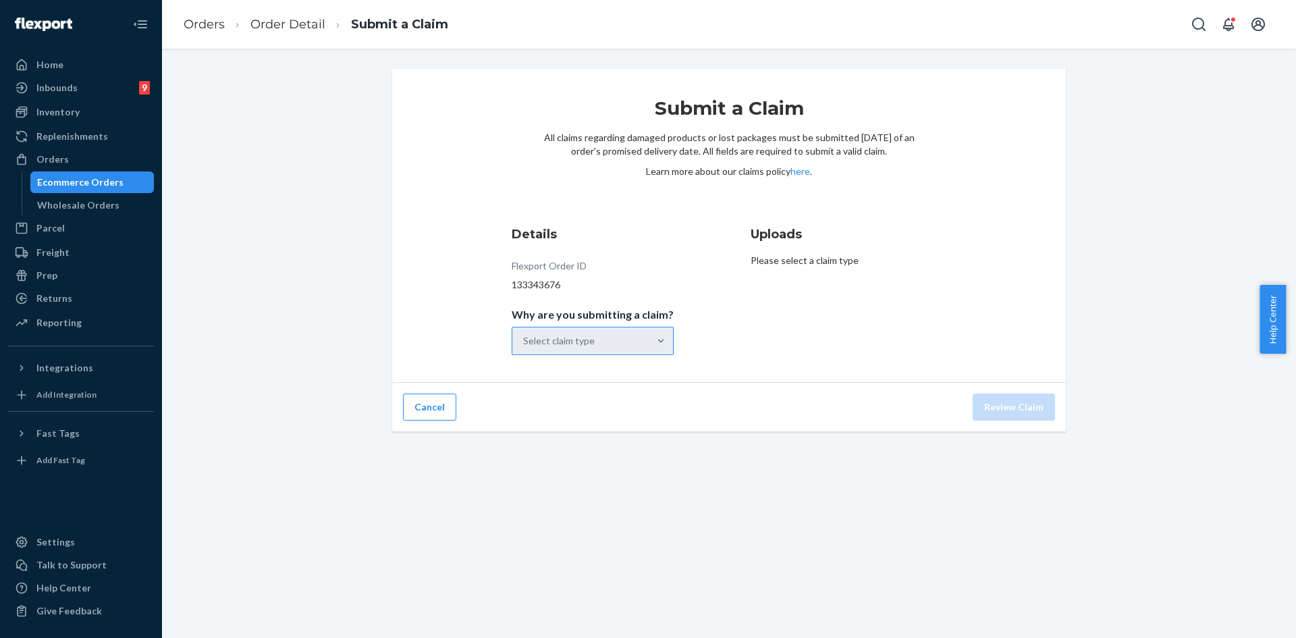
click at [564, 334] on div "Select claim type" at bounding box center [559, 341] width 72 height 14
click at [525, 334] on input "Why are you submitting a claim? Select claim type" at bounding box center [523, 341] width 1 height 14
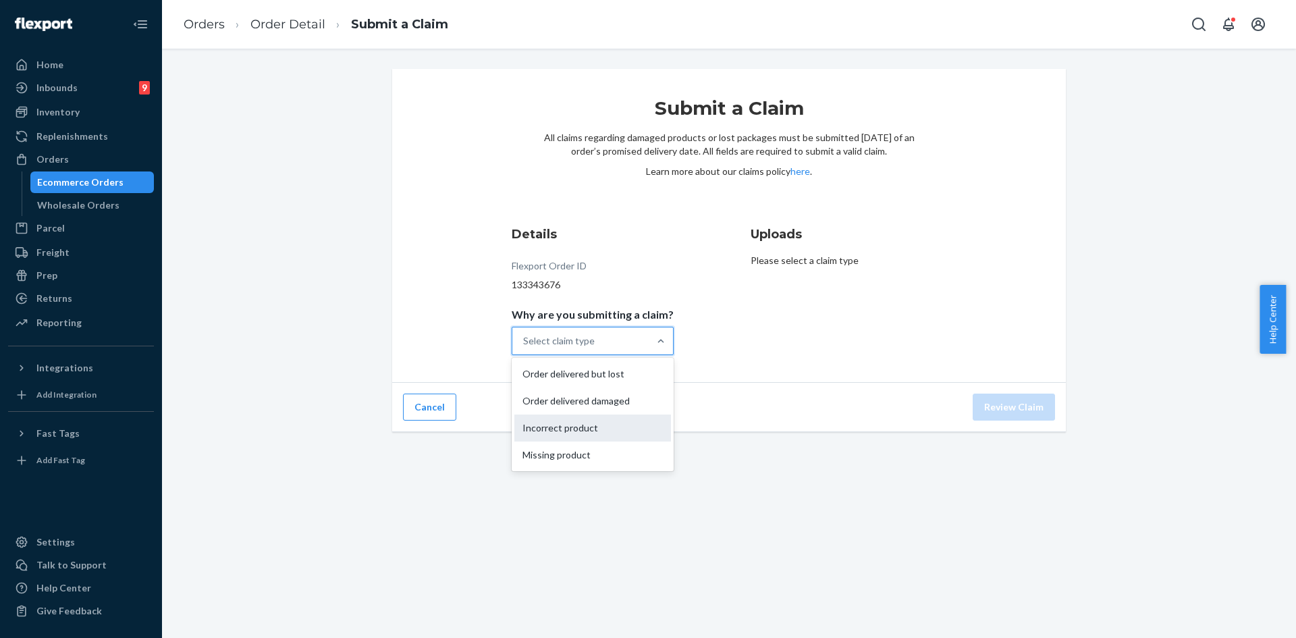
click at [578, 437] on div "Incorrect product" at bounding box center [592, 427] width 157 height 27
click at [525, 348] on input "Why are you submitting a claim? option Incorrect product focused, 0 of 4. 4 res…" at bounding box center [523, 341] width 1 height 14
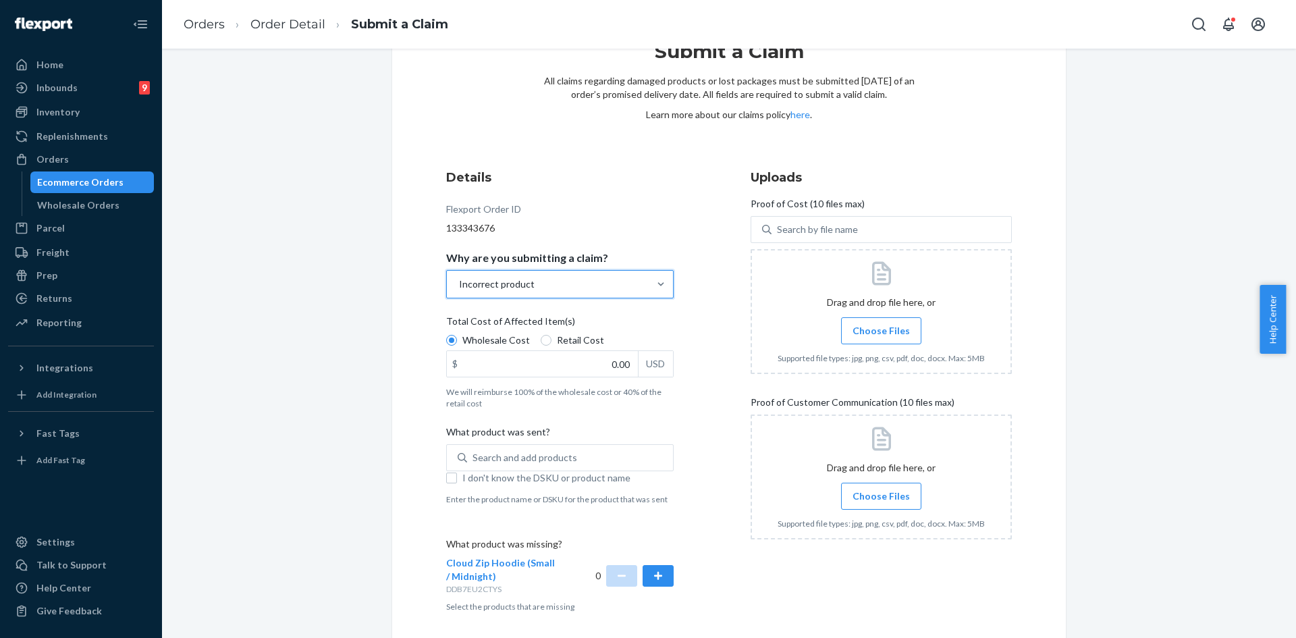
scroll to position [108, 0]
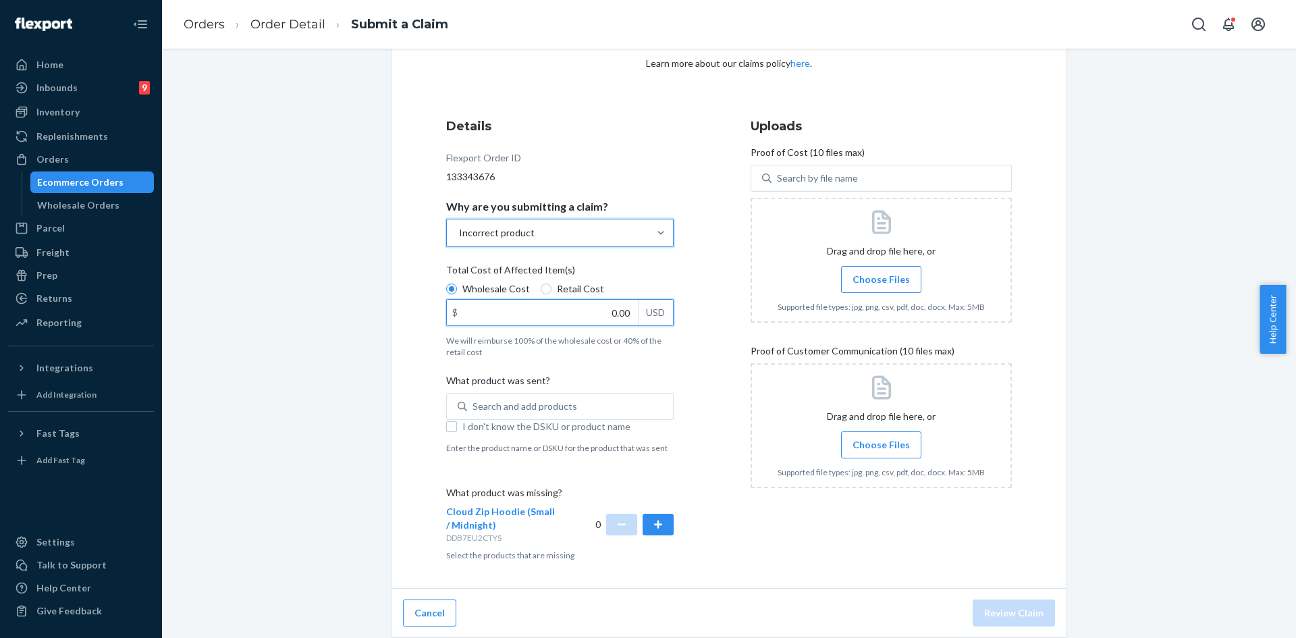
click at [506, 313] on input "0.00" at bounding box center [542, 313] width 191 height 26
type input "60.00"
click at [446, 429] on input "I don't know the DSKU or product name" at bounding box center [451, 426] width 11 height 11
checkbox input "true"
click at [664, 522] on button "button" at bounding box center [658, 525] width 31 height 22
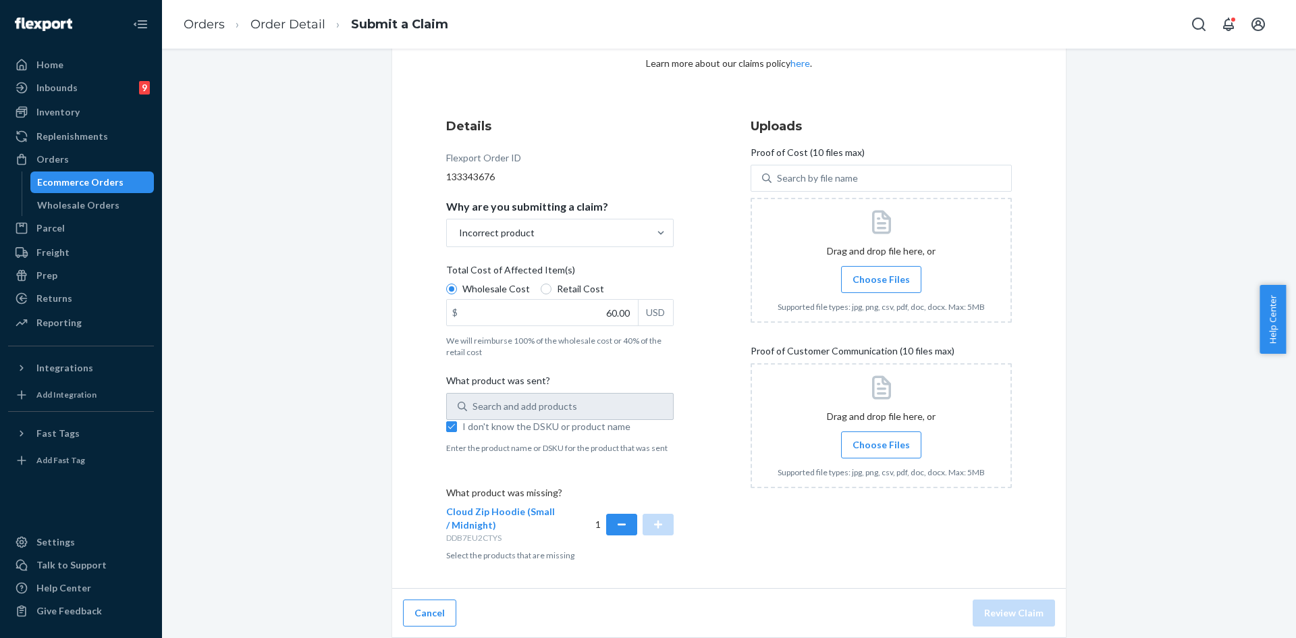
click at [861, 286] on span "Choose Files" at bounding box center [881, 280] width 57 height 14
click at [881, 286] on input "Choose Files" at bounding box center [881, 279] width 1 height 15
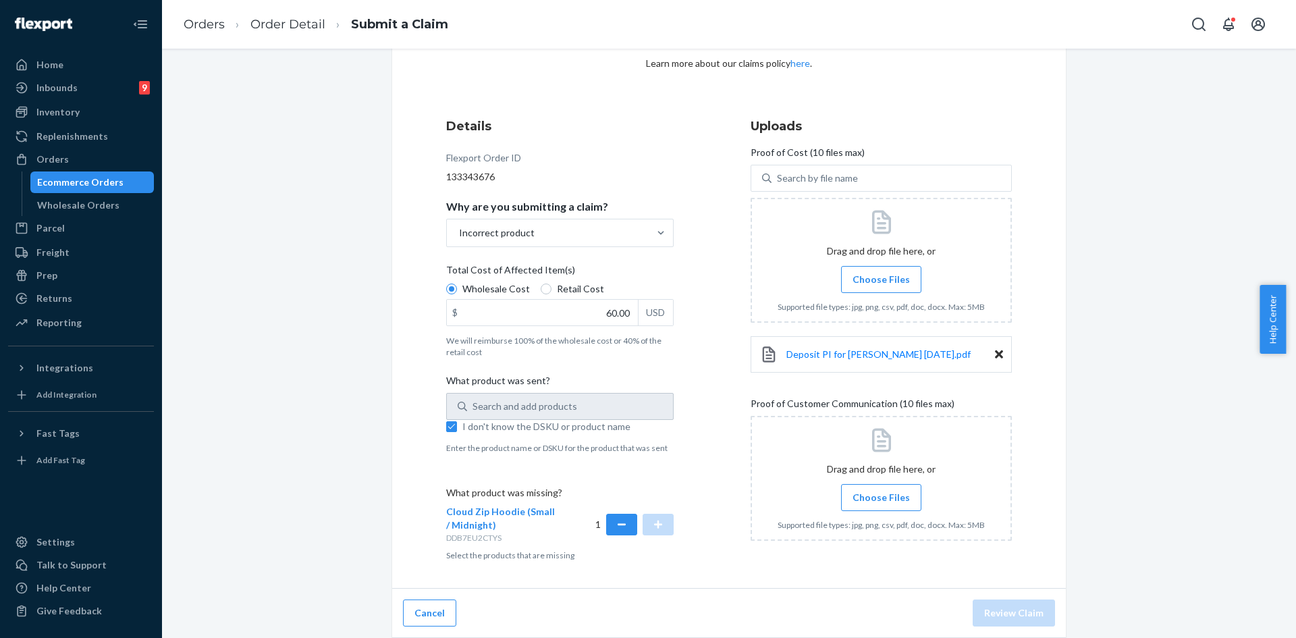
click at [865, 493] on span "Choose Files" at bounding box center [881, 498] width 57 height 14
click at [881, 493] on input "Choose Files" at bounding box center [881, 497] width 1 height 15
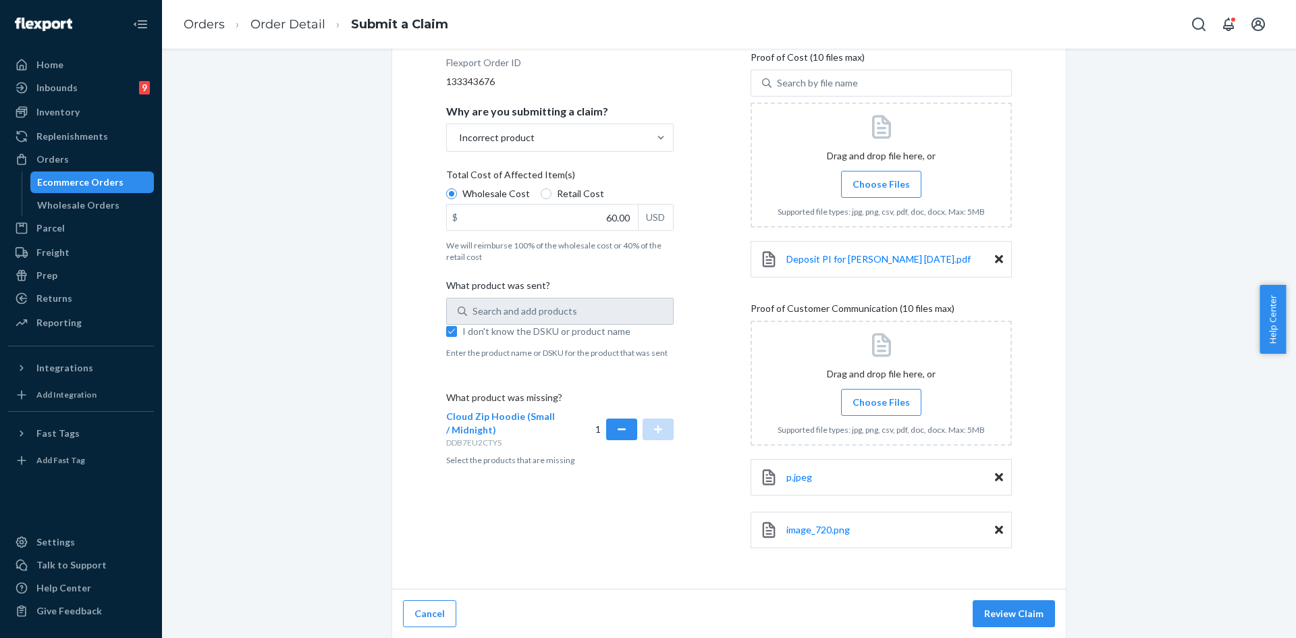
scroll to position [204, 0]
click at [1045, 611] on button "Review Claim" at bounding box center [1014, 612] width 82 height 27
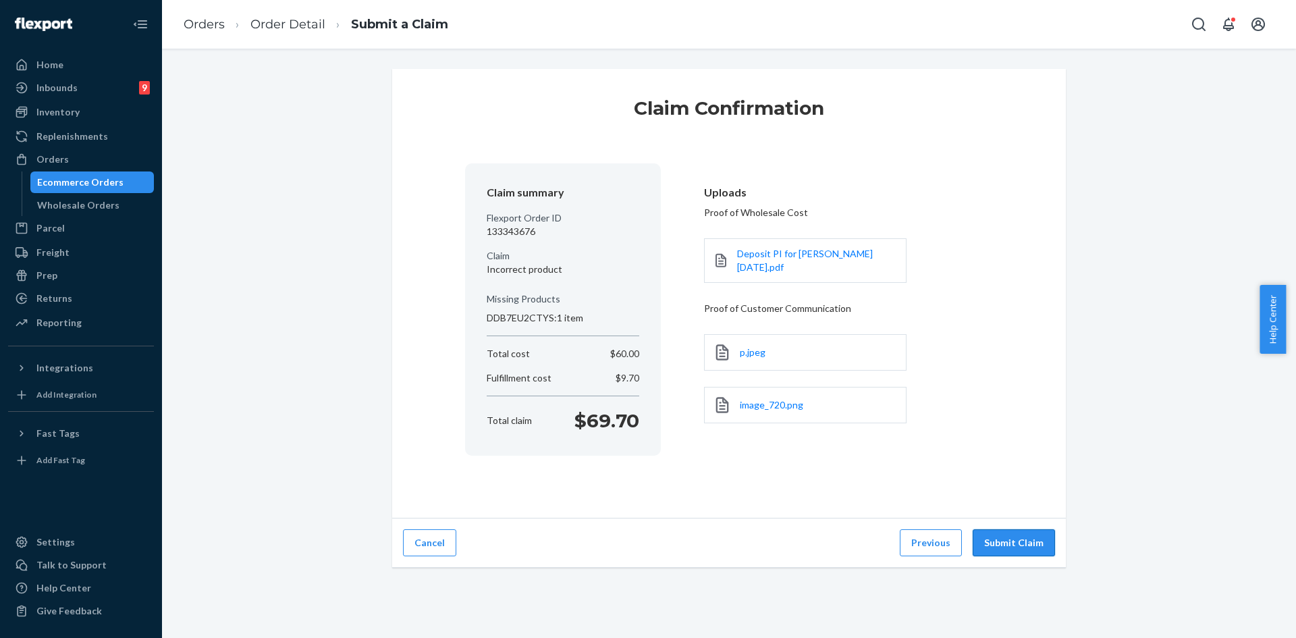
click at [1004, 535] on button "Submit Claim" at bounding box center [1014, 542] width 82 height 27
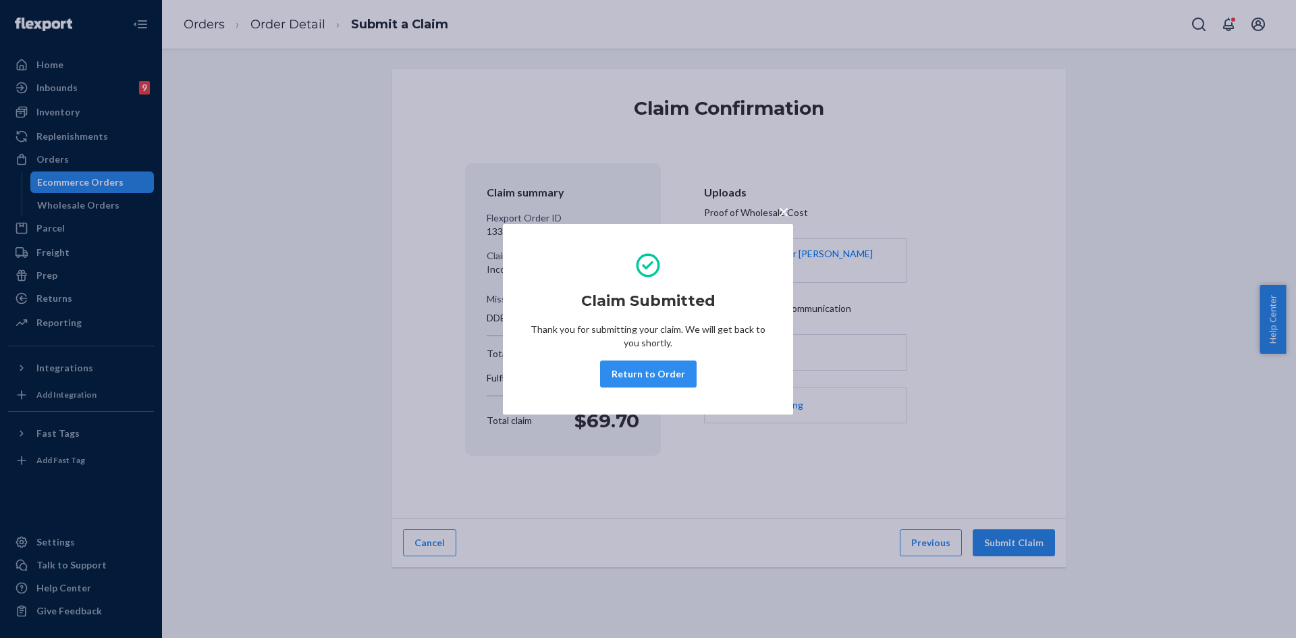
click at [613, 365] on button "Return to Order" at bounding box center [648, 373] width 97 height 27
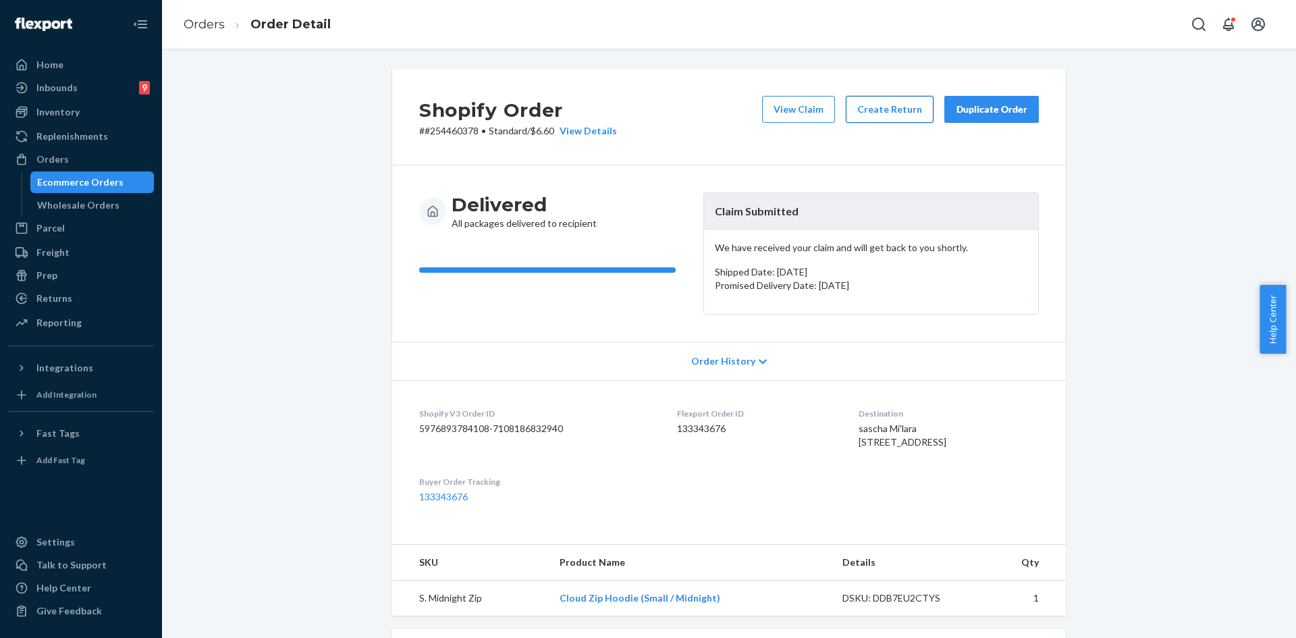
click at [888, 109] on button "Create Return" at bounding box center [890, 109] width 88 height 27
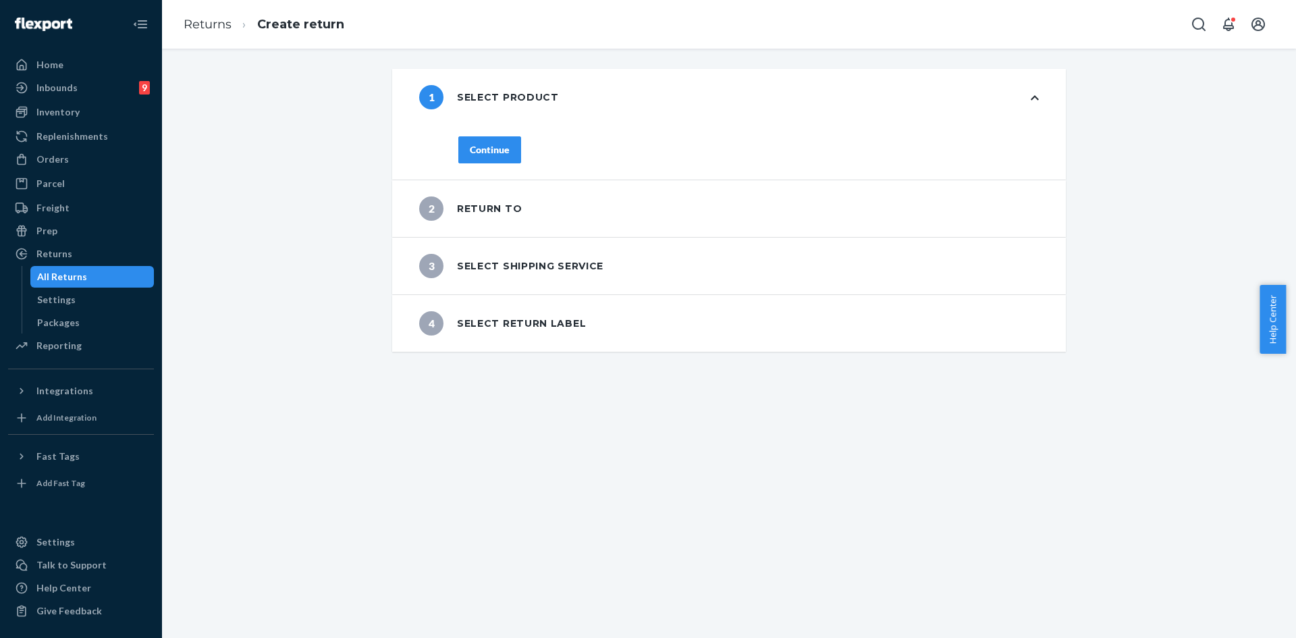
click at [471, 152] on div "Continue" at bounding box center [490, 150] width 40 height 14
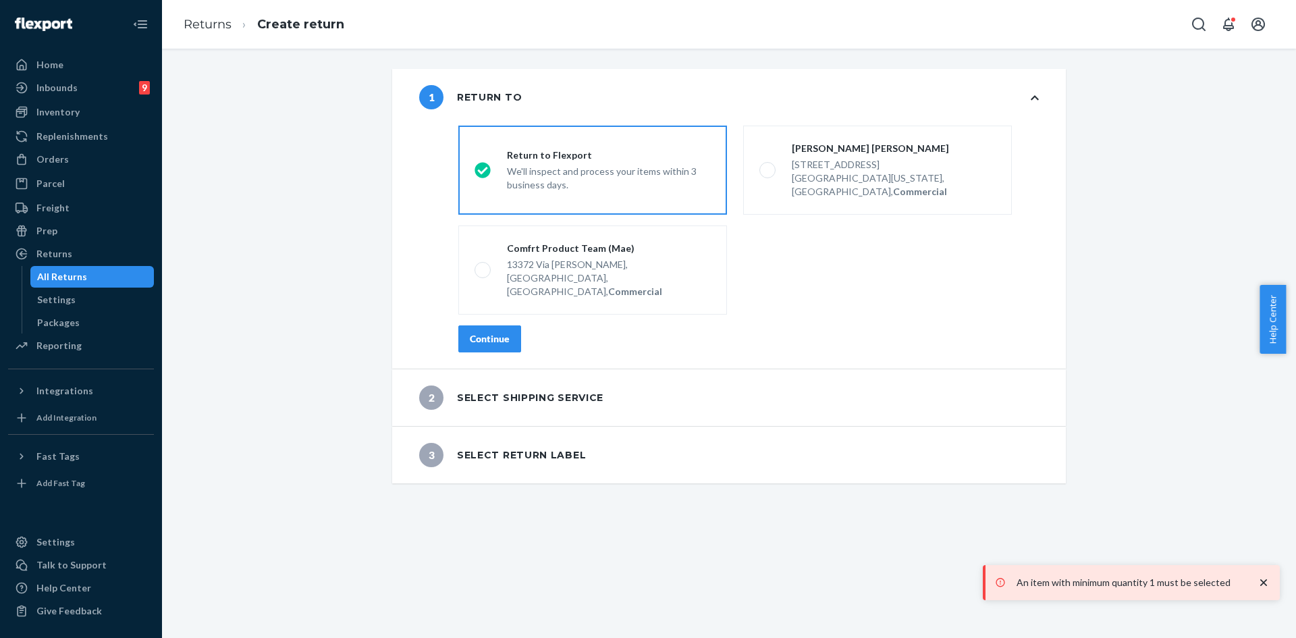
click at [472, 325] on button "Continue" at bounding box center [489, 338] width 63 height 27
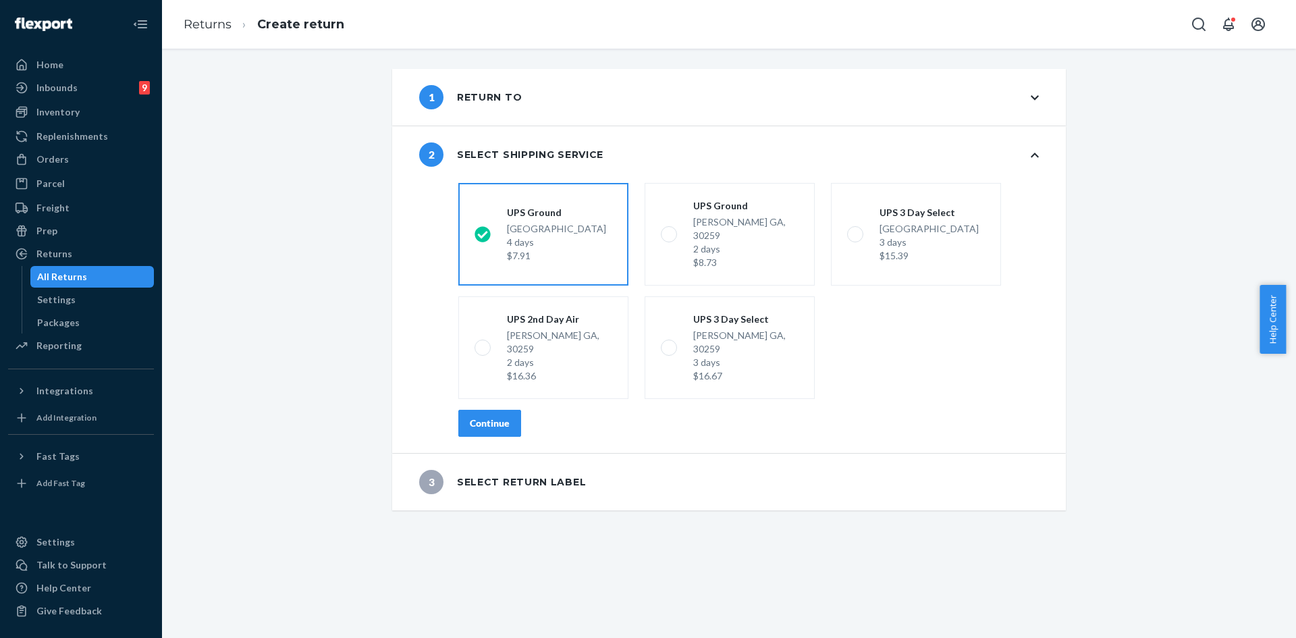
click at [452, 407] on div "shippingRatesRadioGroup [GEOGRAPHIC_DATA] 4 days $7.91 [GEOGRAPHIC_DATA][PERSON…" at bounding box center [748, 315] width 635 height 275
click at [473, 417] on div "Continue" at bounding box center [490, 424] width 40 height 14
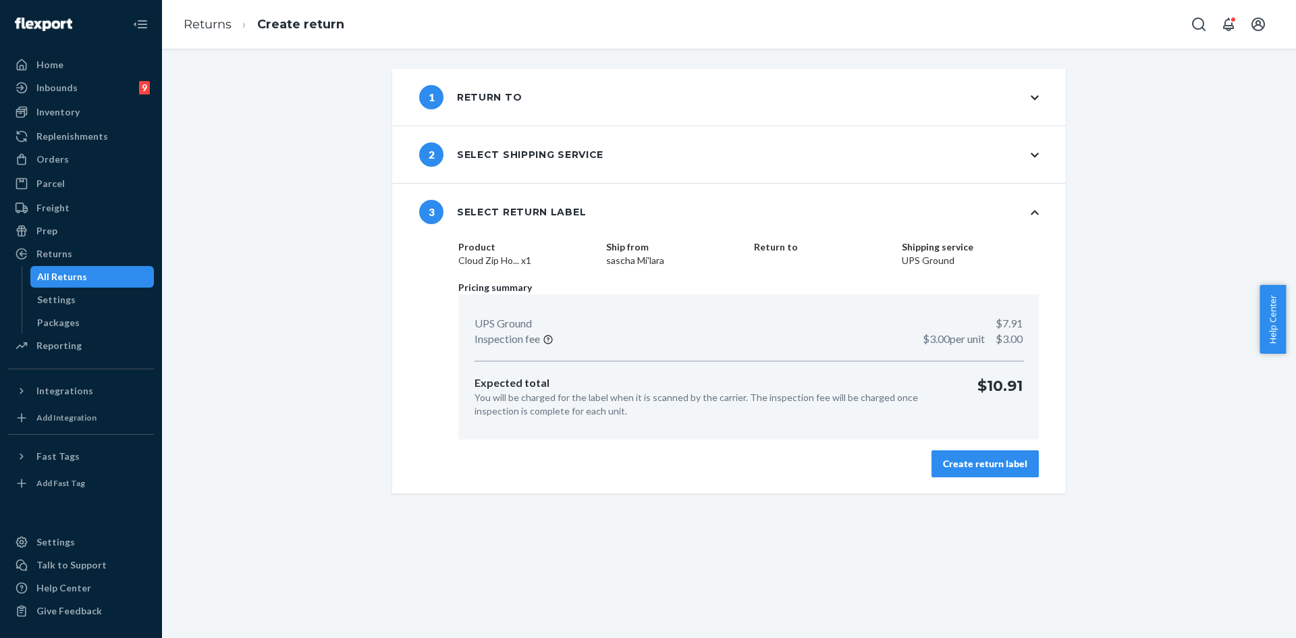
click at [972, 461] on div "Create return label" at bounding box center [985, 464] width 84 height 14
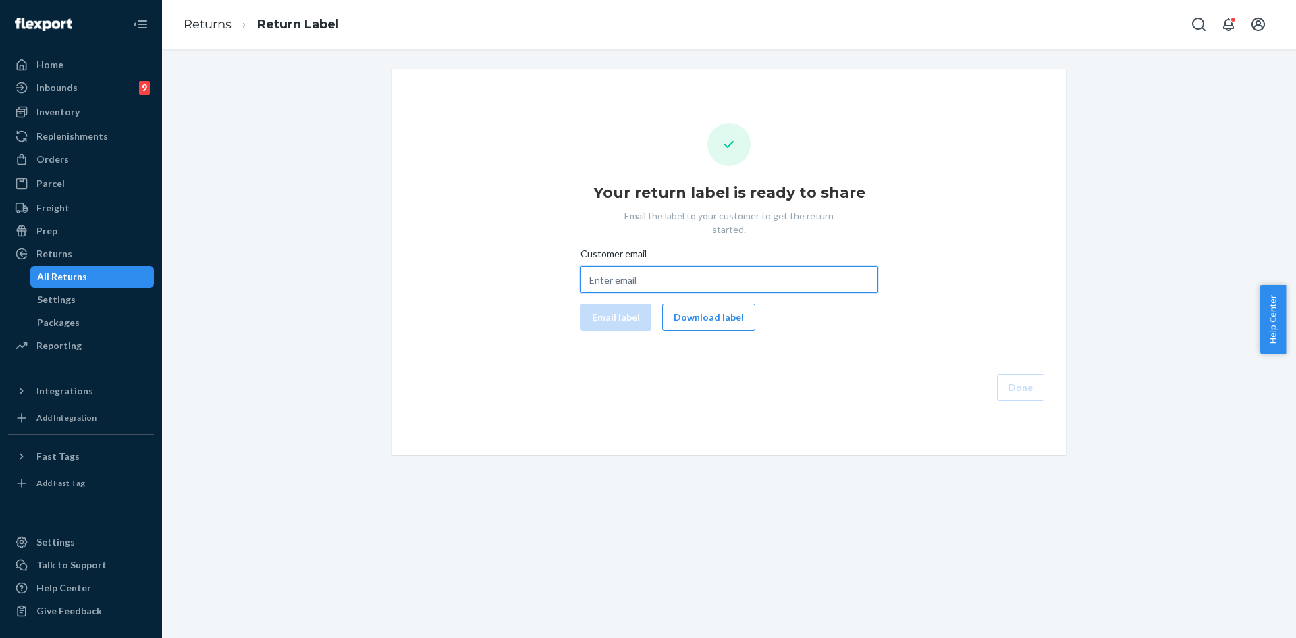
drag, startPoint x: 620, startPoint y: 266, endPoint x: 610, endPoint y: 268, distance: 10.3
click at [620, 266] on input "Customer email" at bounding box center [729, 279] width 297 height 27
paste input "[EMAIL_ADDRESS][DOMAIN_NAME]"
type input "[EMAIL_ADDRESS][DOMAIN_NAME]"
drag, startPoint x: 599, startPoint y: 306, endPoint x: 645, endPoint y: 300, distance: 46.4
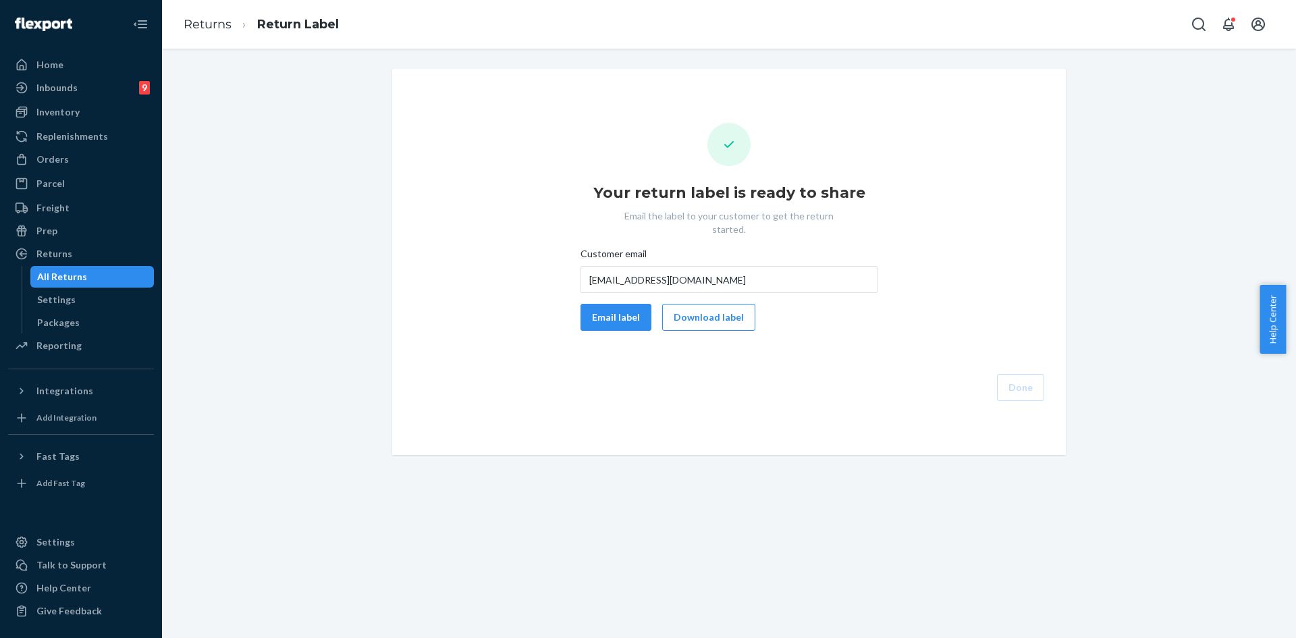
click at [599, 306] on button "Email label" at bounding box center [616, 317] width 71 height 27
click at [684, 307] on button "Download label" at bounding box center [708, 317] width 93 height 27
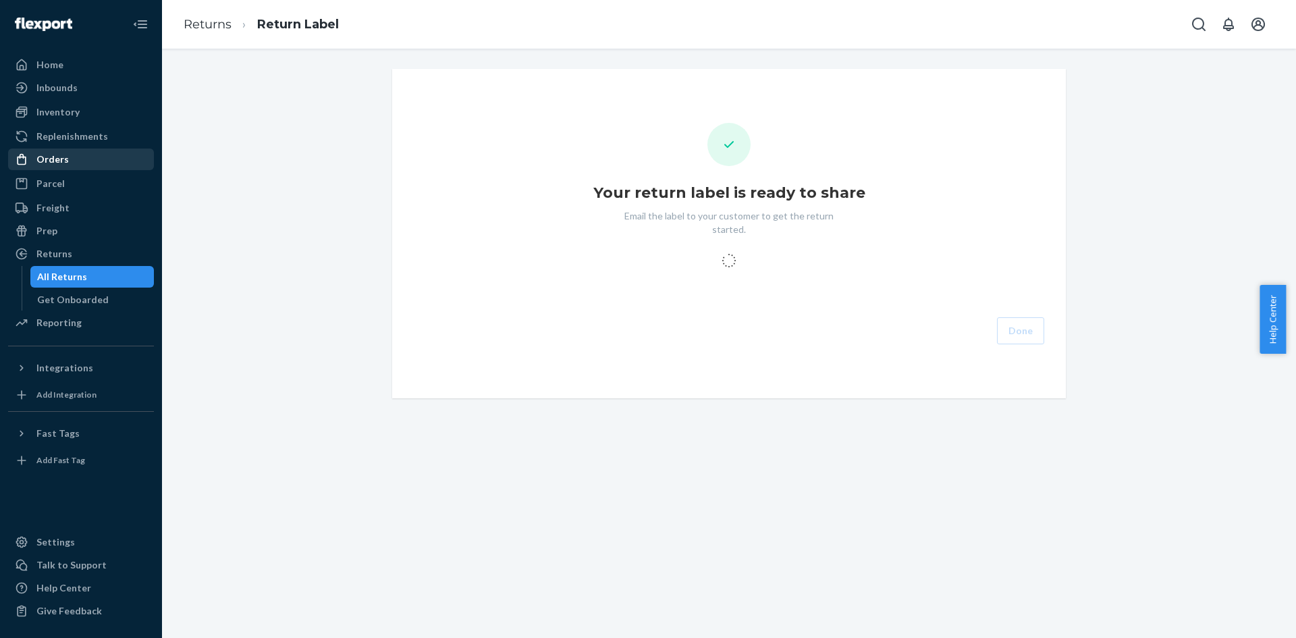
click at [65, 153] on div "Orders" at bounding box center [52, 160] width 32 height 14
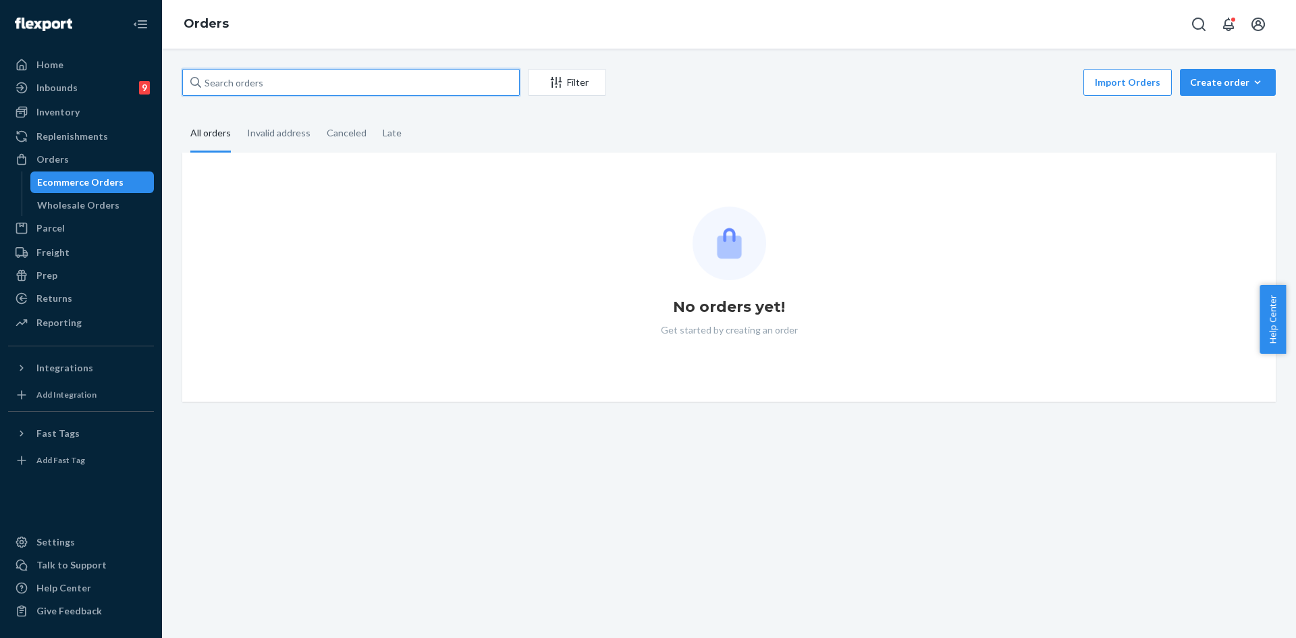
click at [269, 74] on input "text" at bounding box center [351, 82] width 338 height 27
paste input "#254314097"
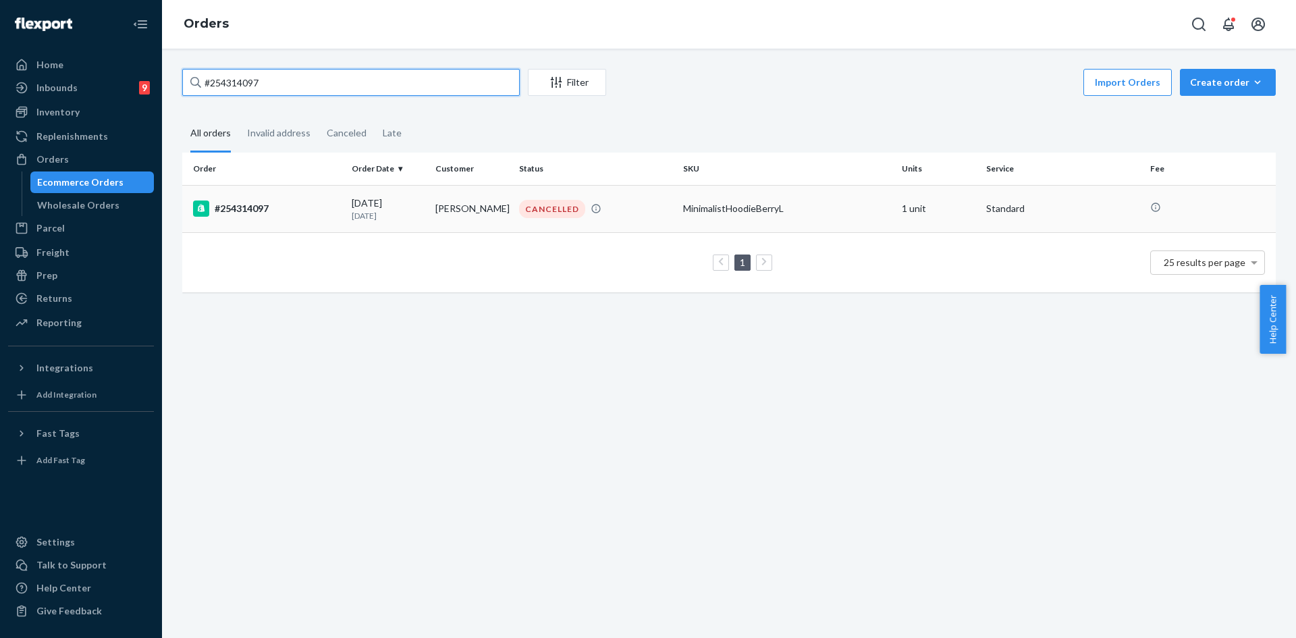
type input "#254314097"
click at [452, 209] on td "Levi Thomas" at bounding box center [472, 208] width 84 height 47
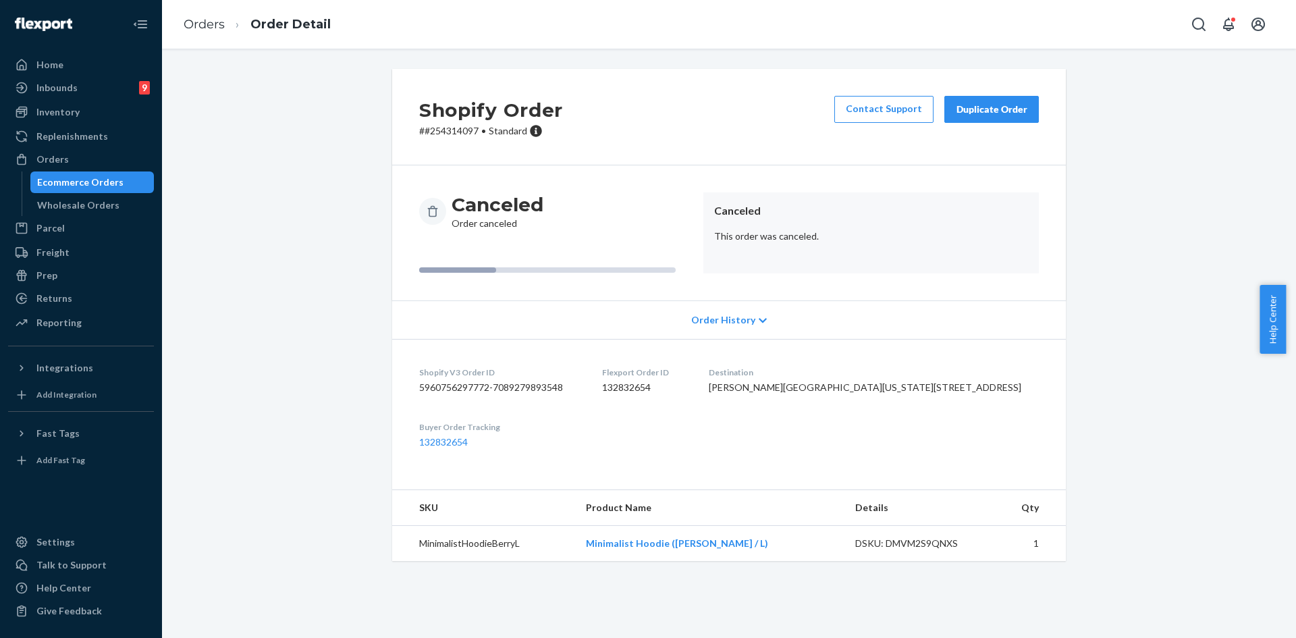
click at [981, 101] on button "Duplicate Order" at bounding box center [991, 109] width 95 height 27
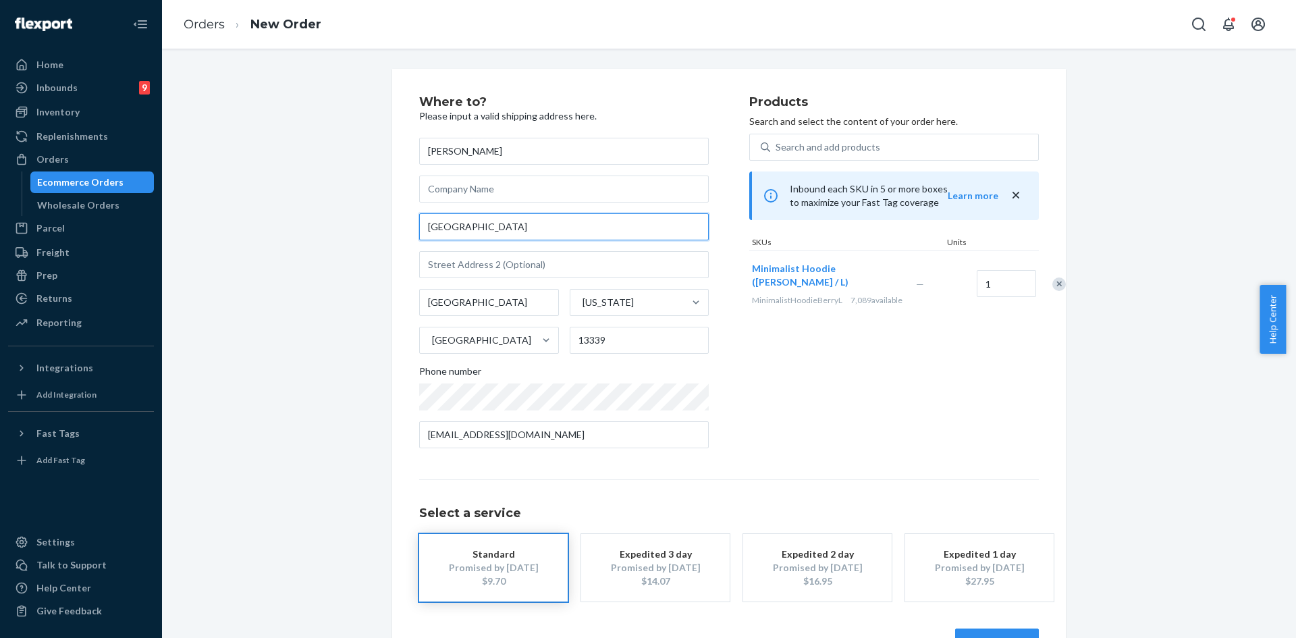
click at [528, 226] on input "High Street" at bounding box center [564, 226] width 290 height 27
paste input "99 Middletown Road, Waterford, New York, 12188"
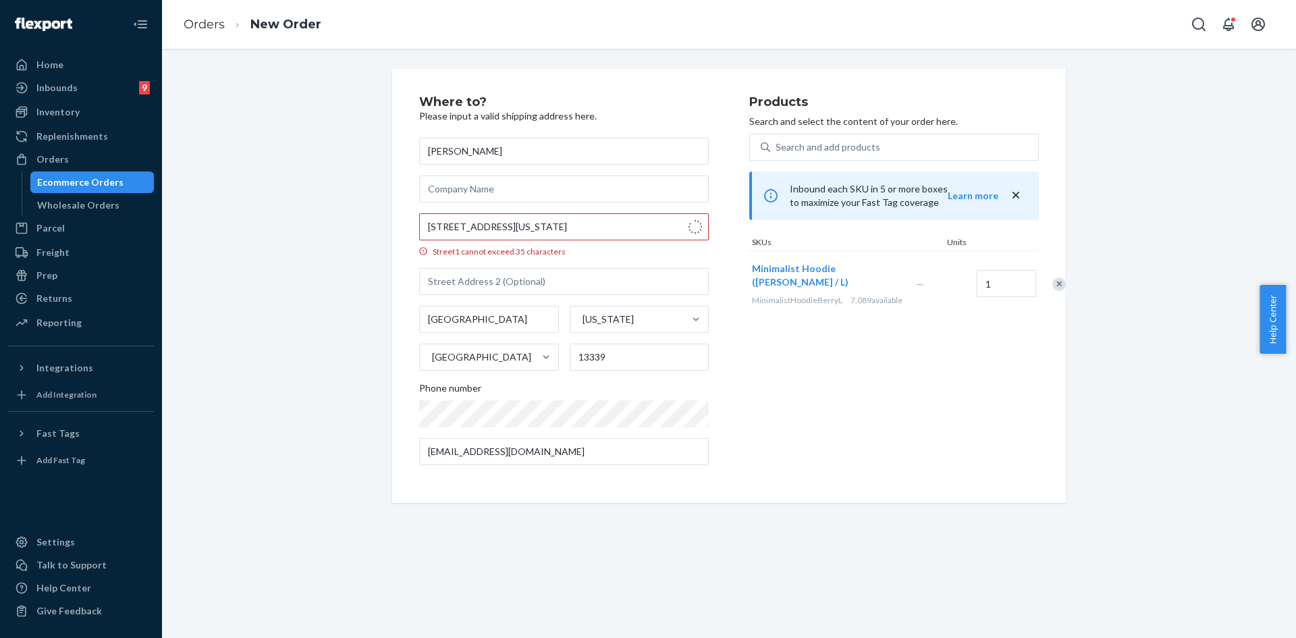
type input "99 Middletown Rd"
type input "Waterford"
type input "12188"
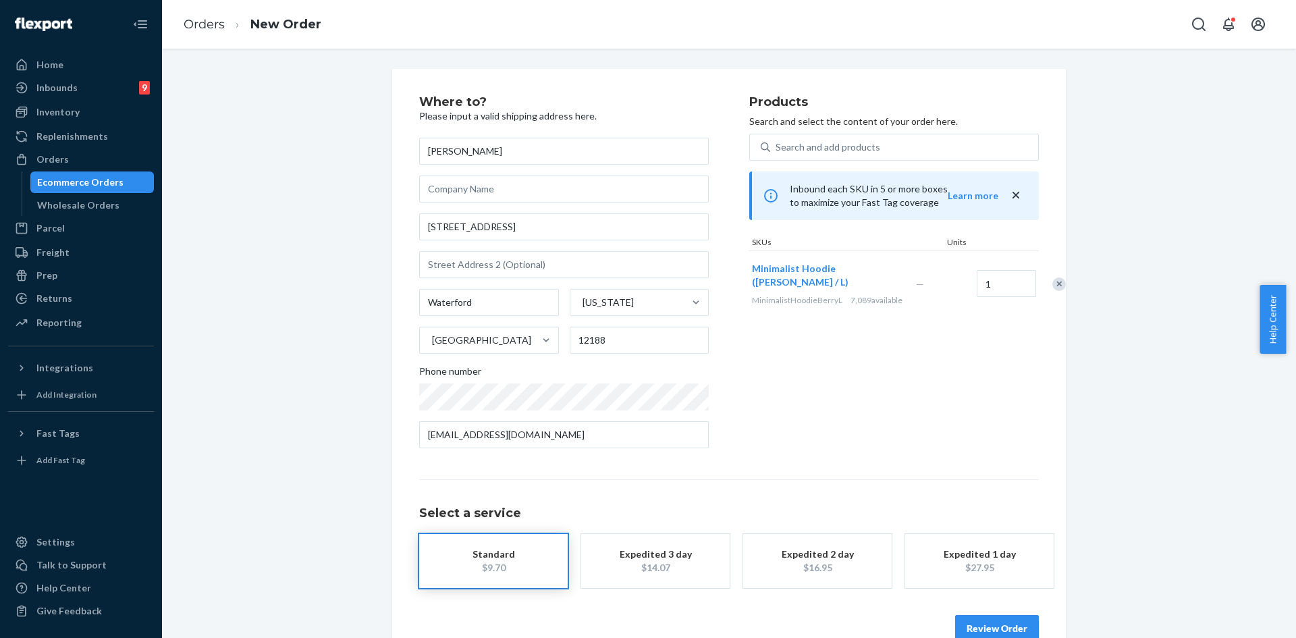
scroll to position [31, 0]
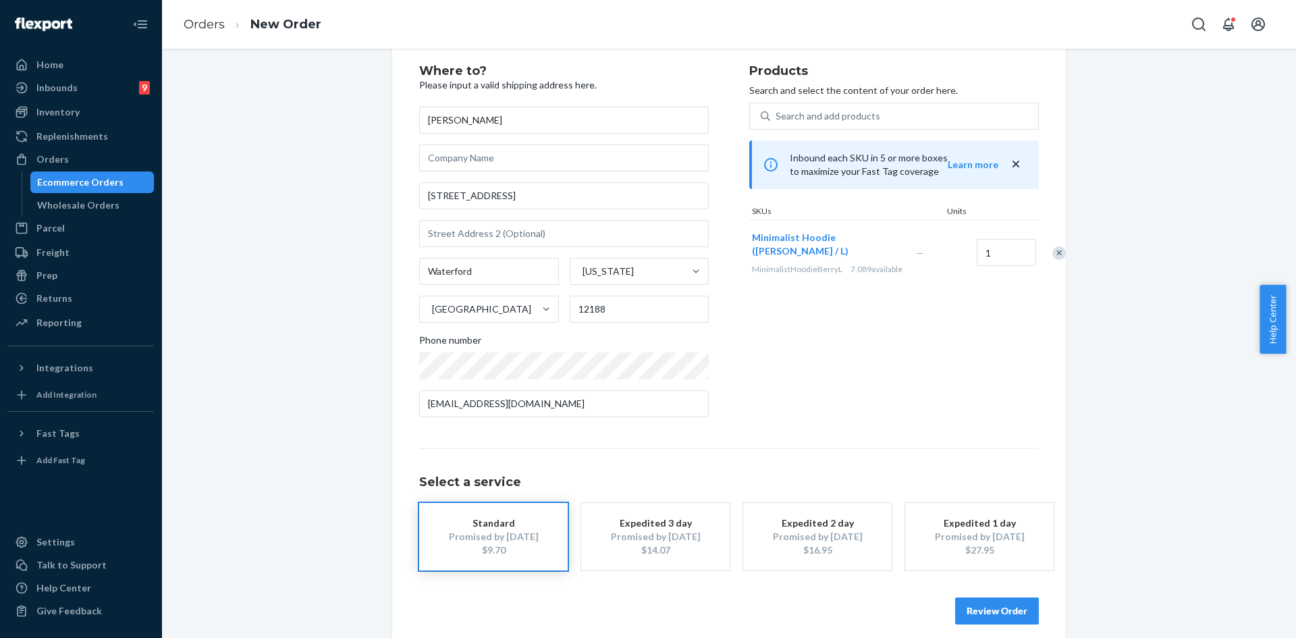
click at [986, 600] on button "Review Order" at bounding box center [997, 610] width 84 height 27
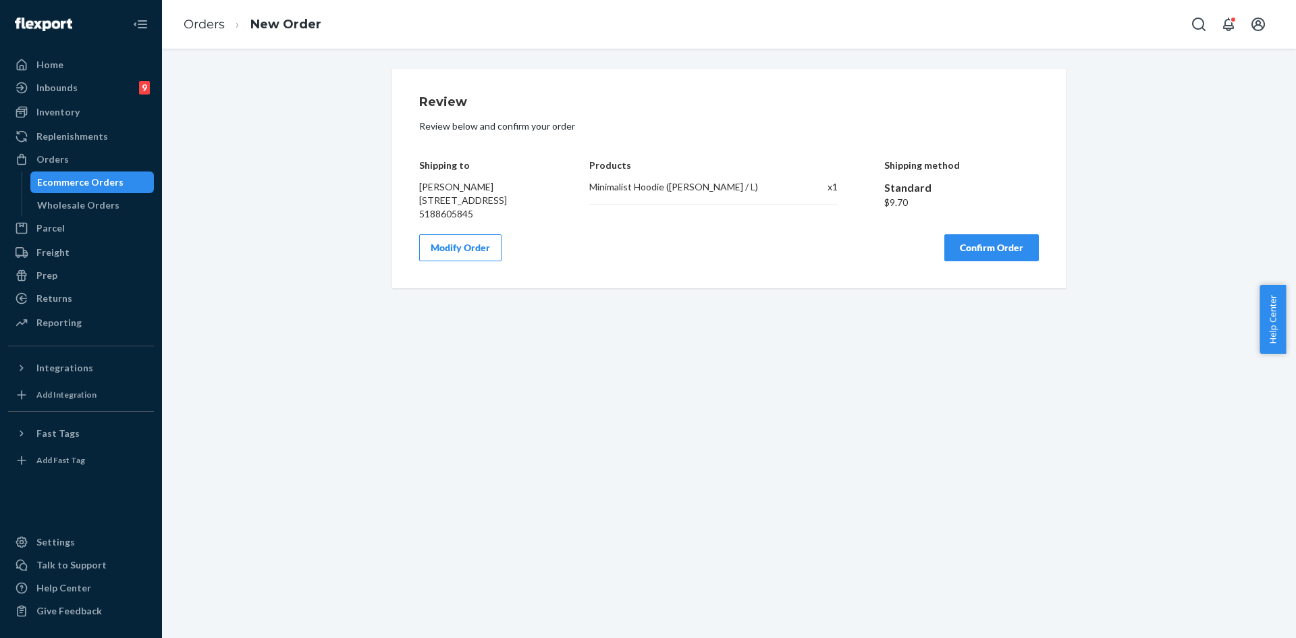
scroll to position [0, 0]
click at [987, 258] on button "Confirm Order" at bounding box center [991, 247] width 95 height 27
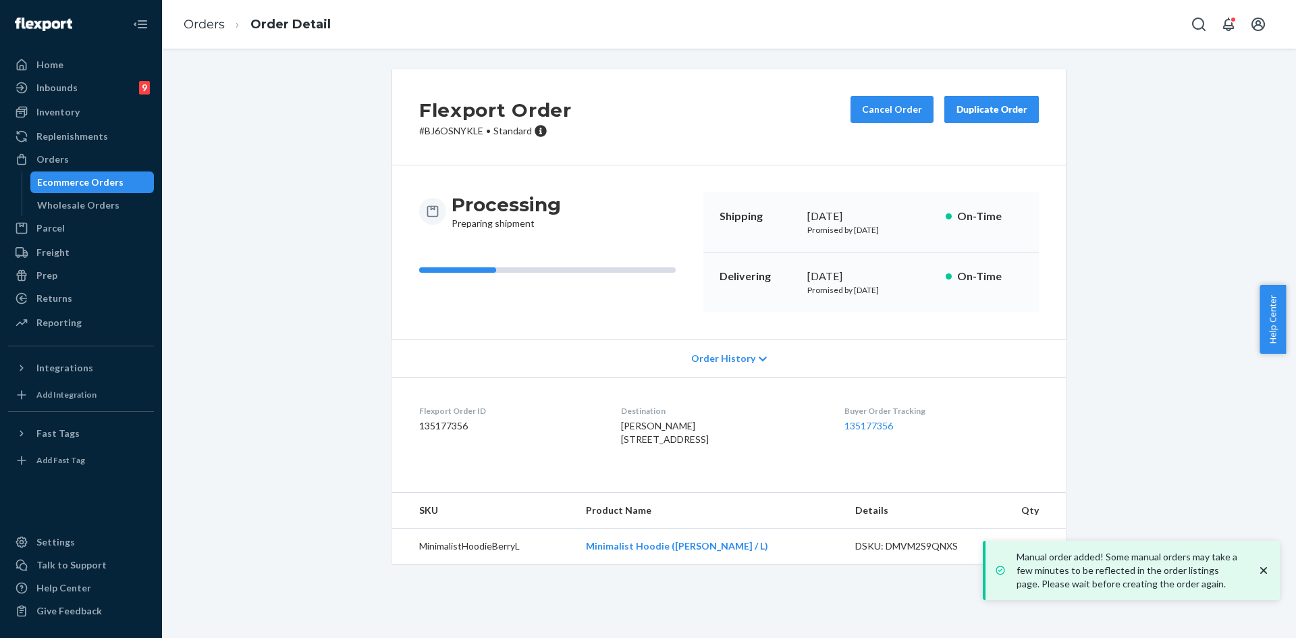
click at [1262, 567] on icon "close toast" at bounding box center [1264, 571] width 14 height 14
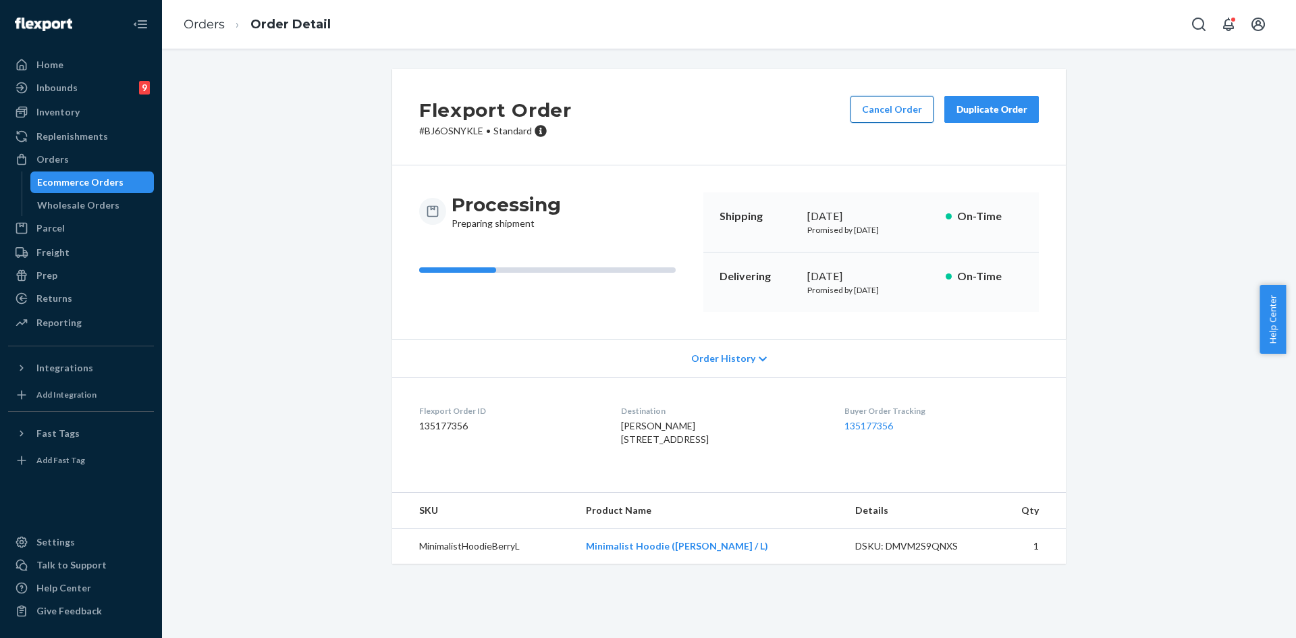
click at [896, 109] on button "Cancel Order" at bounding box center [892, 109] width 83 height 27
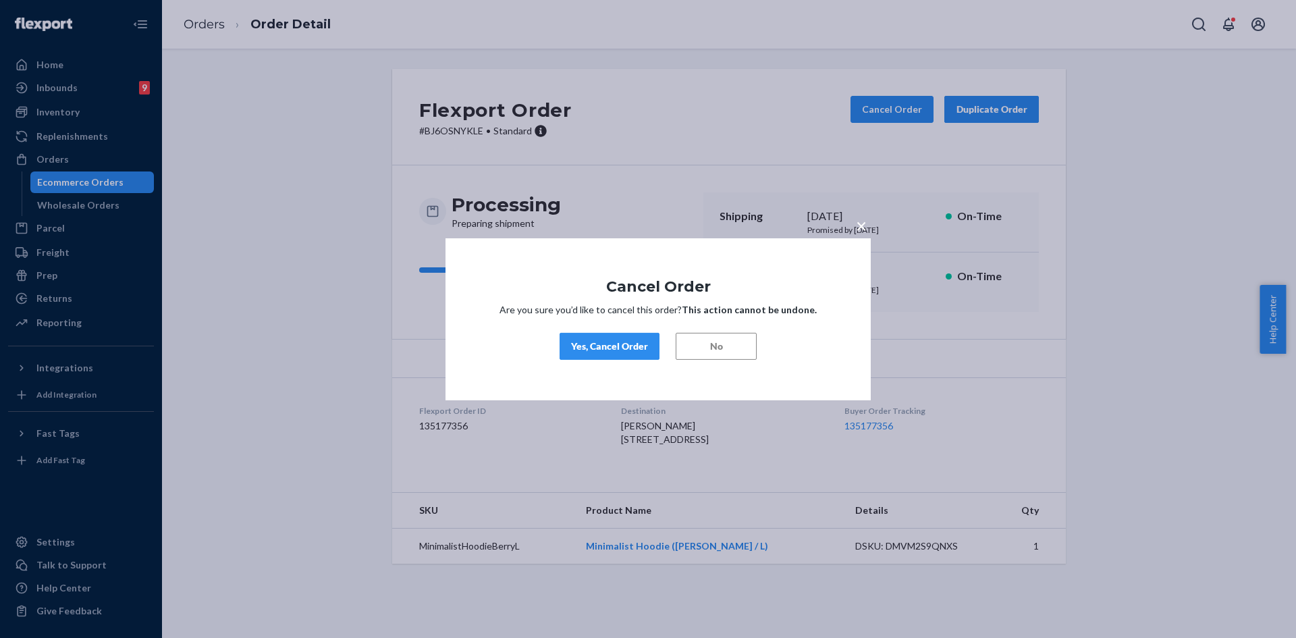
click at [618, 346] on div "Yes, Cancel Order" at bounding box center [609, 347] width 77 height 14
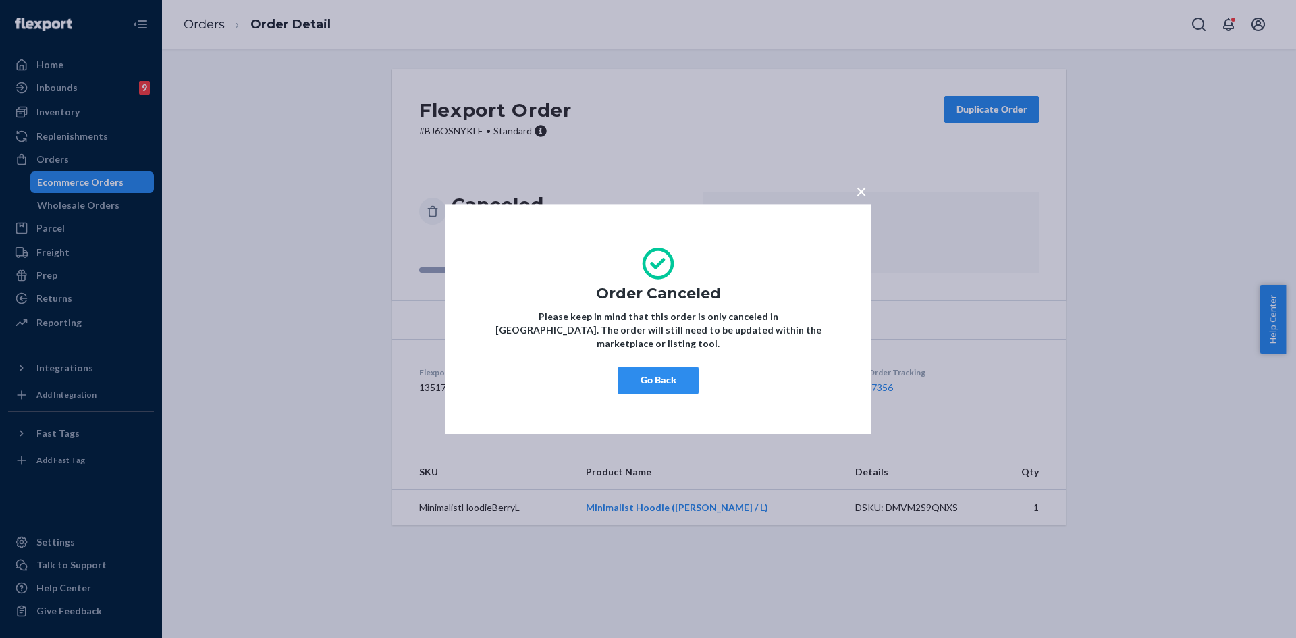
click at [863, 199] on span "×" at bounding box center [861, 191] width 11 height 23
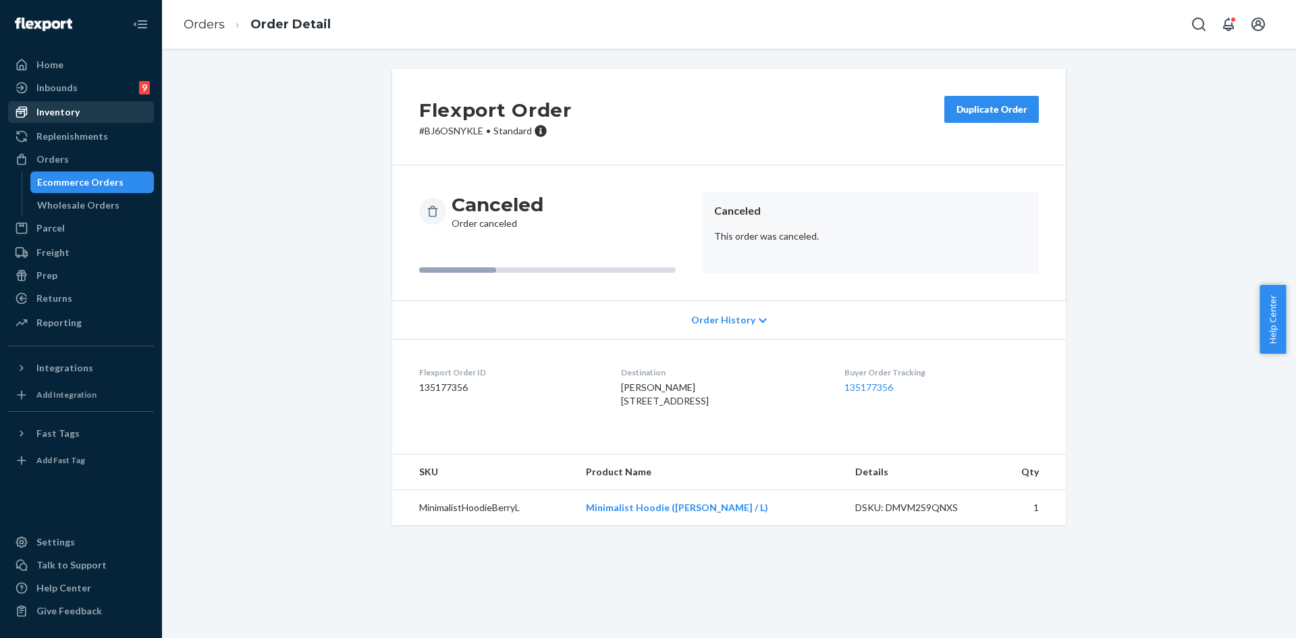
click at [67, 117] on div "Inventory" at bounding box center [57, 112] width 43 height 14
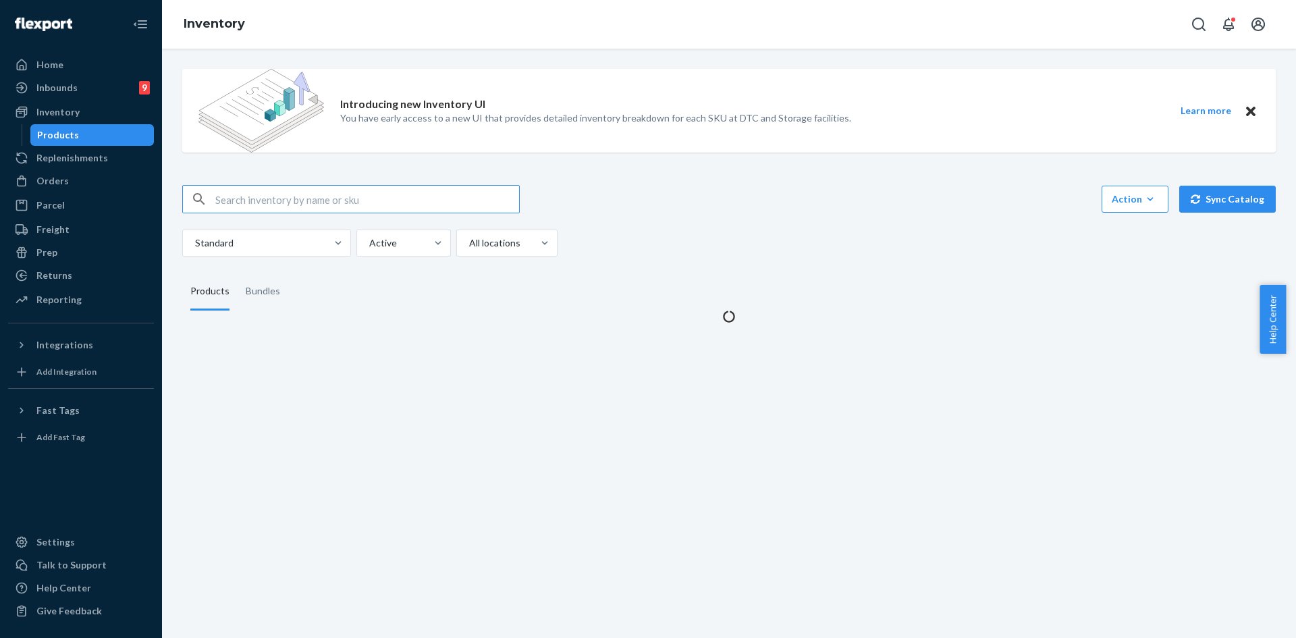
click at [256, 195] on input "text" at bounding box center [367, 199] width 304 height 27
type input "Minimalist Hoodie Berry / L"
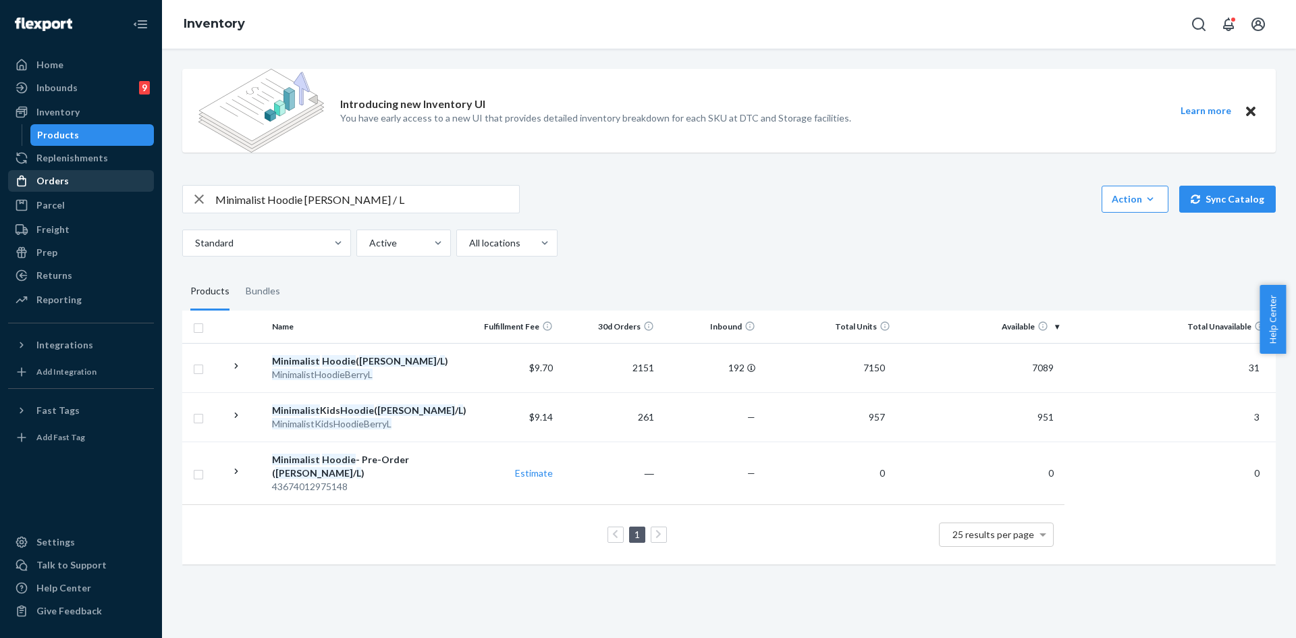
click at [53, 171] on div "Orders" at bounding box center [80, 180] width 143 height 19
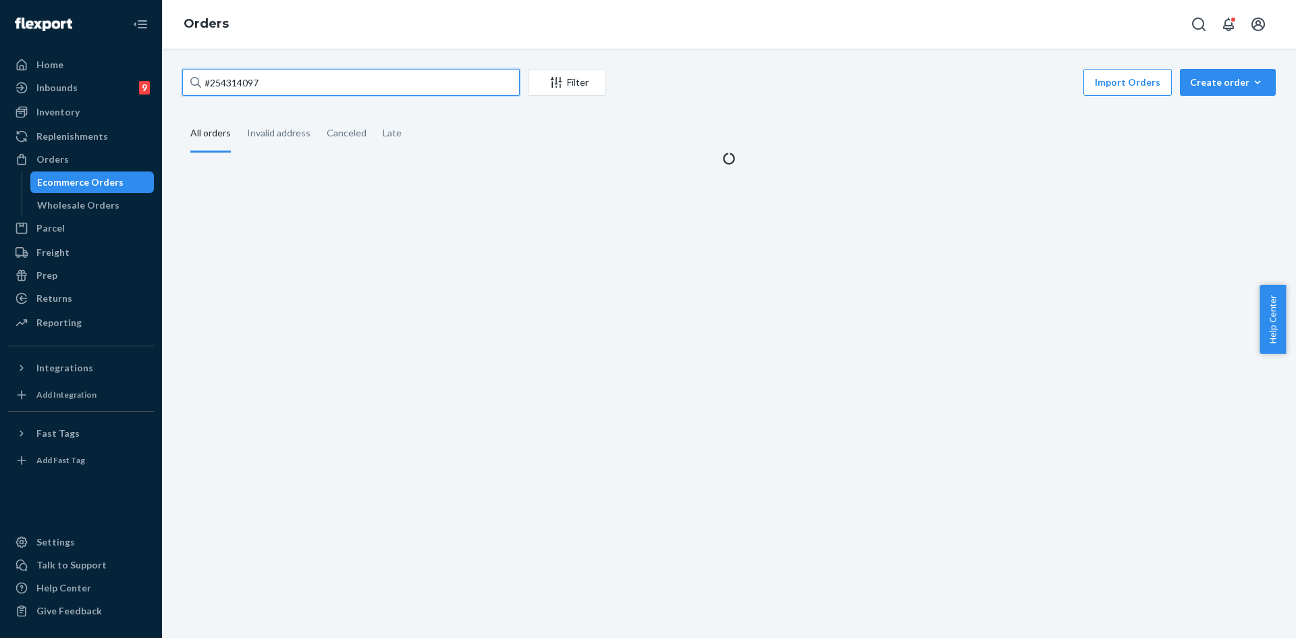
click at [299, 85] on input "#254314097" at bounding box center [351, 82] width 338 height 27
paste input "629503"
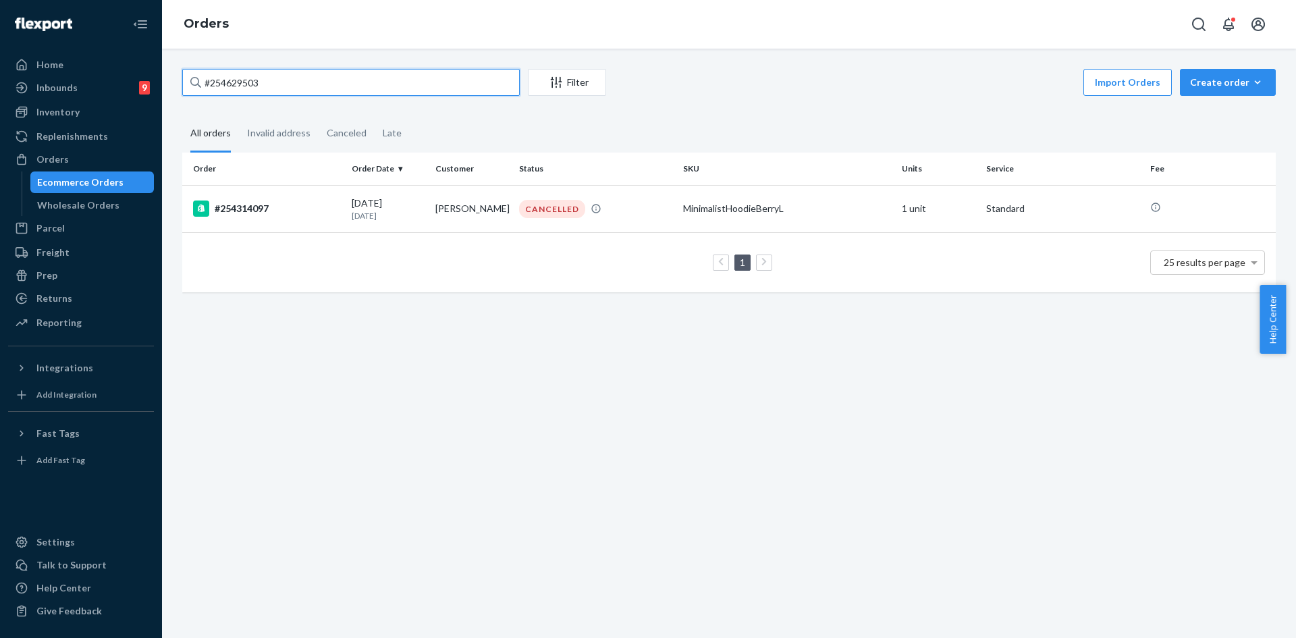
type input "#254629503"
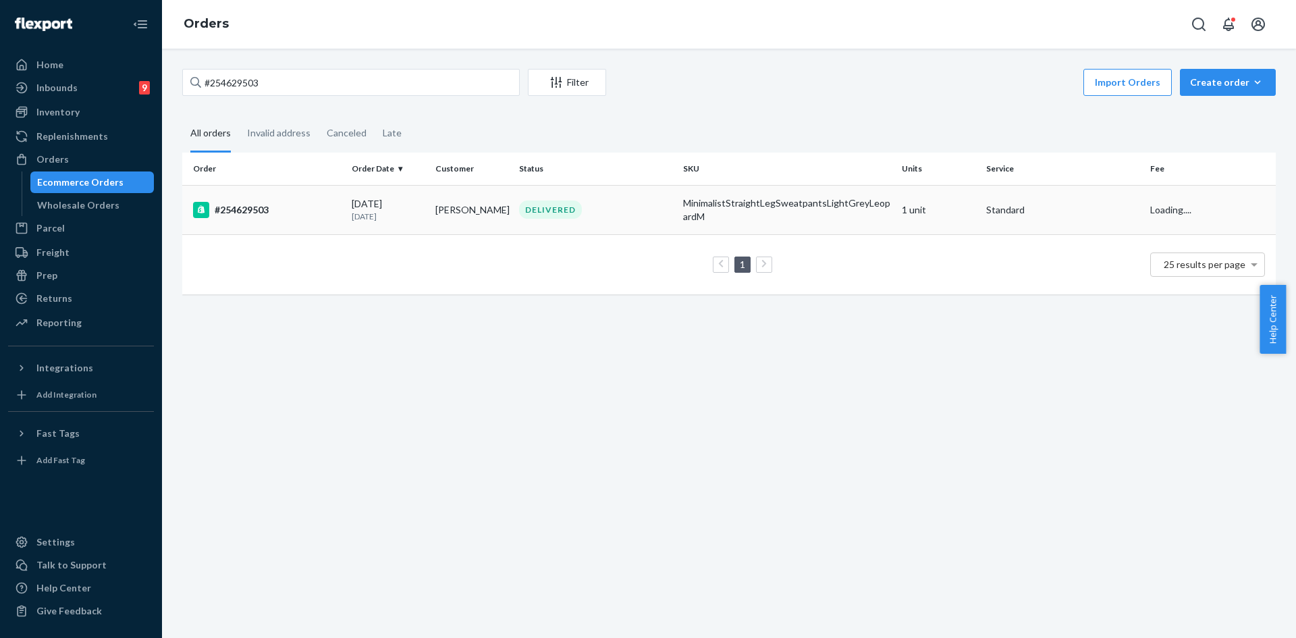
click at [492, 198] on td "Aubrey Wade" at bounding box center [472, 209] width 84 height 49
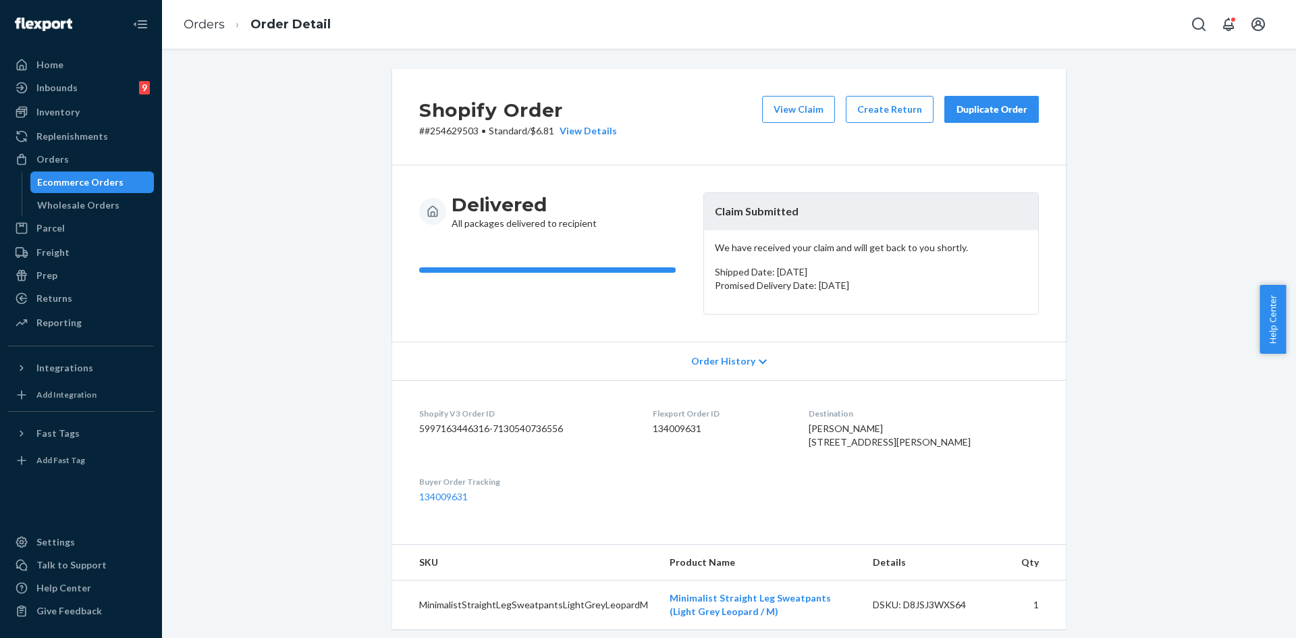
click at [979, 105] on div "Duplicate Order" at bounding box center [992, 110] width 72 height 14
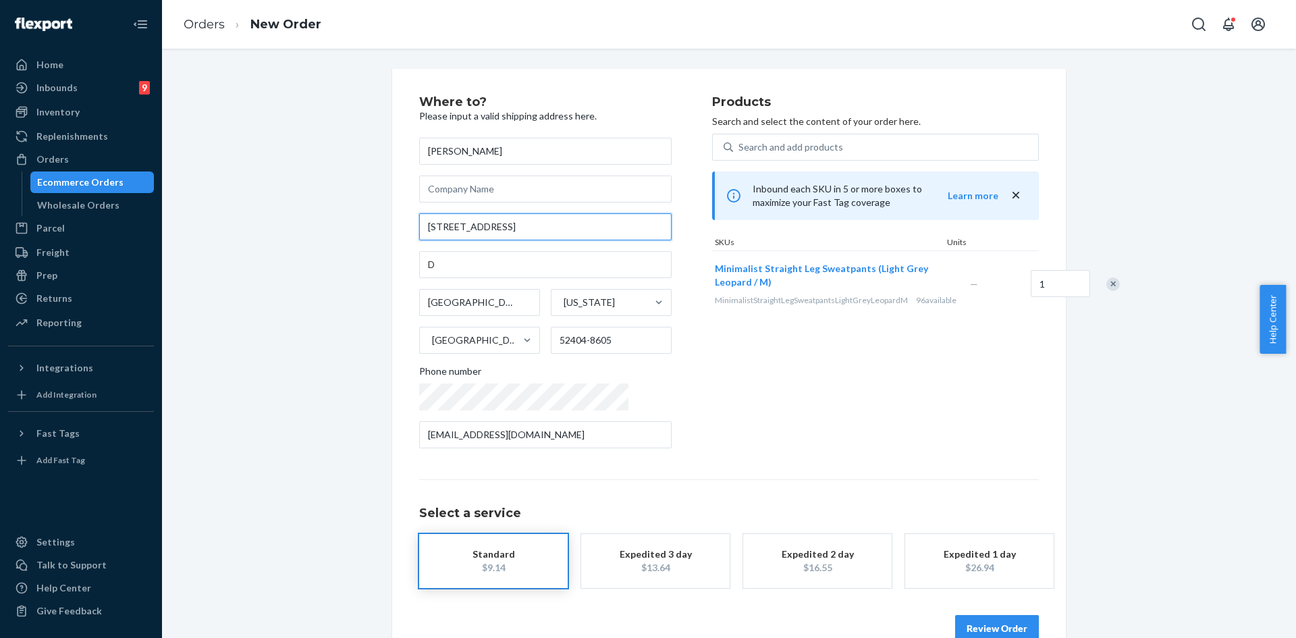
click at [463, 230] on input "698 Kirkwood Pkwy SW" at bounding box center [545, 226] width 252 height 27
paste input "1569 325th street, Ryan IA, 52330"
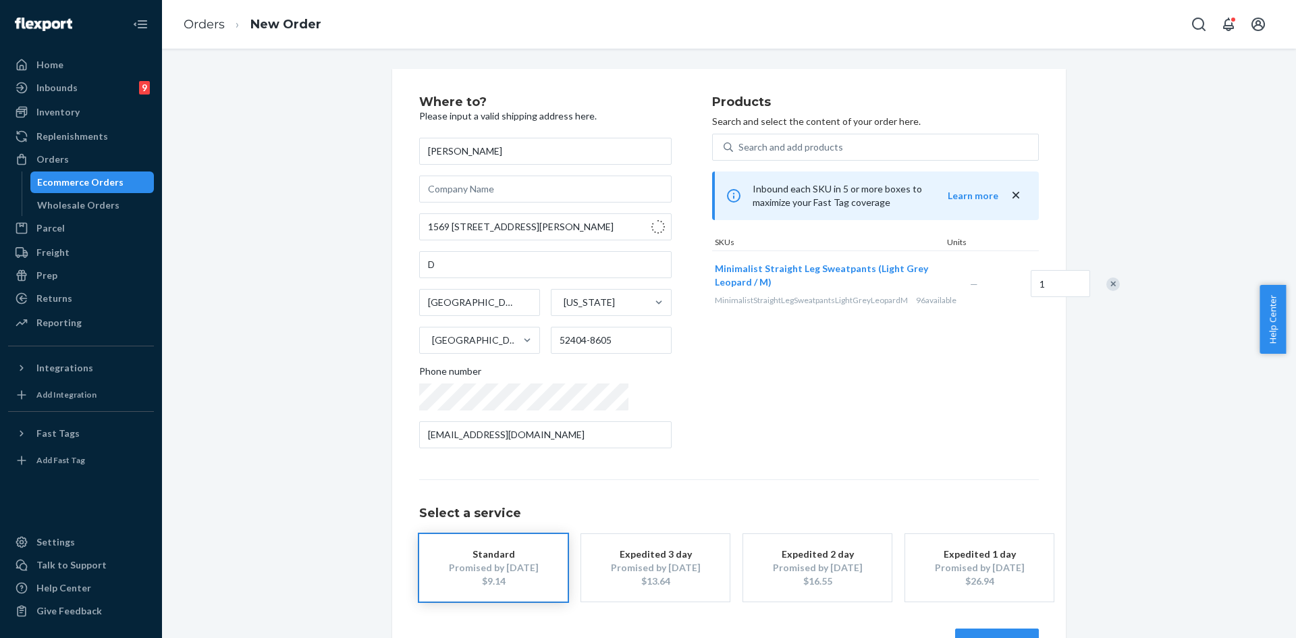
type input "1569 325th St"
type input "Ryan"
type input "52330"
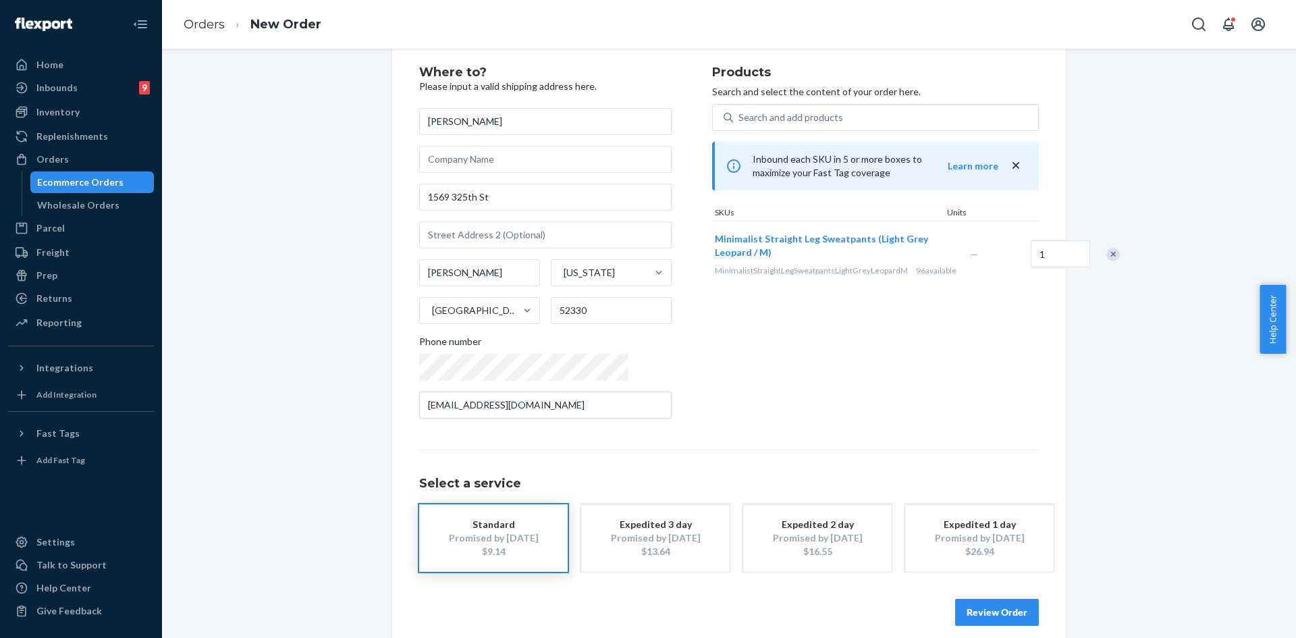
scroll to position [45, 0]
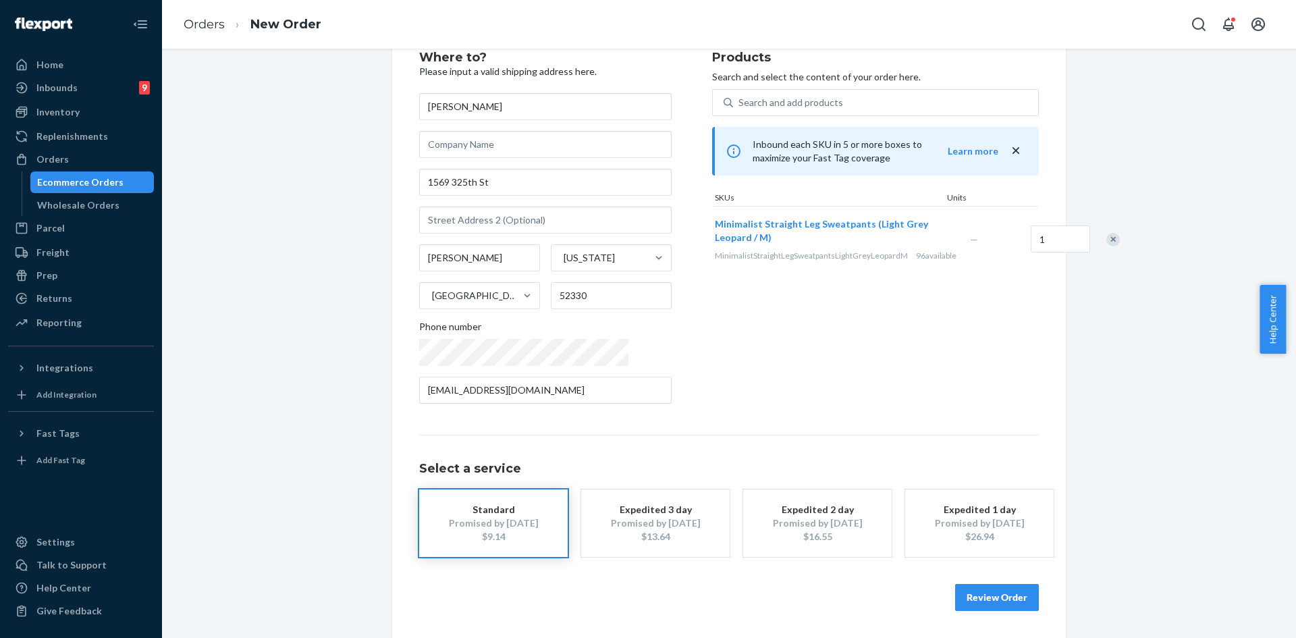
click at [990, 599] on button "Review Order" at bounding box center [997, 597] width 84 height 27
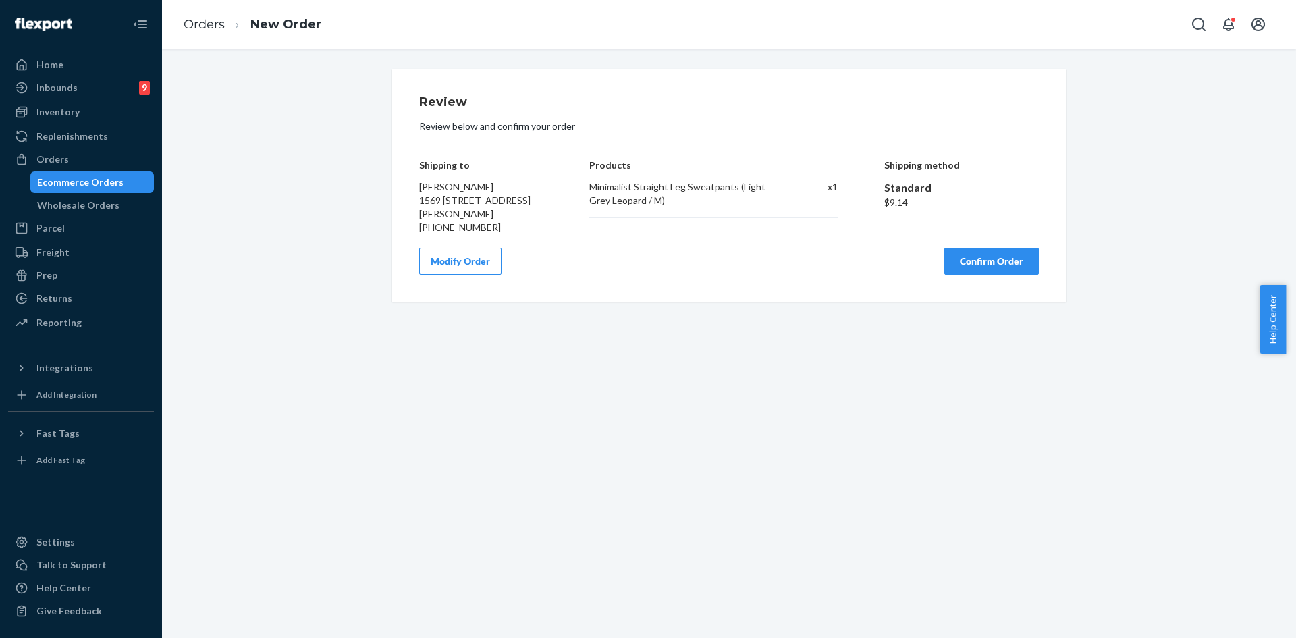
click at [969, 261] on button "Confirm Order" at bounding box center [991, 261] width 95 height 27
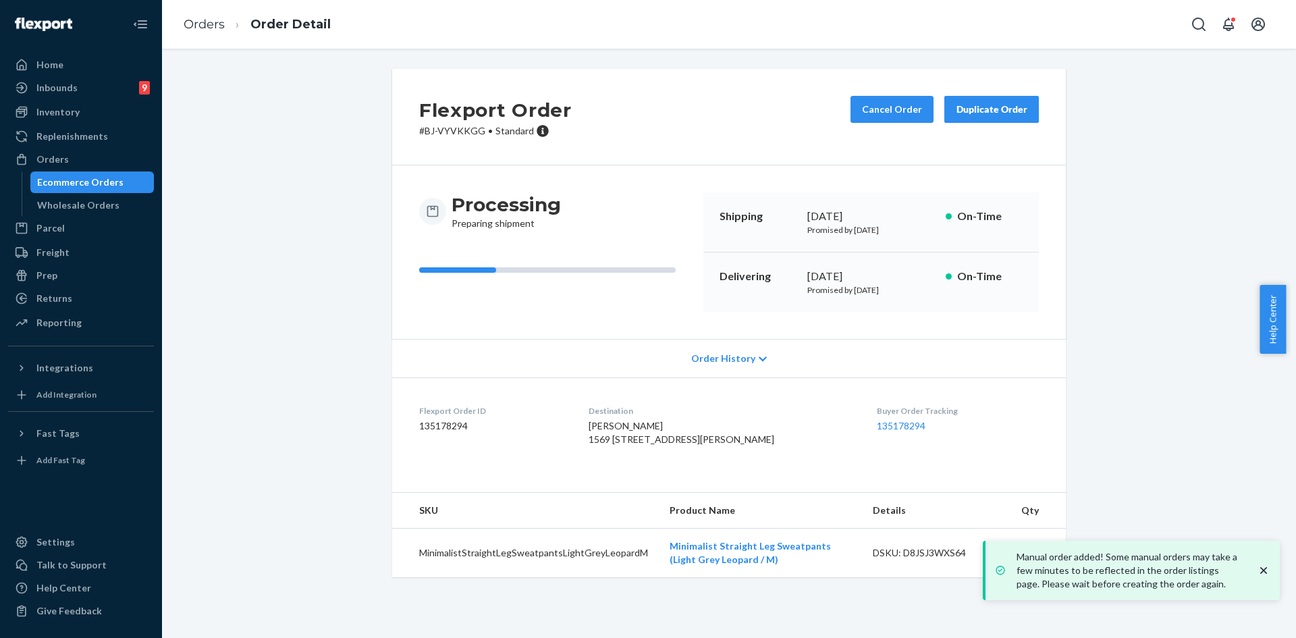
click at [293, 238] on div "Flexport Order # BJ-VYVKKGG • Standard Cancel Order Duplicate Order Processing …" at bounding box center [729, 331] width 1114 height 525
click at [1263, 573] on icon "close toast" at bounding box center [1264, 571] width 14 height 14
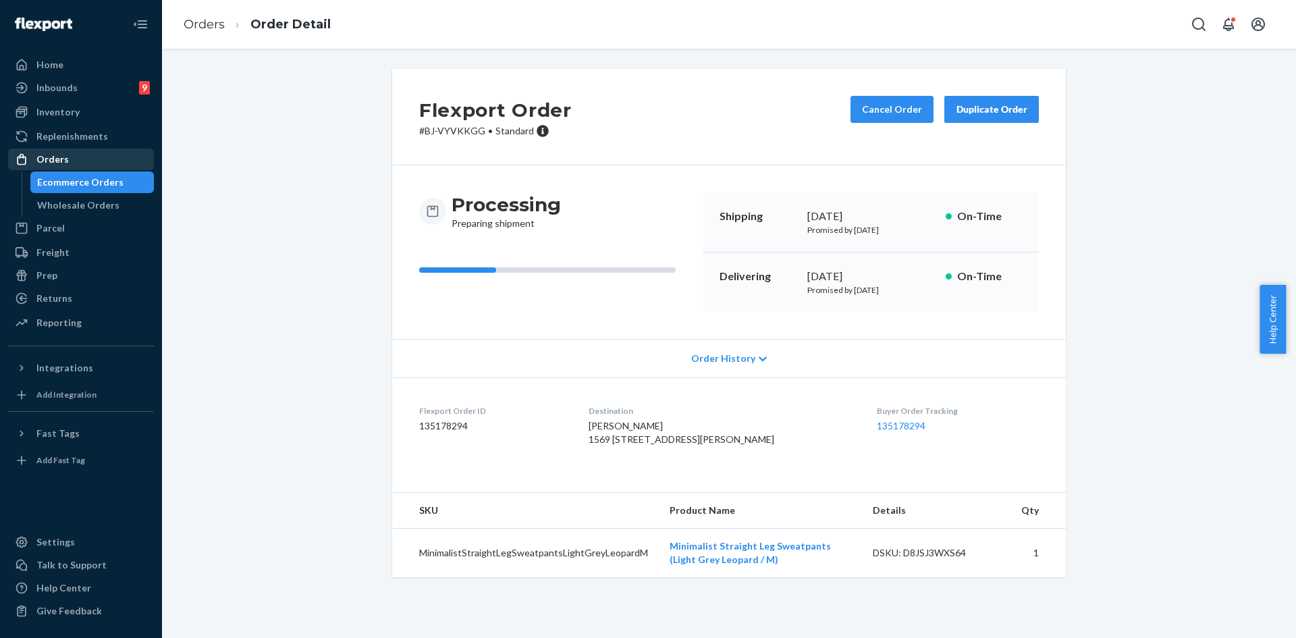
click at [74, 157] on div "Orders" at bounding box center [80, 159] width 143 height 19
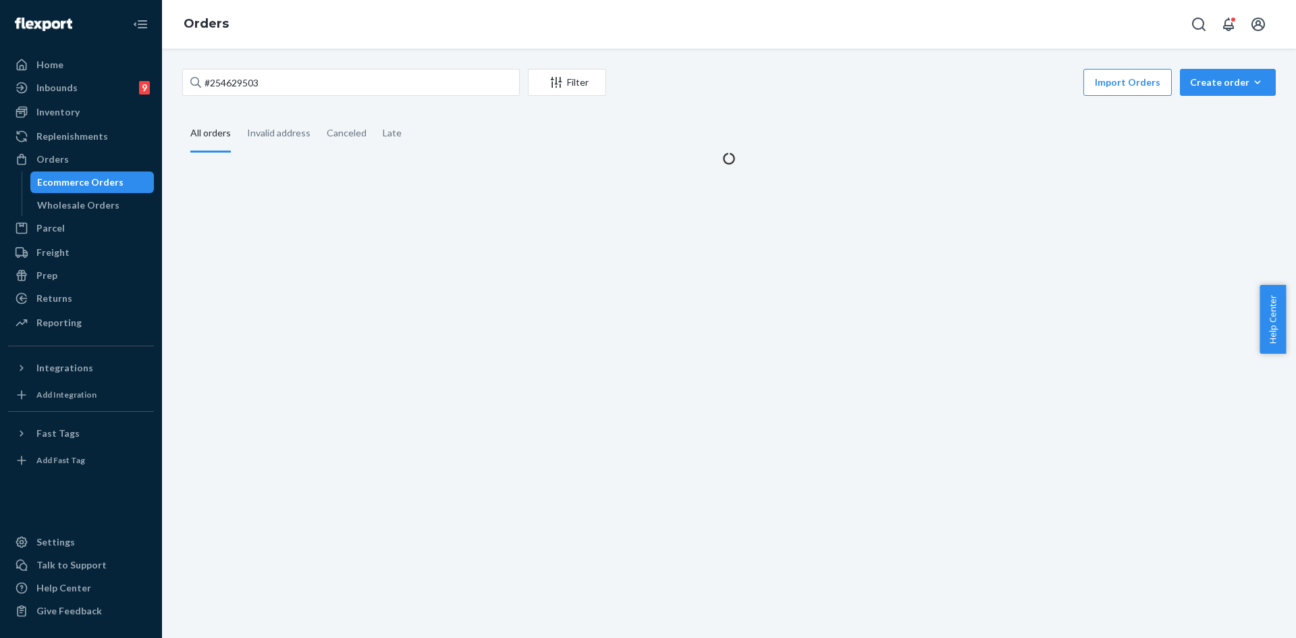
drag, startPoint x: 344, startPoint y: 101, endPoint x: 330, endPoint y: 89, distance: 18.2
click at [344, 101] on div "#254629503 Filter Import Orders Create order Ecommerce order Removal order All …" at bounding box center [729, 117] width 1114 height 97
click at [330, 89] on input "#254629503" at bounding box center [351, 82] width 338 height 27
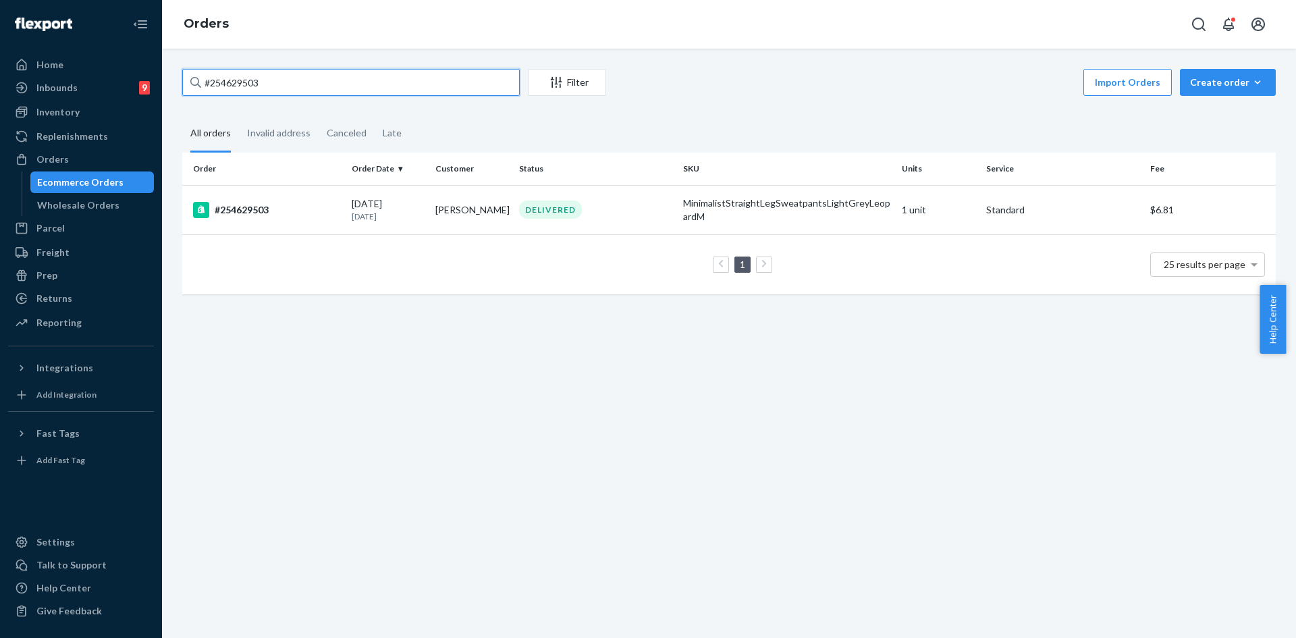
click at [330, 89] on input "#254629503" at bounding box center [351, 82] width 338 height 27
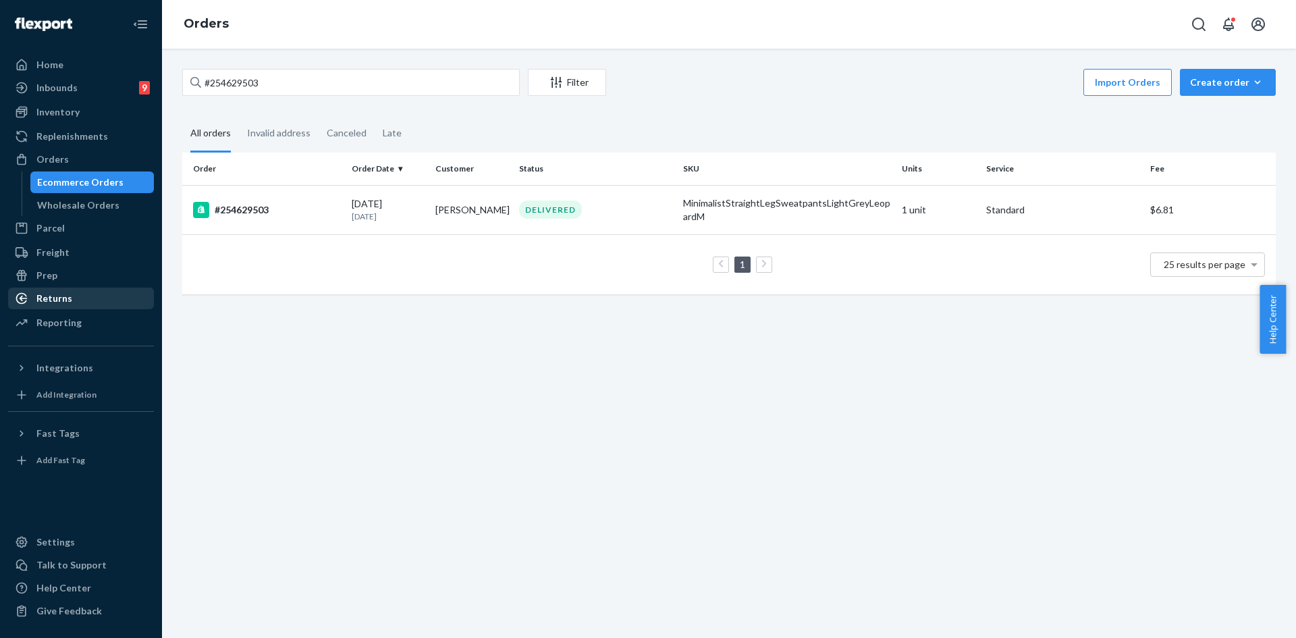
click at [50, 294] on div "Returns" at bounding box center [54, 299] width 36 height 14
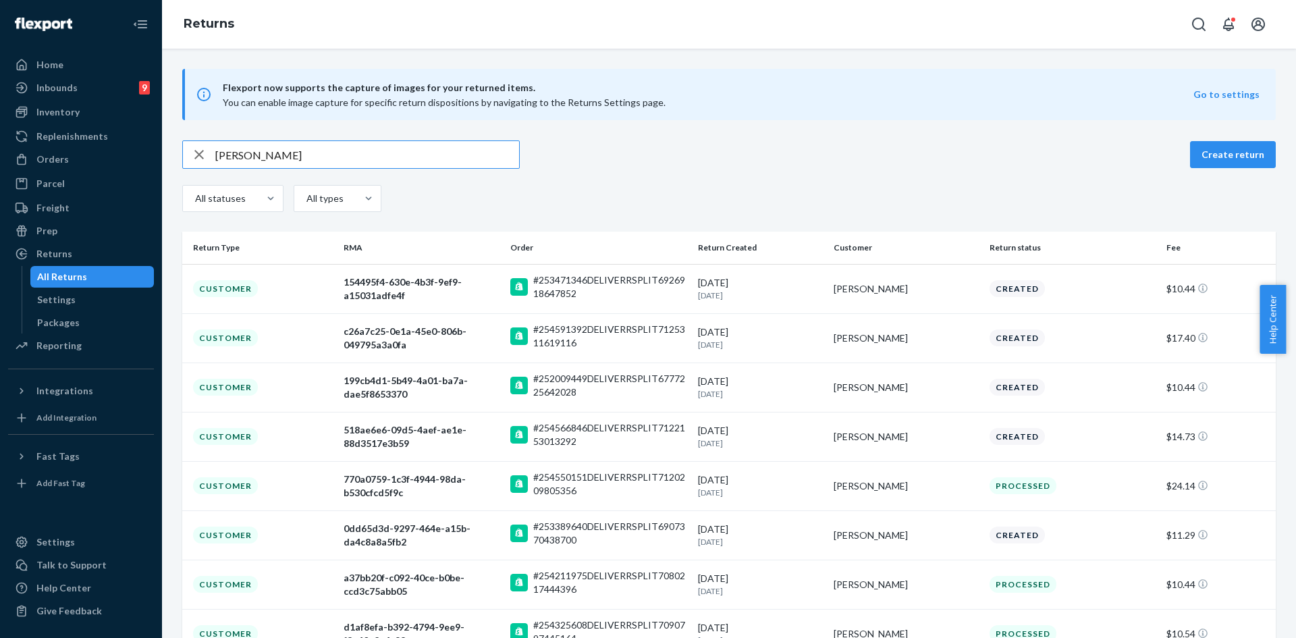
click at [359, 144] on input "Crystal Lee" at bounding box center [367, 154] width 304 height 27
click at [267, 146] on input "Crystal Lee" at bounding box center [367, 154] width 304 height 27
paste input "1ZX8R1710389134579"
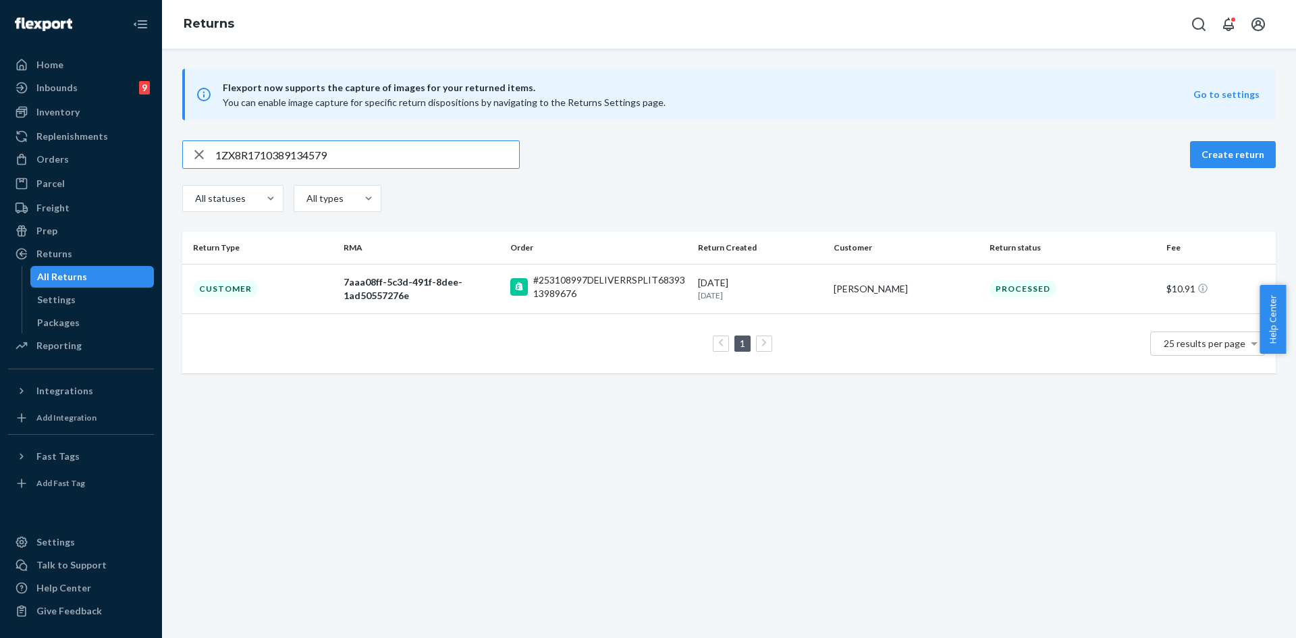
type input "1ZX8R1710389134579"
click at [76, 157] on div "Orders" at bounding box center [80, 159] width 143 height 19
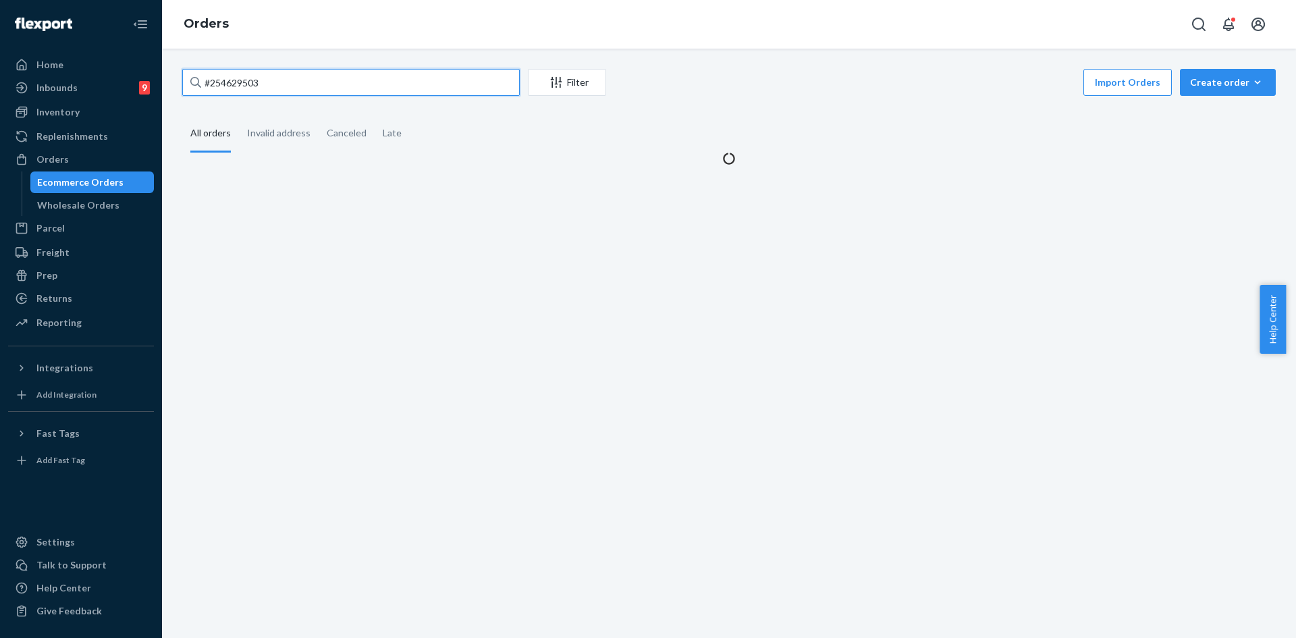
click at [234, 88] on input "#254629503" at bounding box center [351, 82] width 338 height 27
paste input "253108997"
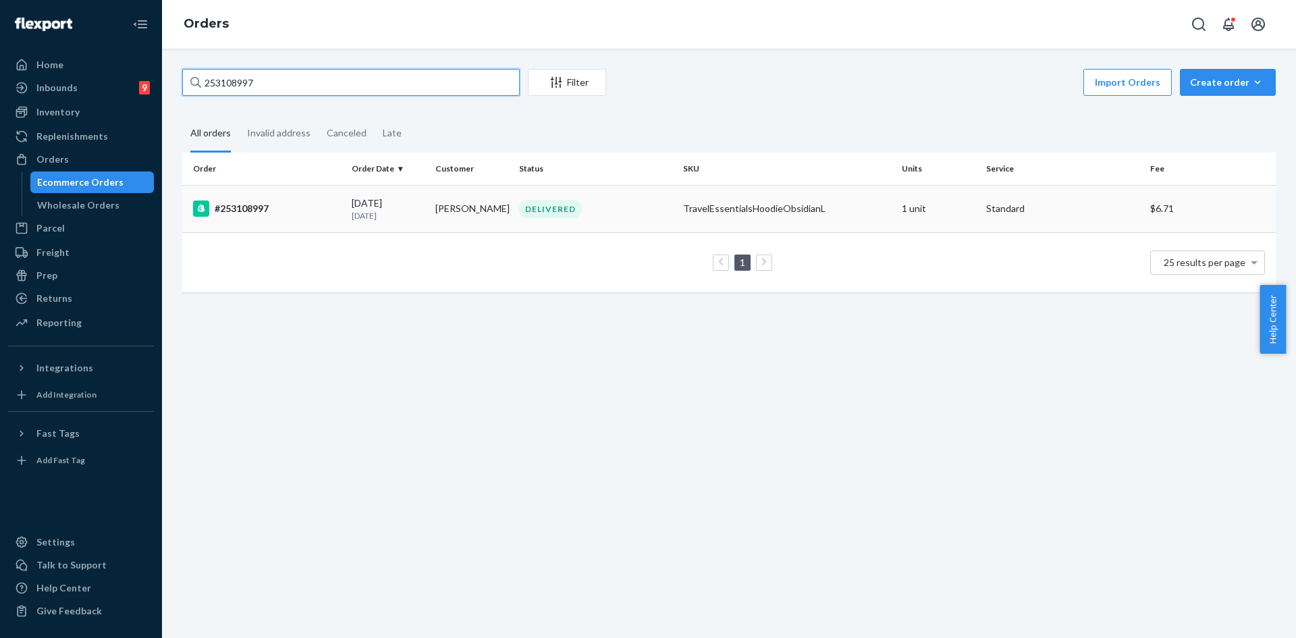
type input "253108997"
click at [573, 217] on div "DELIVERED" at bounding box center [550, 209] width 63 height 18
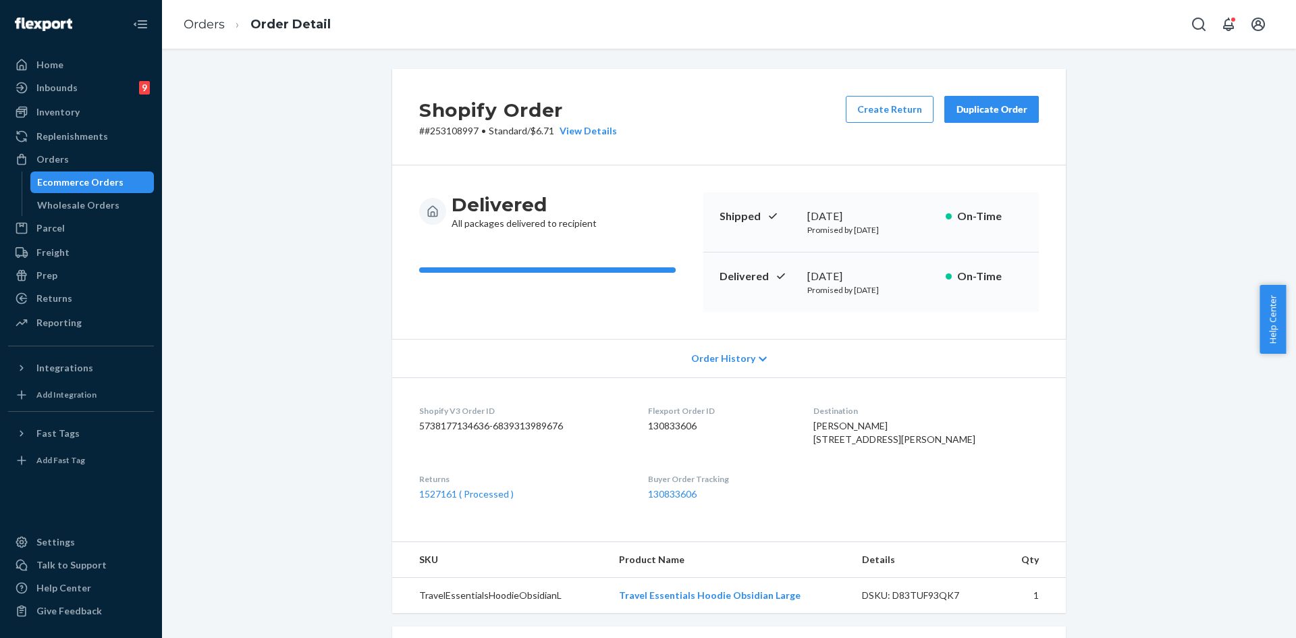
click at [1000, 107] on div "Duplicate Order" at bounding box center [992, 110] width 72 height 14
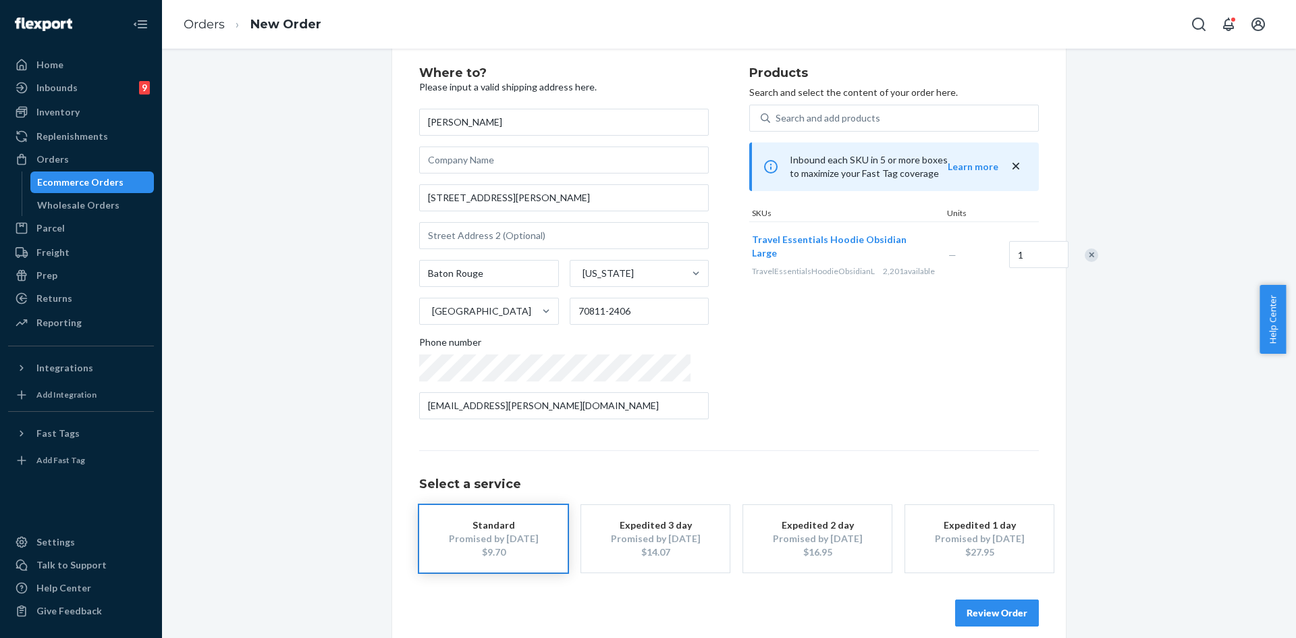
scroll to position [45, 0]
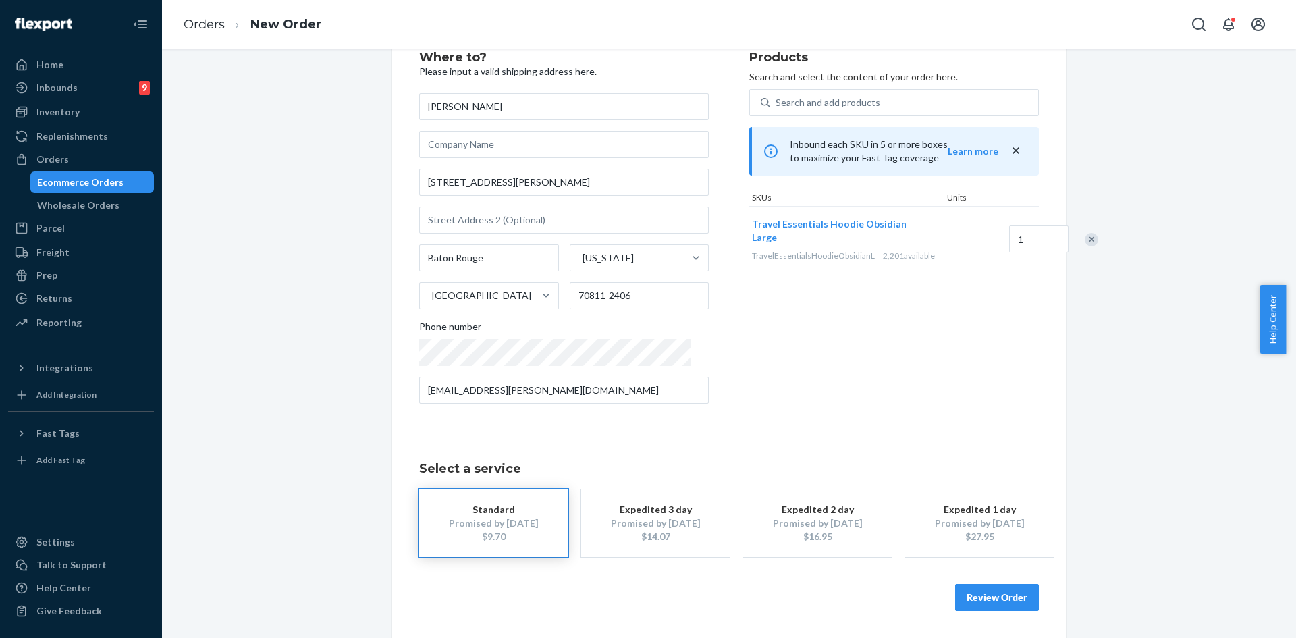
click at [987, 591] on button "Review Order" at bounding box center [997, 597] width 84 height 27
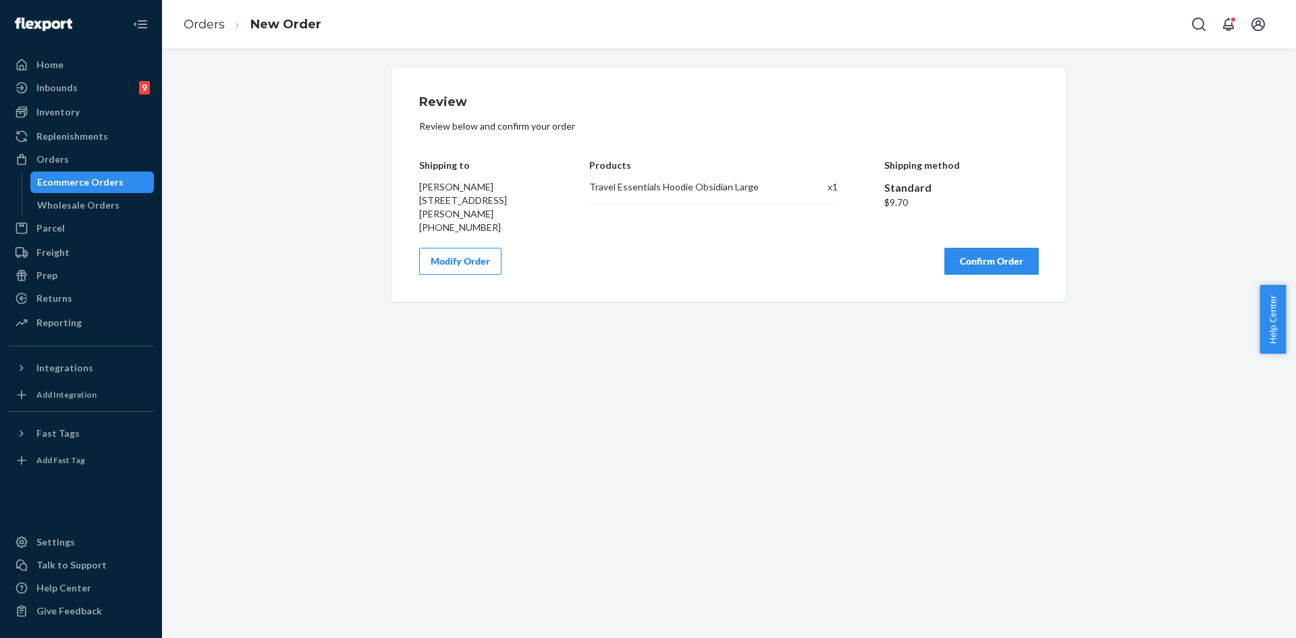
scroll to position [0, 0]
drag, startPoint x: 974, startPoint y: 259, endPoint x: 980, endPoint y: 265, distance: 7.6
click at [975, 259] on button "Confirm Order" at bounding box center [991, 261] width 95 height 27
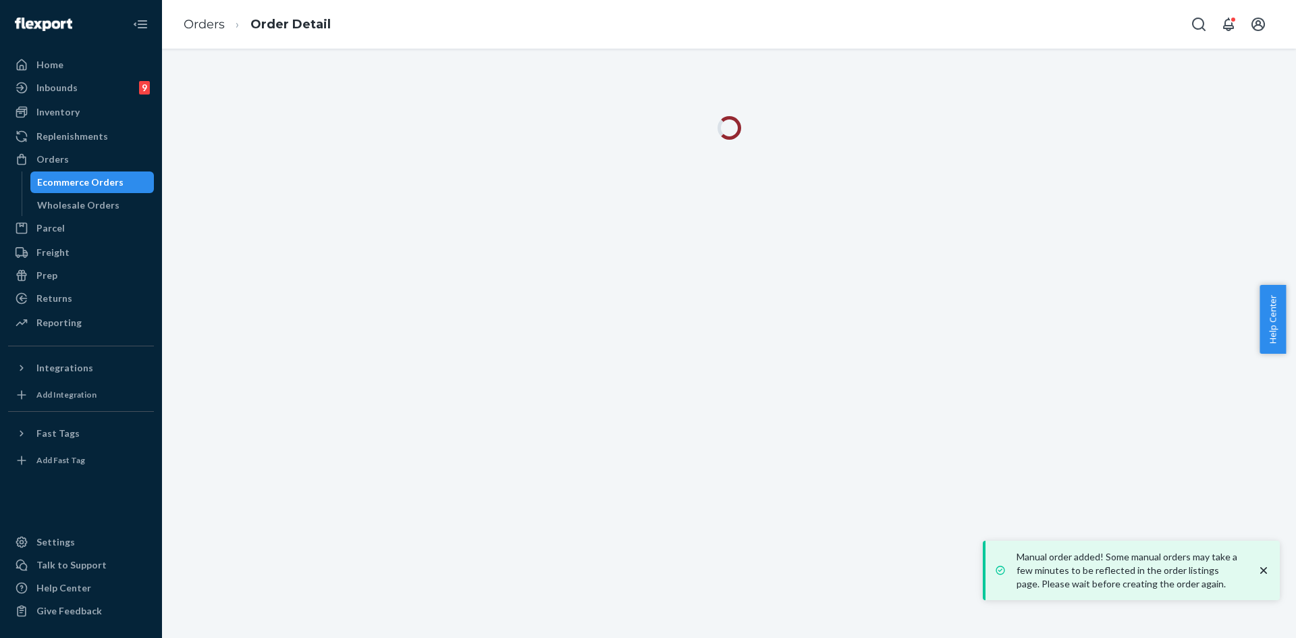
click at [421, 195] on div at bounding box center [729, 343] width 1134 height 589
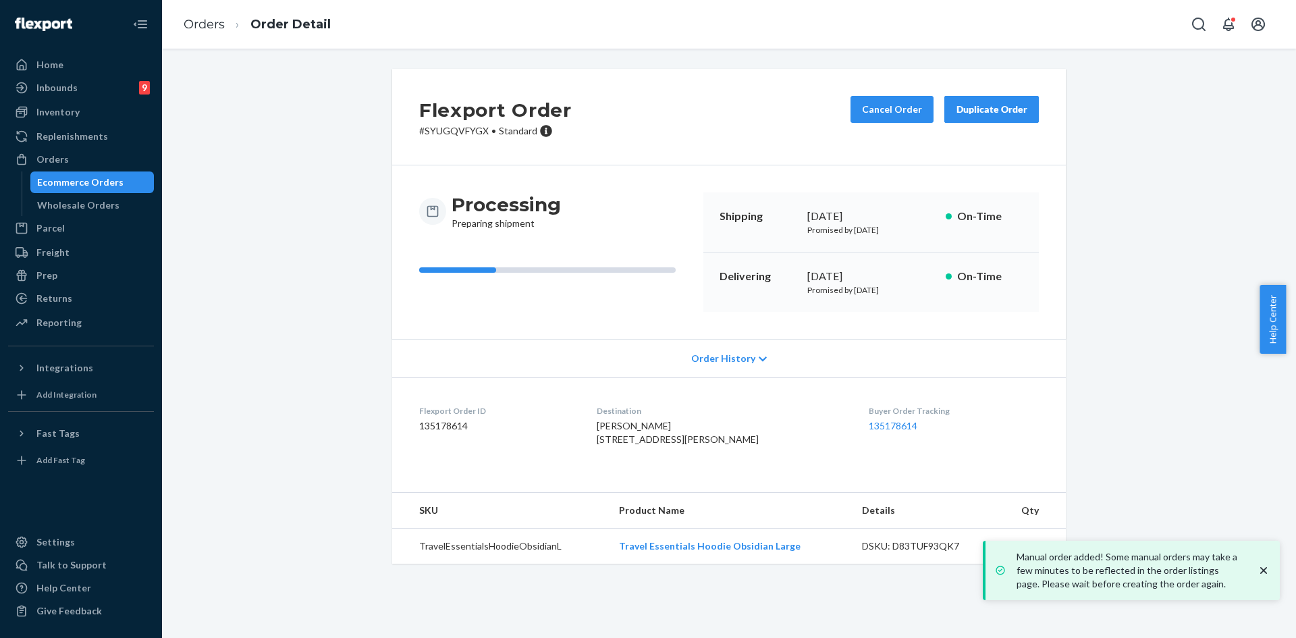
click at [1272, 563] on div "Manual order added! Some manual orders may take a few minutes to be reflected i…" at bounding box center [1133, 570] width 284 height 49
click at [1262, 567] on icon "close toast" at bounding box center [1264, 571] width 14 height 14
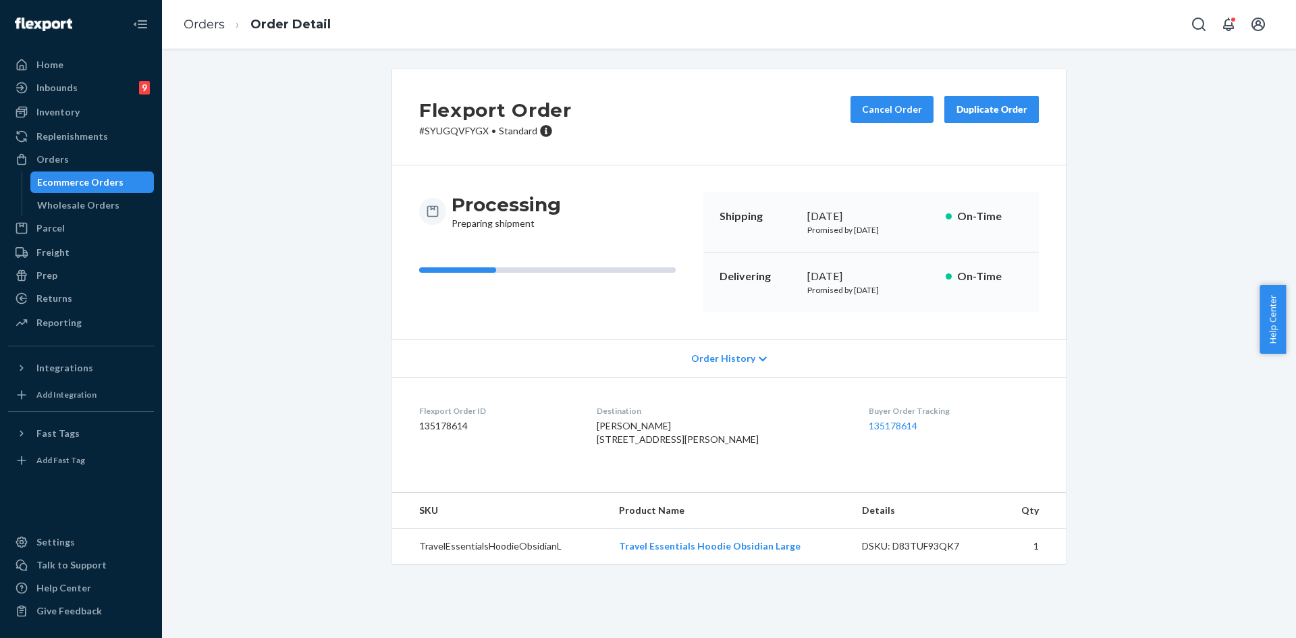
click at [1160, 414] on div "Flexport Order # SYUGQVFYGX • Standard Cancel Order Duplicate Order Processing …" at bounding box center [729, 324] width 1114 height 511
click at [78, 163] on div "Orders" at bounding box center [80, 159] width 143 height 19
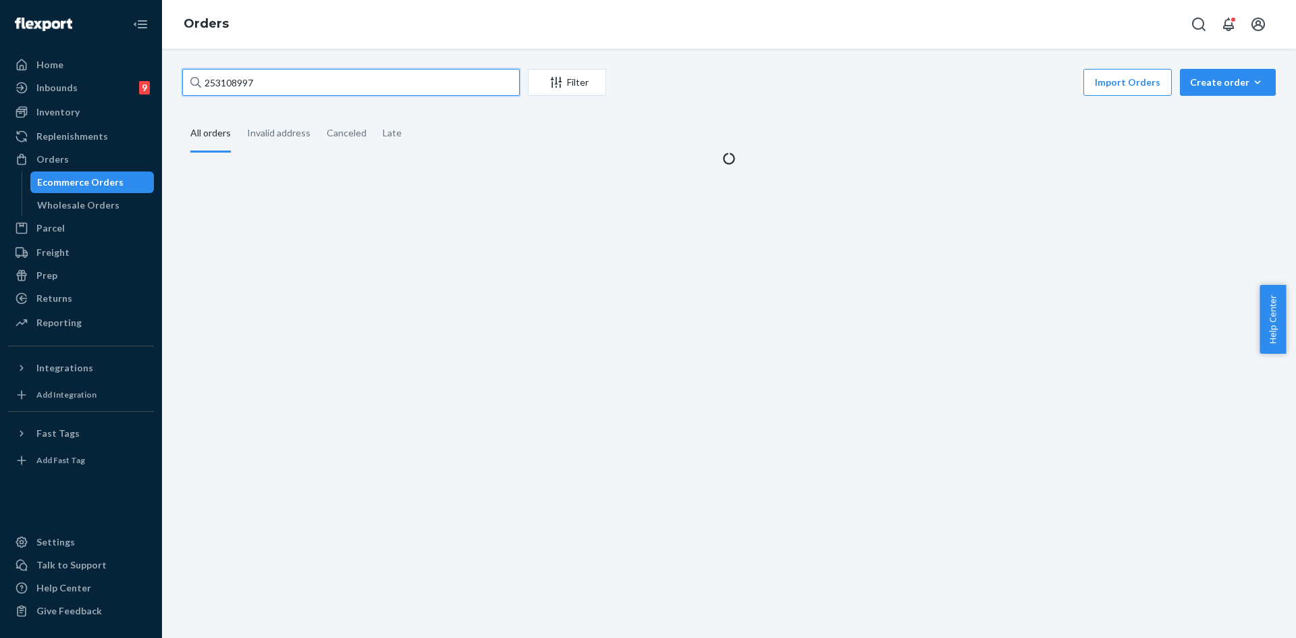
click at [323, 84] on input "253108997" at bounding box center [351, 82] width 338 height 27
paste input "4543570"
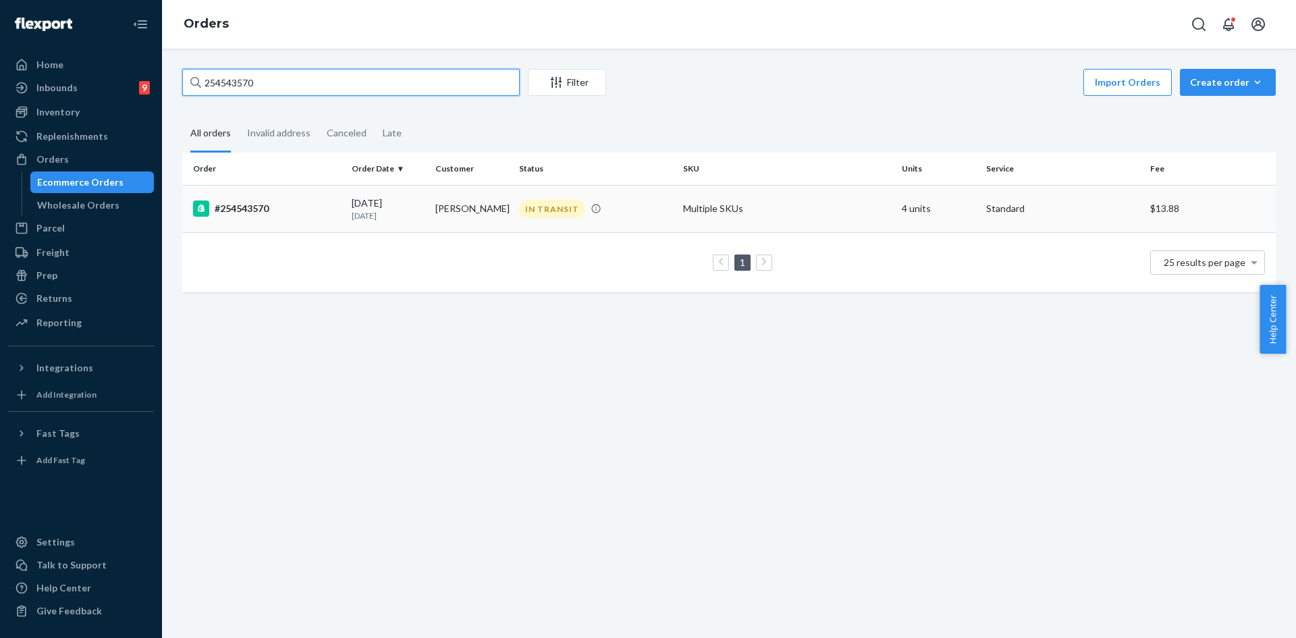
type input "254543570"
click at [573, 209] on div "IN TRANSIT" at bounding box center [552, 209] width 66 height 18
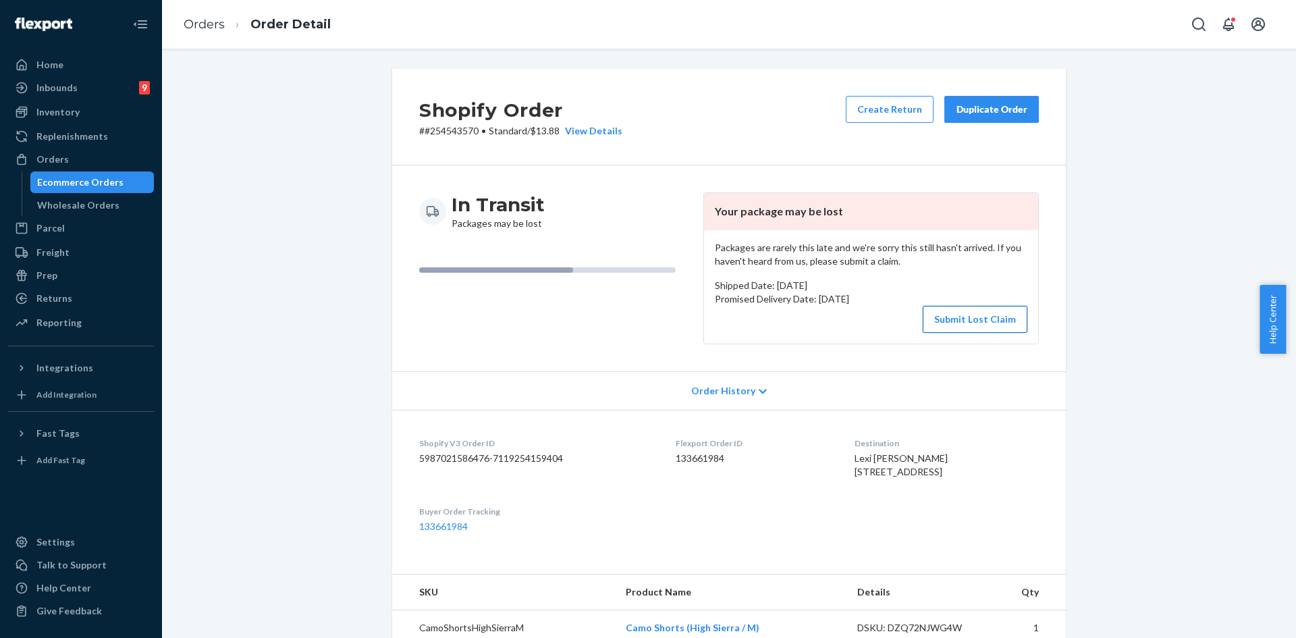
click at [959, 320] on button "Submit Lost Claim" at bounding box center [975, 319] width 105 height 27
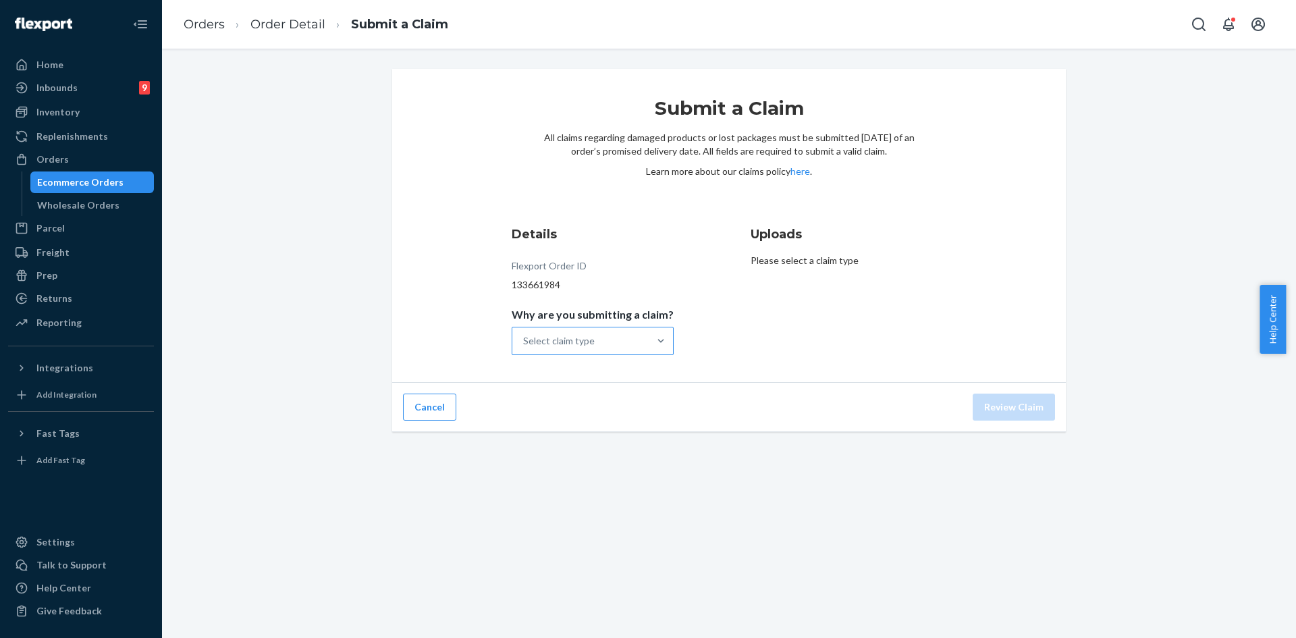
drag, startPoint x: 606, startPoint y: 336, endPoint x: 617, endPoint y: 331, distance: 11.5
click at [608, 336] on div "Select claim type" at bounding box center [580, 340] width 136 height 27
click at [525, 336] on input "Why are you submitting a claim? Select claim type" at bounding box center [523, 341] width 1 height 14
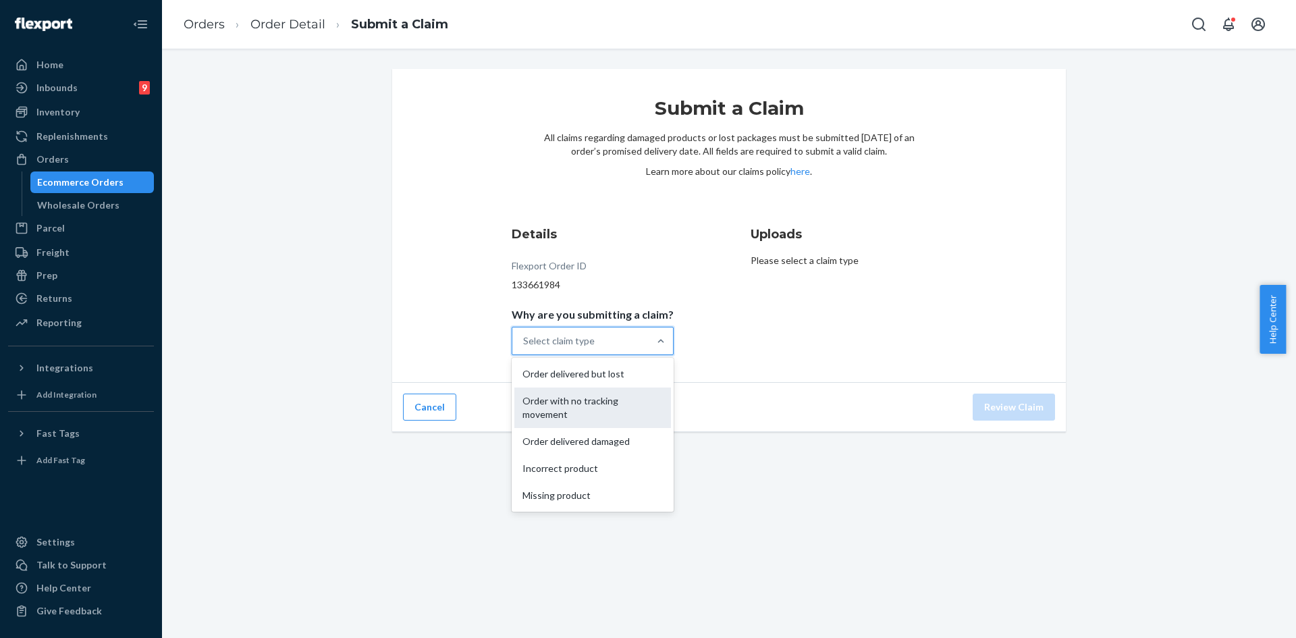
click at [600, 403] on div "Order with no tracking movement" at bounding box center [592, 407] width 157 height 41
click at [525, 348] on input "Why are you submitting a claim? option Order with no tracking movement focused,…" at bounding box center [523, 341] width 1 height 14
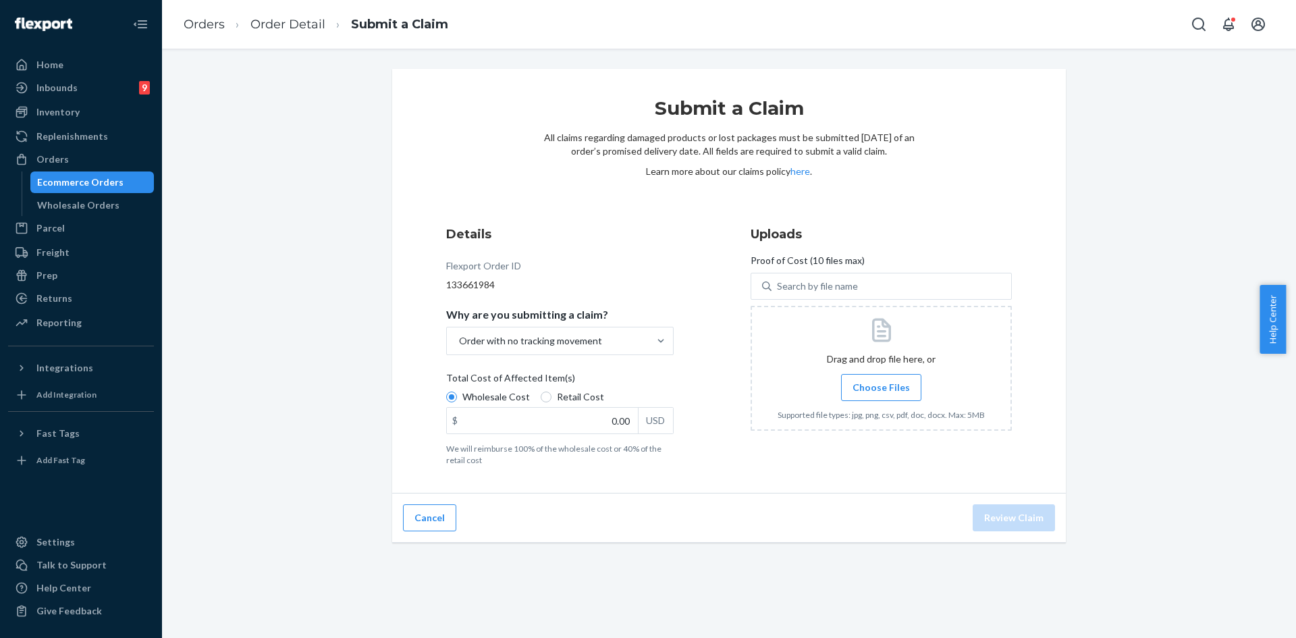
click at [892, 383] on span "Choose Files" at bounding box center [881, 388] width 57 height 14
click at [882, 383] on input "Choose Files" at bounding box center [881, 387] width 1 height 15
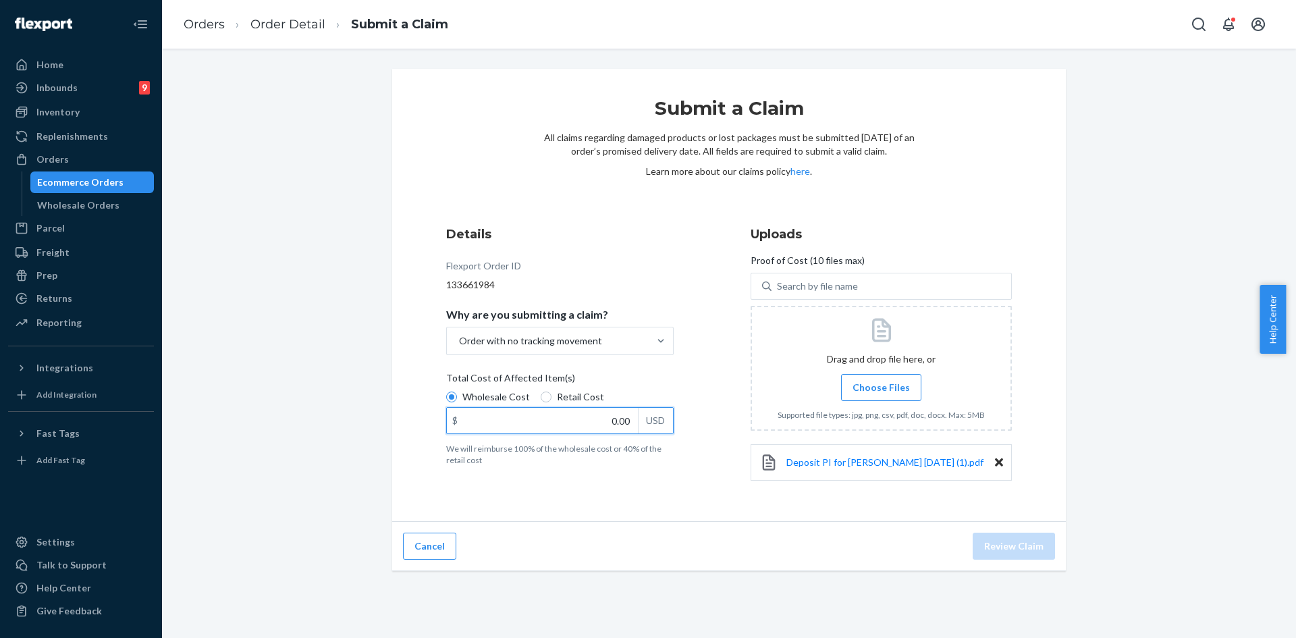
click at [571, 424] on input "0.00" at bounding box center [542, 421] width 191 height 26
click at [887, 387] on span "Choose Files" at bounding box center [881, 388] width 57 height 14
click at [882, 387] on input "Choose Files" at bounding box center [881, 387] width 1 height 15
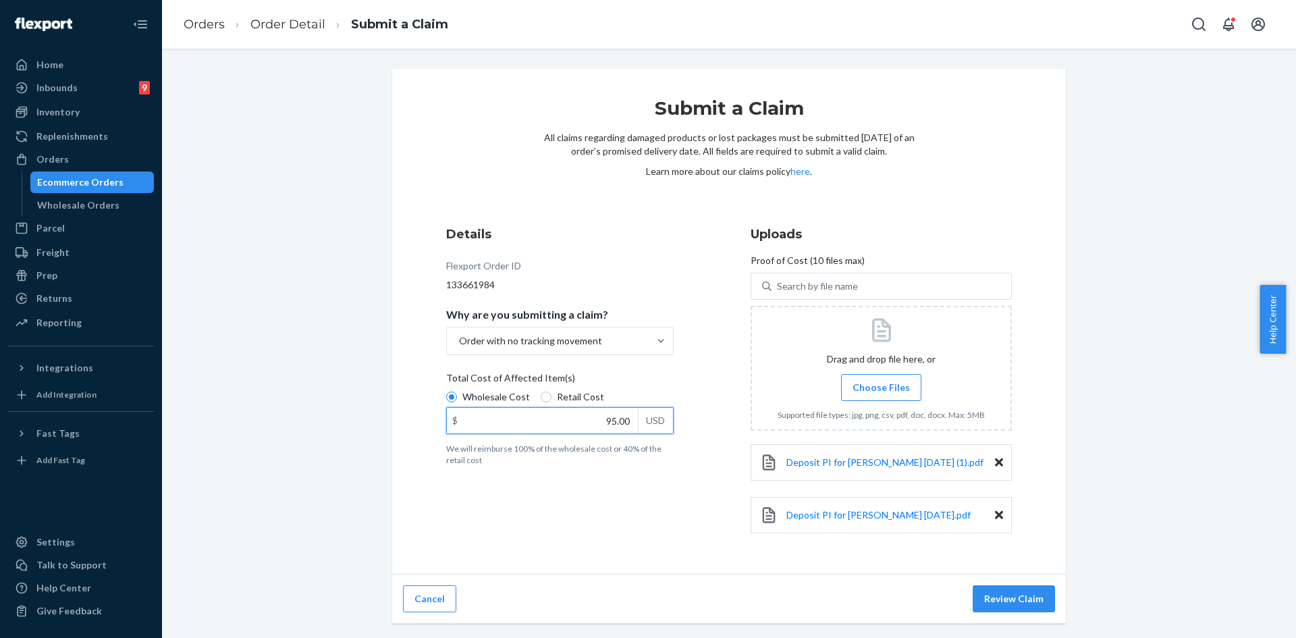
drag, startPoint x: 604, startPoint y: 421, endPoint x: 614, endPoint y: 419, distance: 11.0
click at [621, 426] on input "95.00" at bounding box center [542, 421] width 191 height 26
type input "127.00"
click at [988, 604] on button "Review Claim" at bounding box center [1014, 598] width 82 height 27
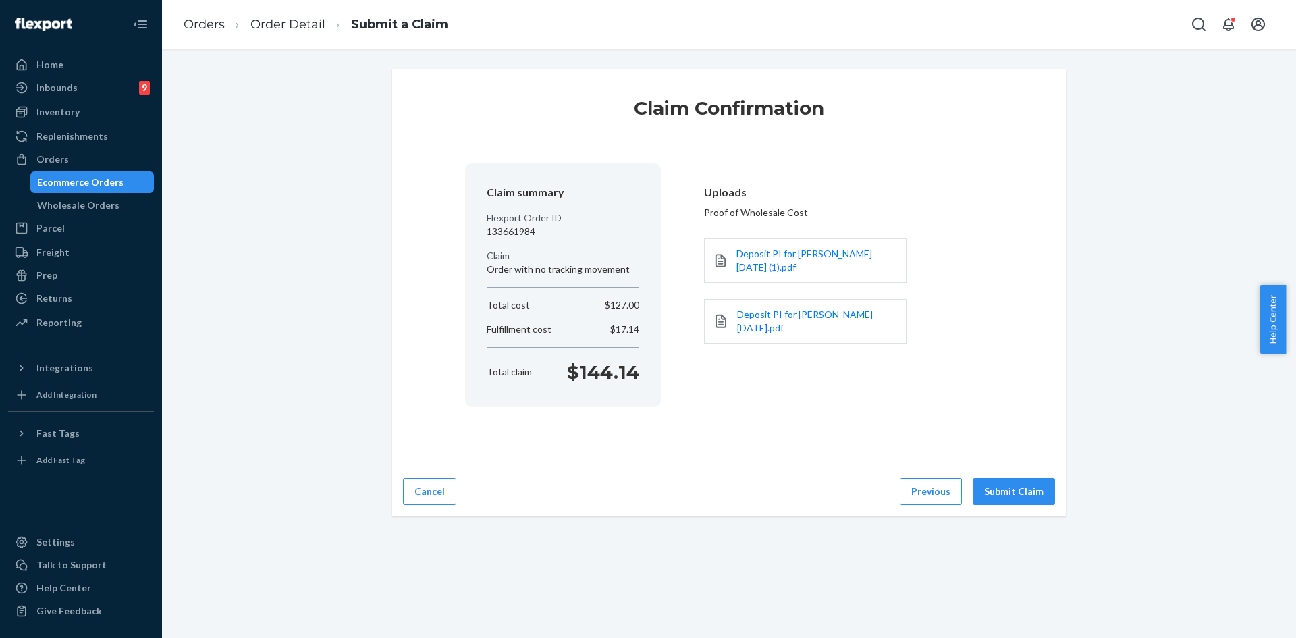
click at [988, 605] on div "Claim Confirmation Claim summary Flexport Order ID 133661984 Claim Order with n…" at bounding box center [729, 343] width 1134 height 589
click at [1005, 492] on button "Submit Claim" at bounding box center [1014, 491] width 82 height 27
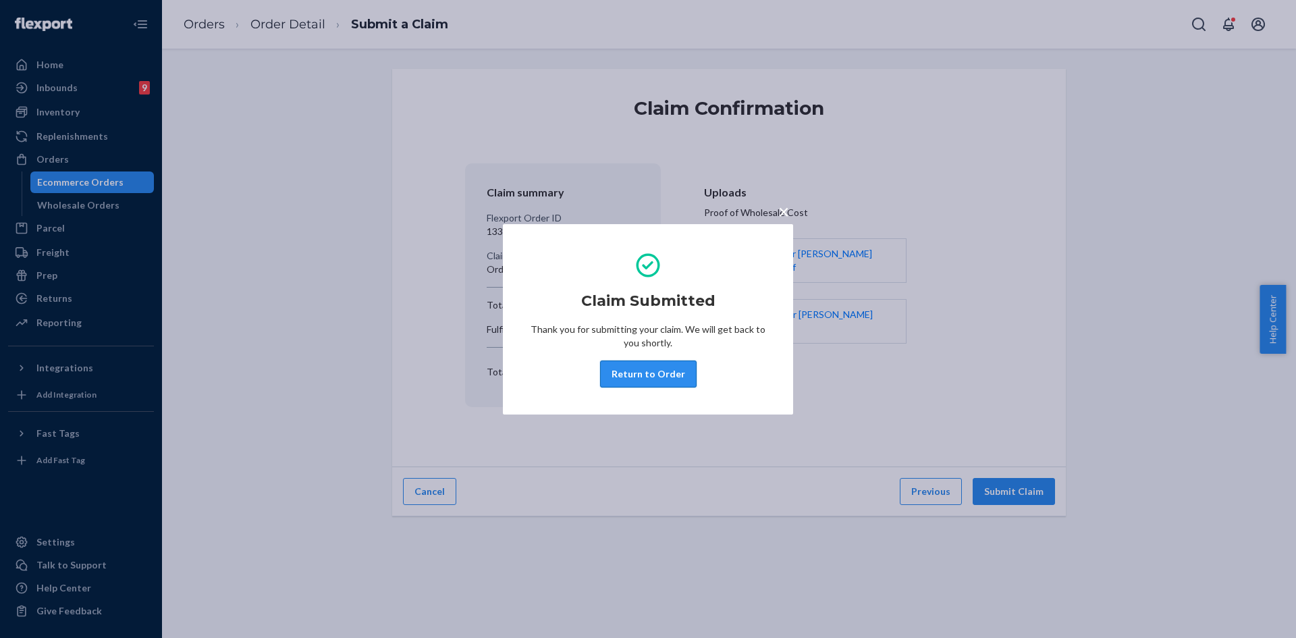
click at [633, 385] on button "Return to Order" at bounding box center [648, 373] width 97 height 27
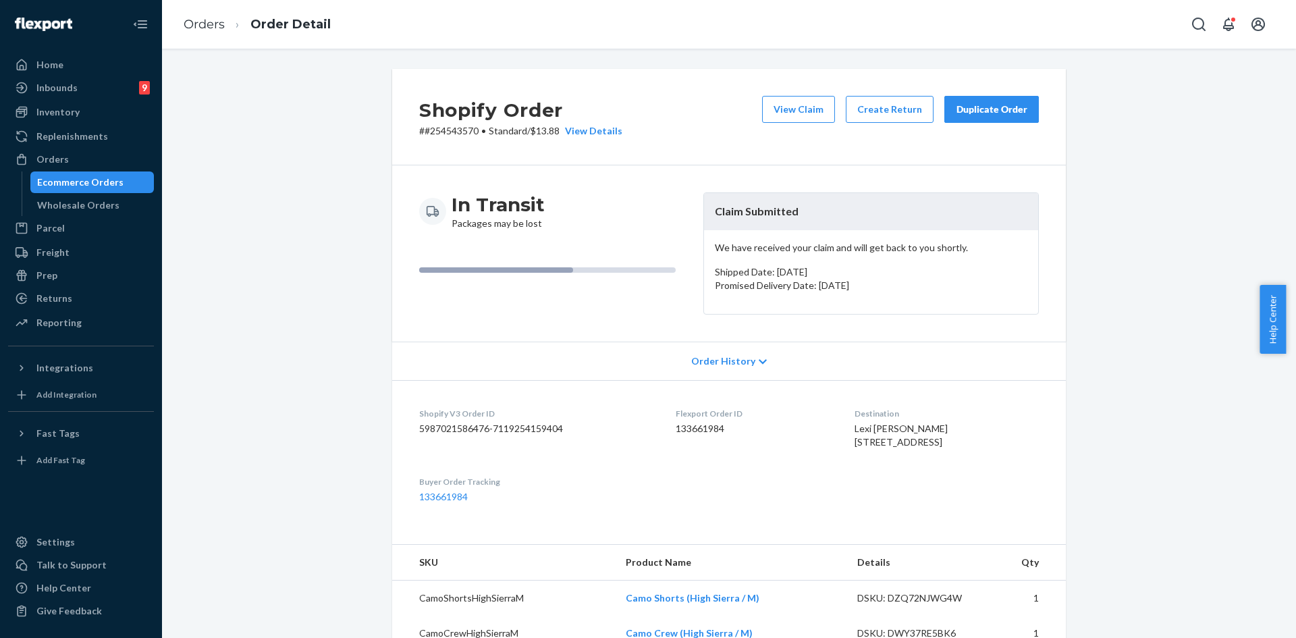
click at [1017, 112] on div "Duplicate Order" at bounding box center [992, 110] width 72 height 14
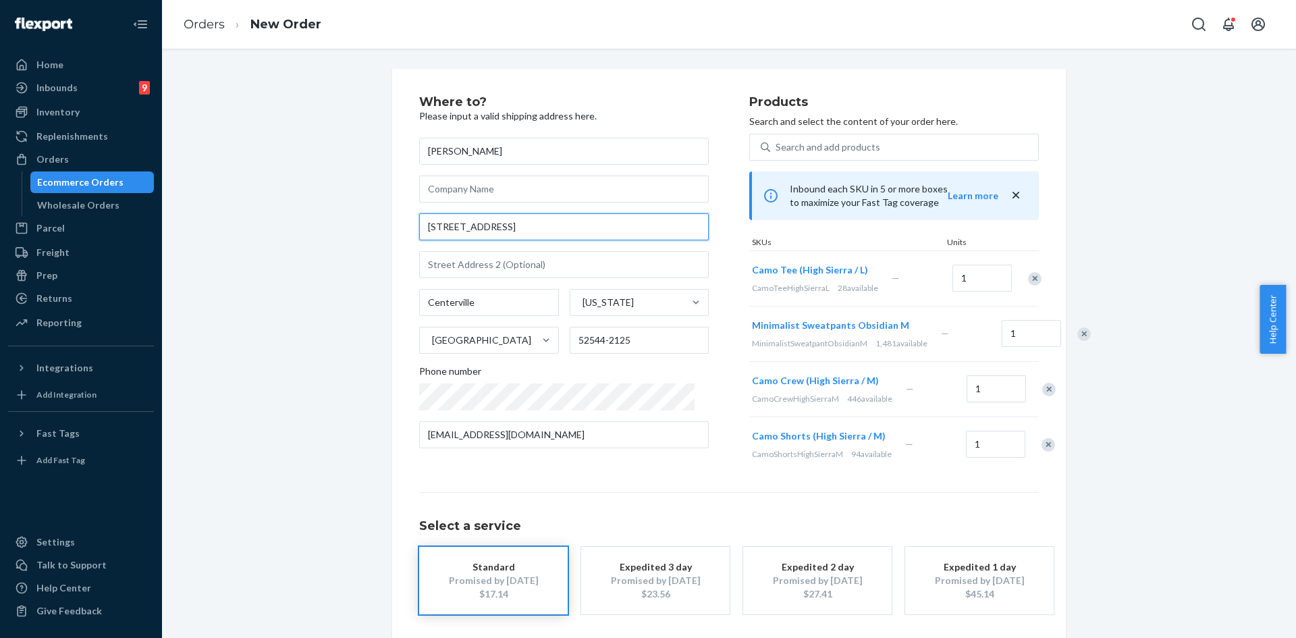
click at [496, 221] on input "818 W Maple St" at bounding box center [564, 226] width 290 height 27
paste input "Centerville, Iowa 52544"
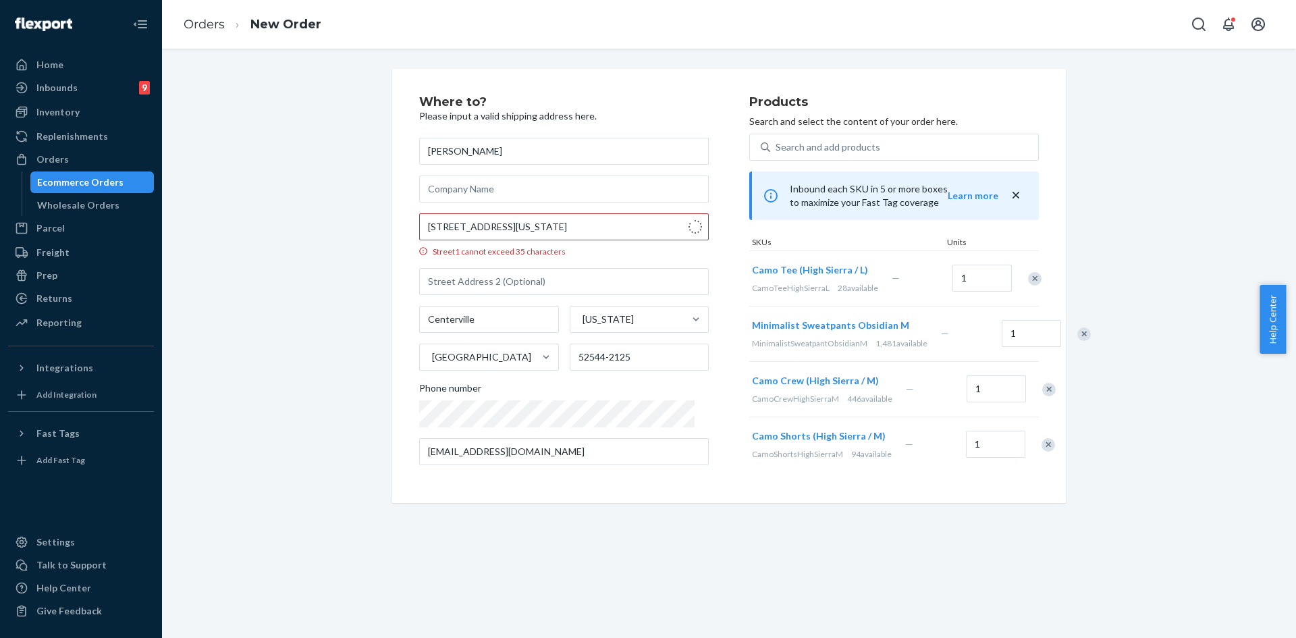
type input "818 W Maple St"
type input "52544"
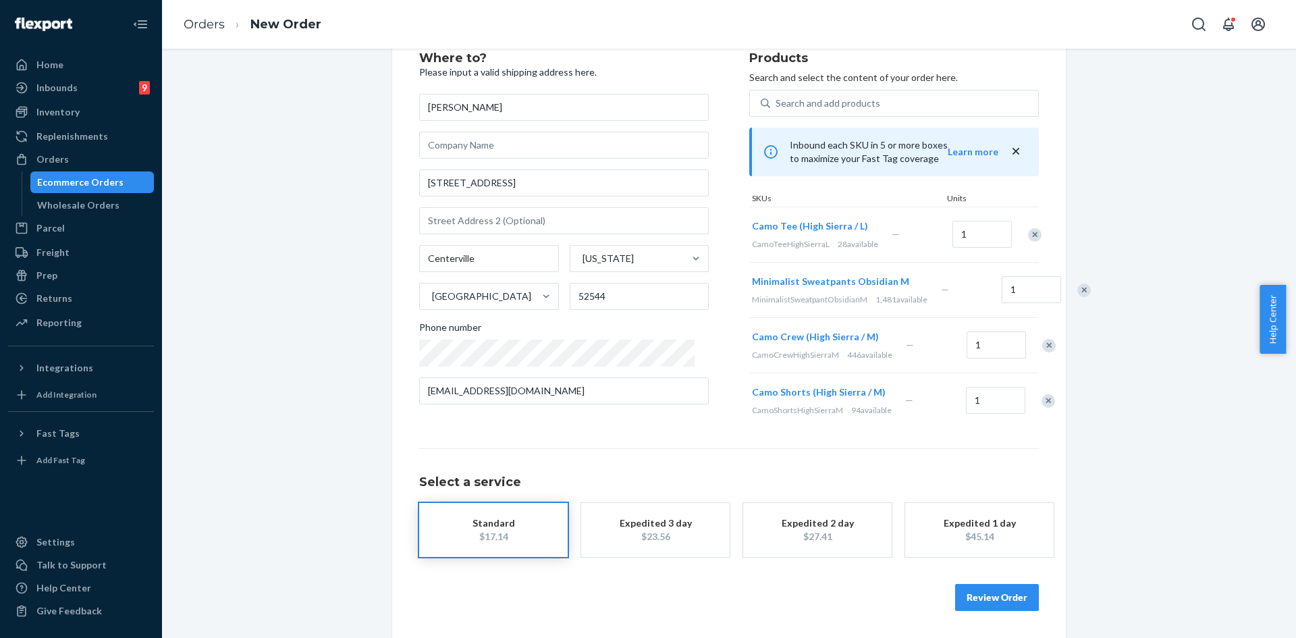
scroll to position [84, 0]
click at [997, 594] on div "Review Order" at bounding box center [729, 590] width 620 height 41
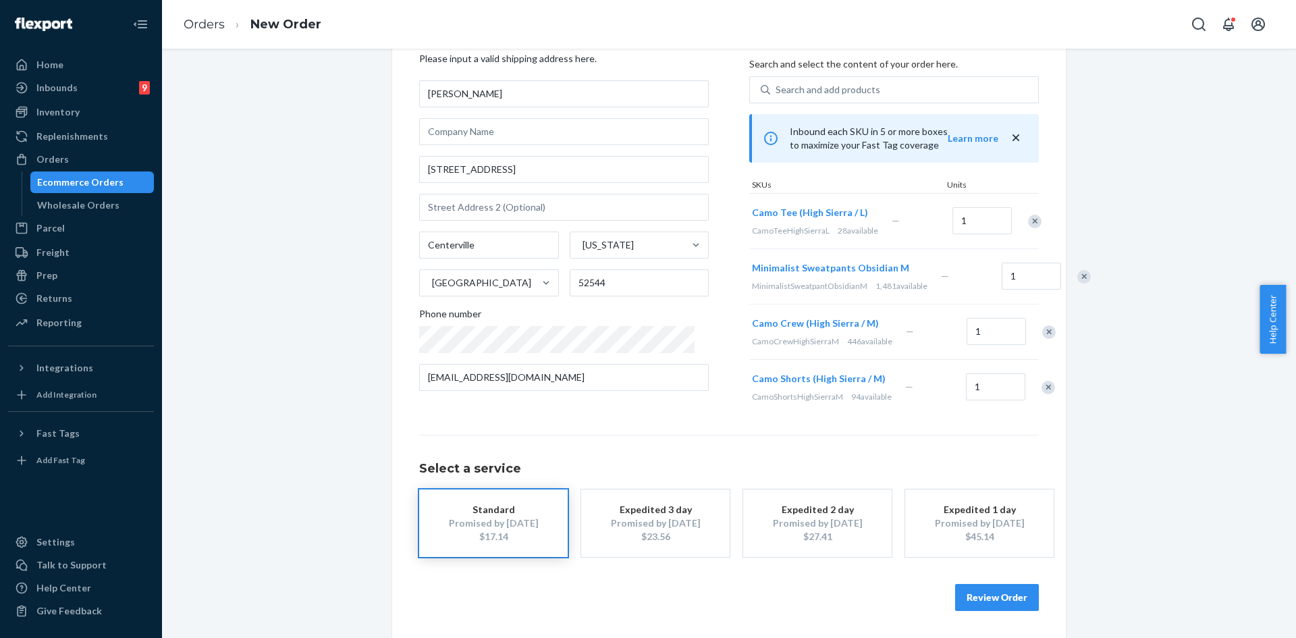
click at [965, 609] on button "Review Order" at bounding box center [997, 597] width 84 height 27
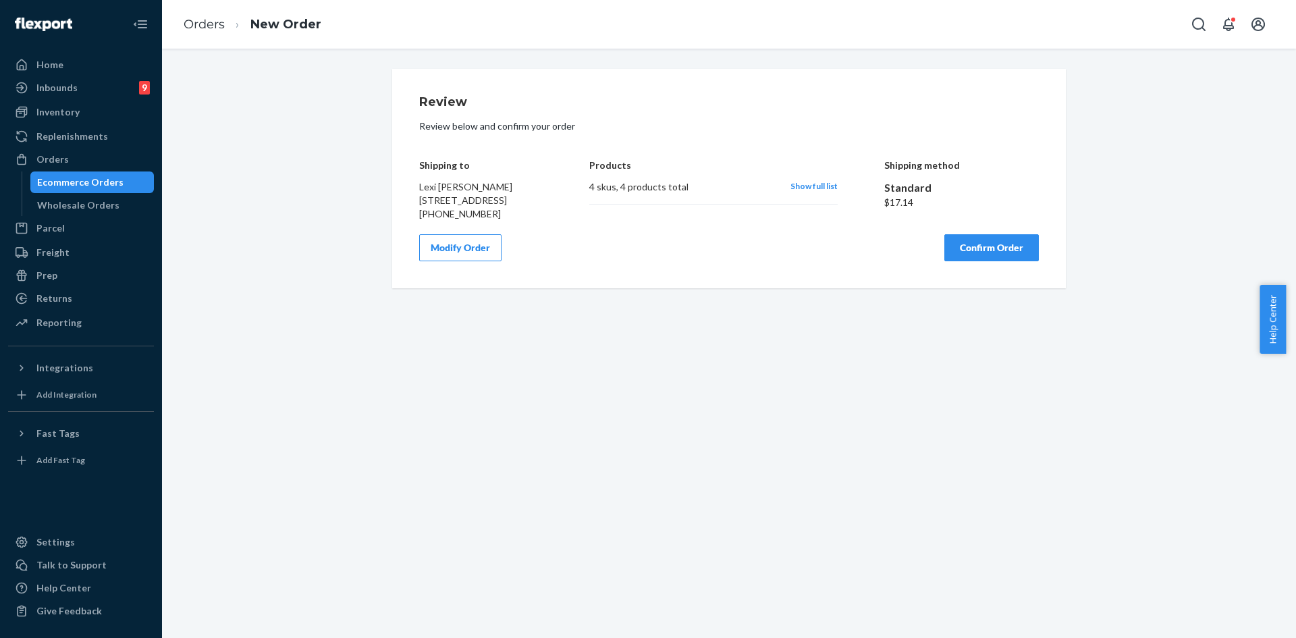
scroll to position [0, 0]
click at [950, 261] on button "Confirm Order" at bounding box center [991, 247] width 95 height 27
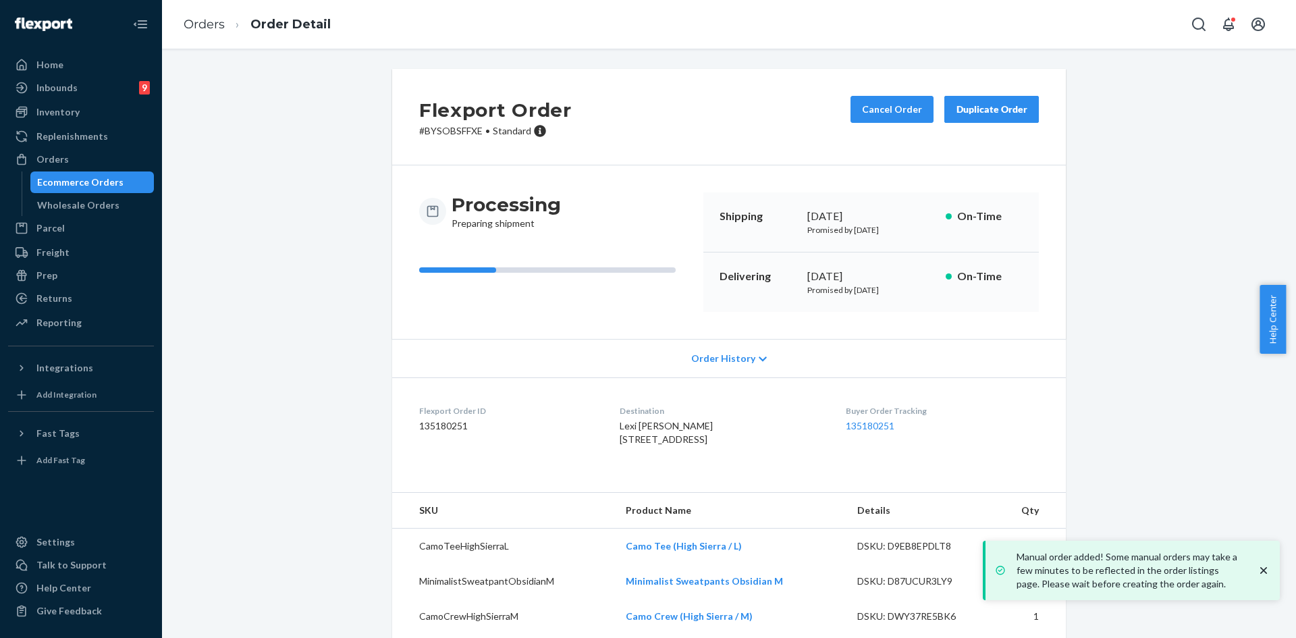
click at [1264, 565] on icon "close toast" at bounding box center [1264, 571] width 14 height 14
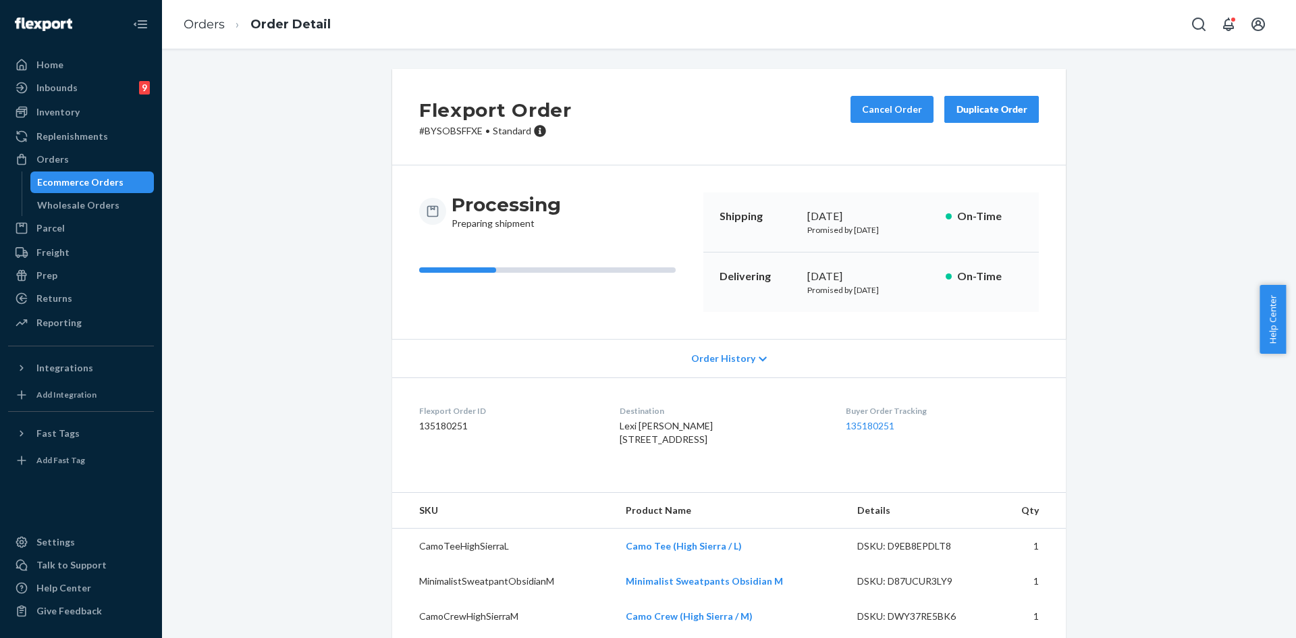
scroll to position [74, 0]
